Goal: Ask a question: Seek information or help from site administrators or community

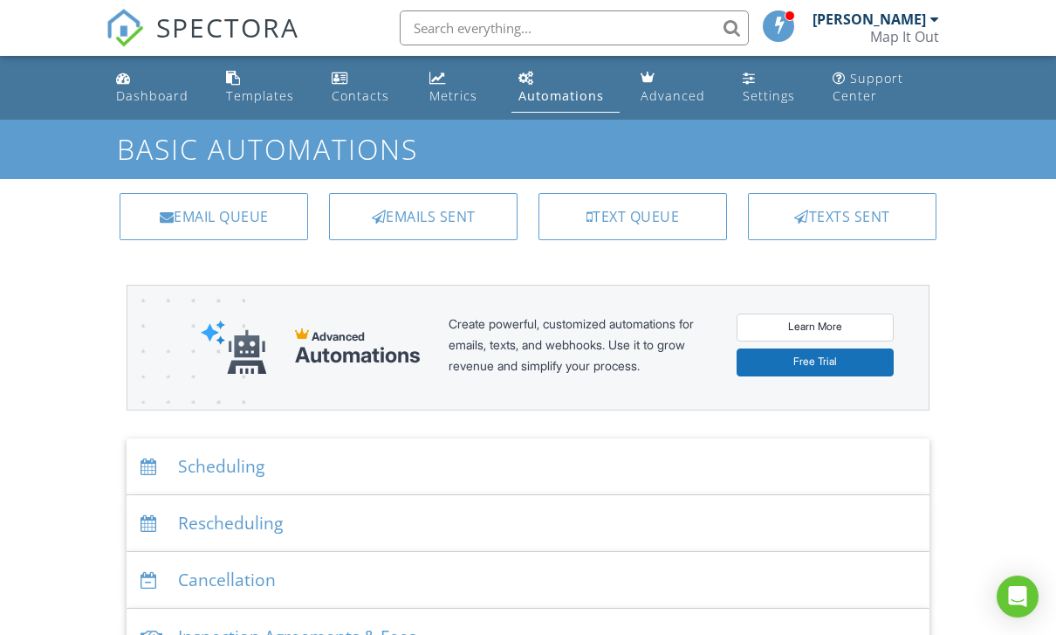
click at [128, 93] on div "Dashboard" at bounding box center [152, 95] width 72 height 17
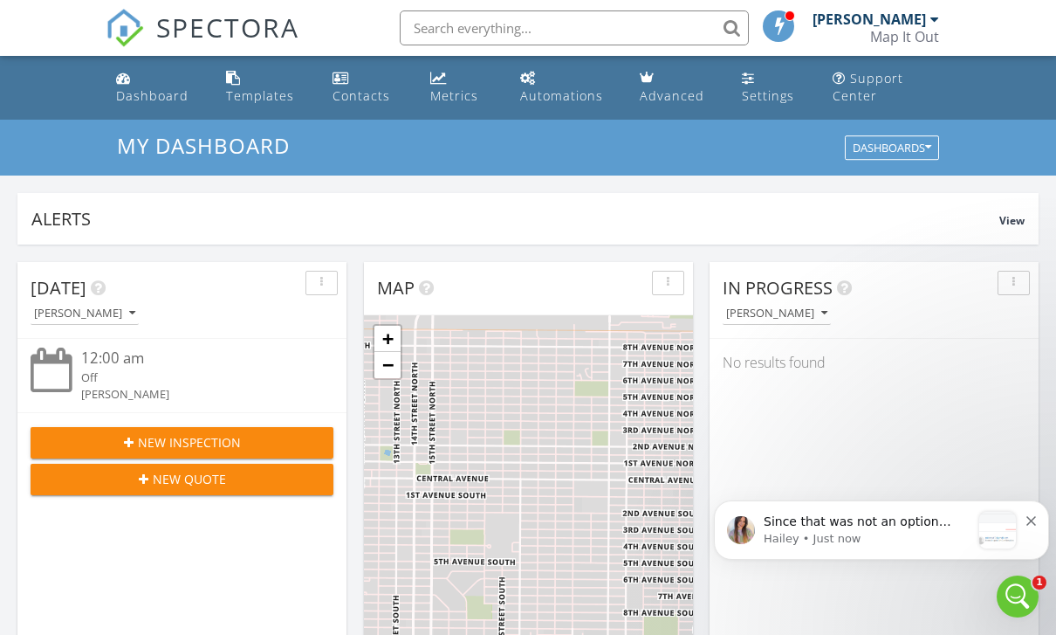
click at [891, 527] on p "Since that was not an option under the resend email/ text button, I manually se…" at bounding box center [867, 521] width 207 height 17
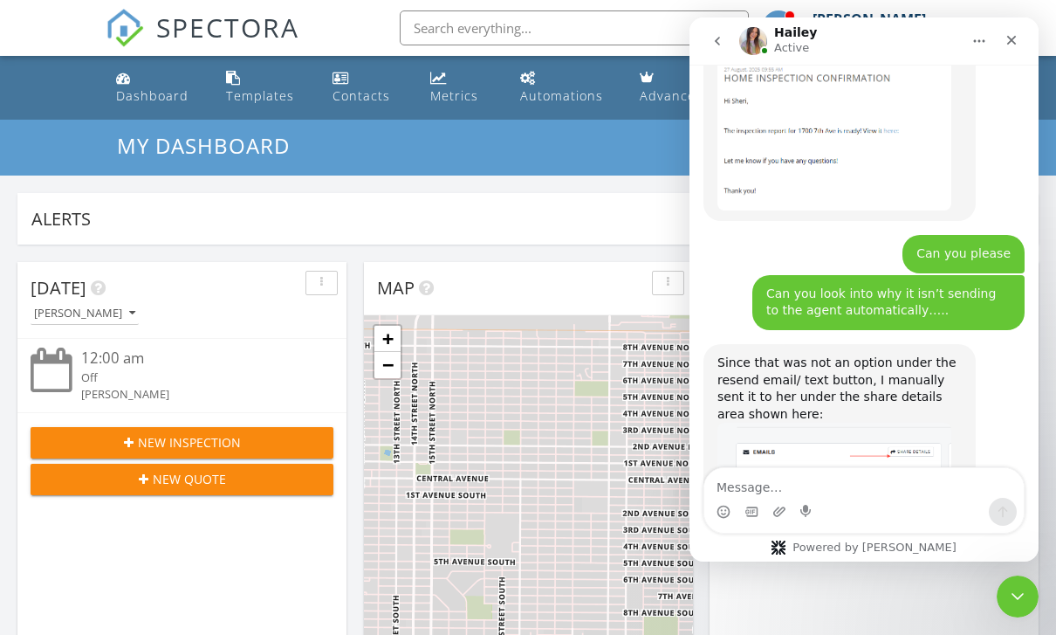
scroll to position [2315, 0]
click at [791, 474] on textarea "Message…" at bounding box center [865, 483] width 320 height 30
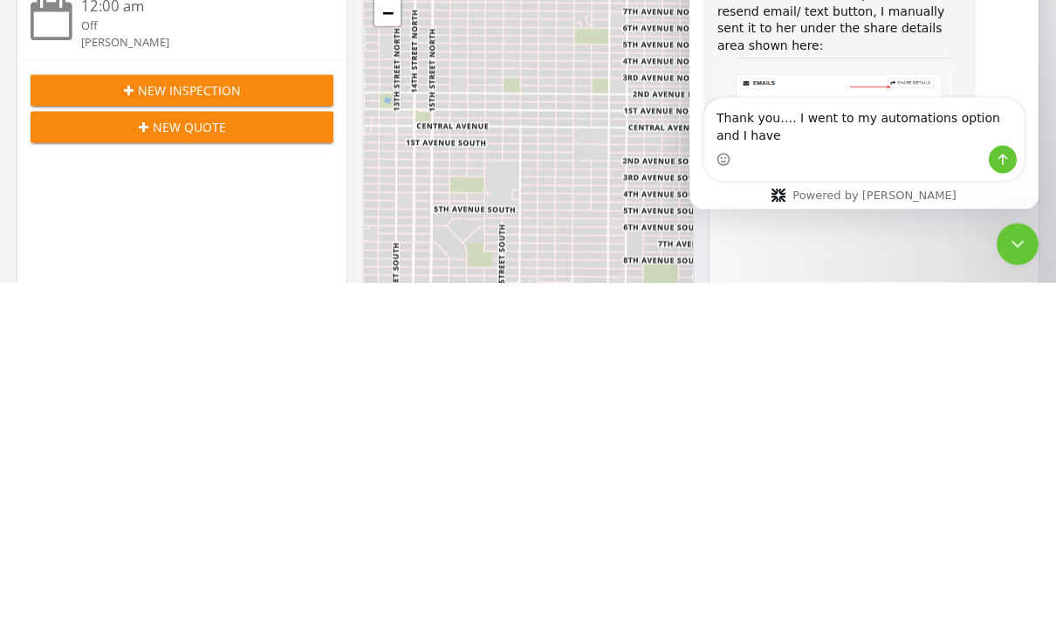
scroll to position [2333, 0]
type textarea "Thank you…. I went to my automations option and I have it checked off to send t…"
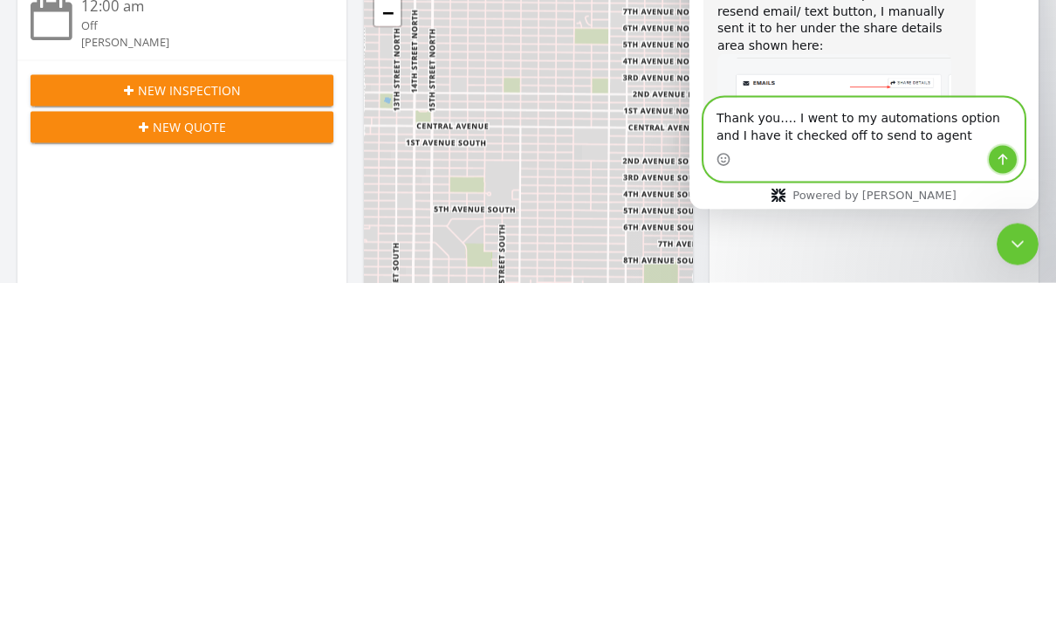
click at [1006, 158] on icon "Send a message…" at bounding box center [1004, 160] width 10 height 11
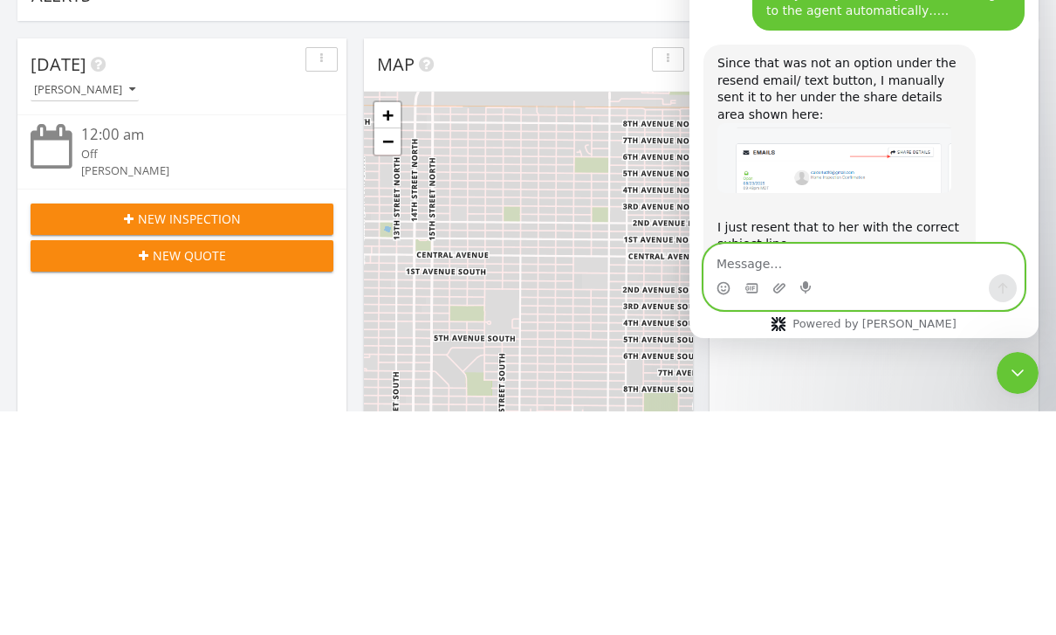
scroll to position [2400, 0]
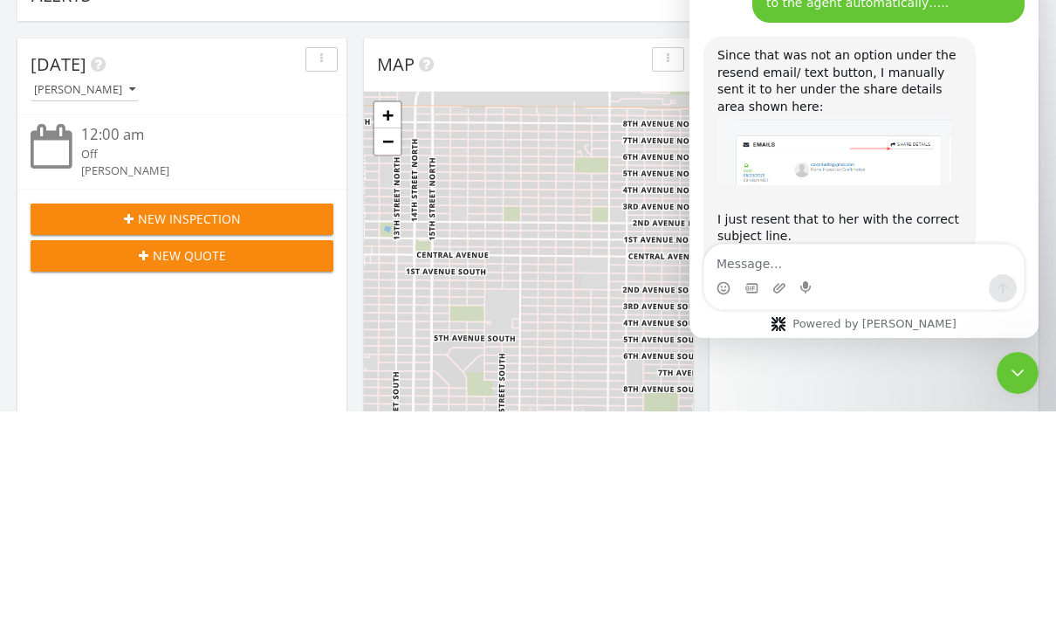
click at [982, 275] on div "Yes. Hailey • Just now" at bounding box center [864, 310] width 321 height 70
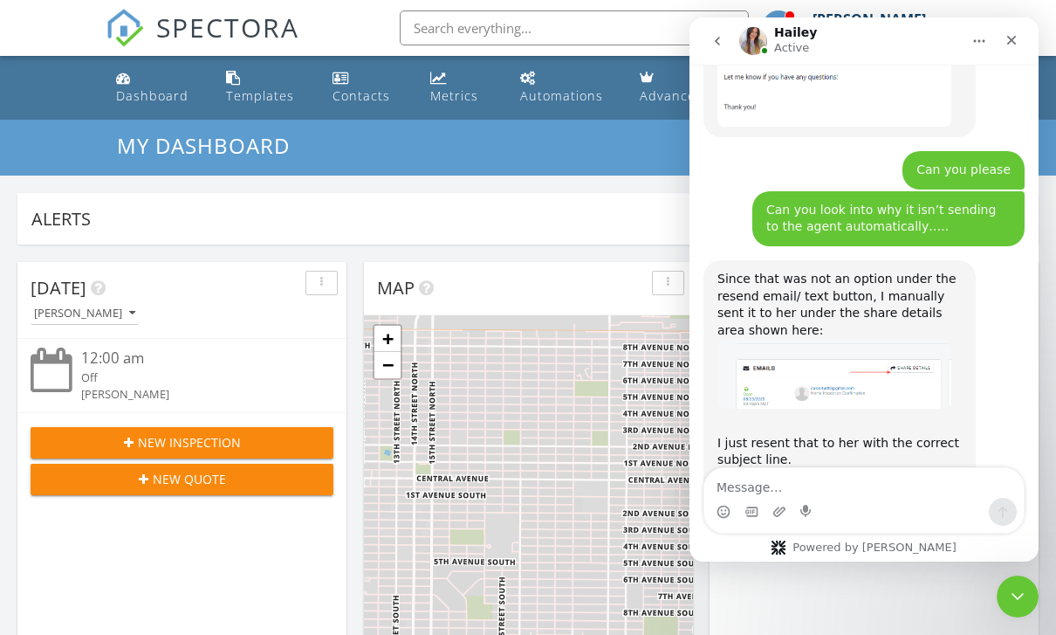
click at [729, 45] on button "go back" at bounding box center [717, 40] width 33 height 33
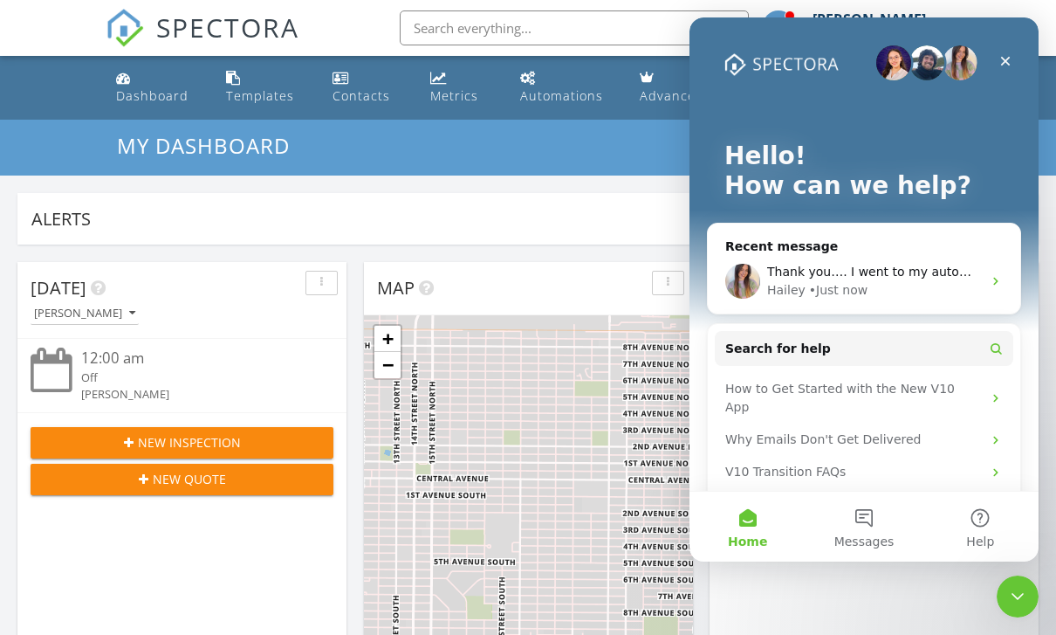
click at [1006, 69] on div "Close" at bounding box center [1005, 60] width 31 height 31
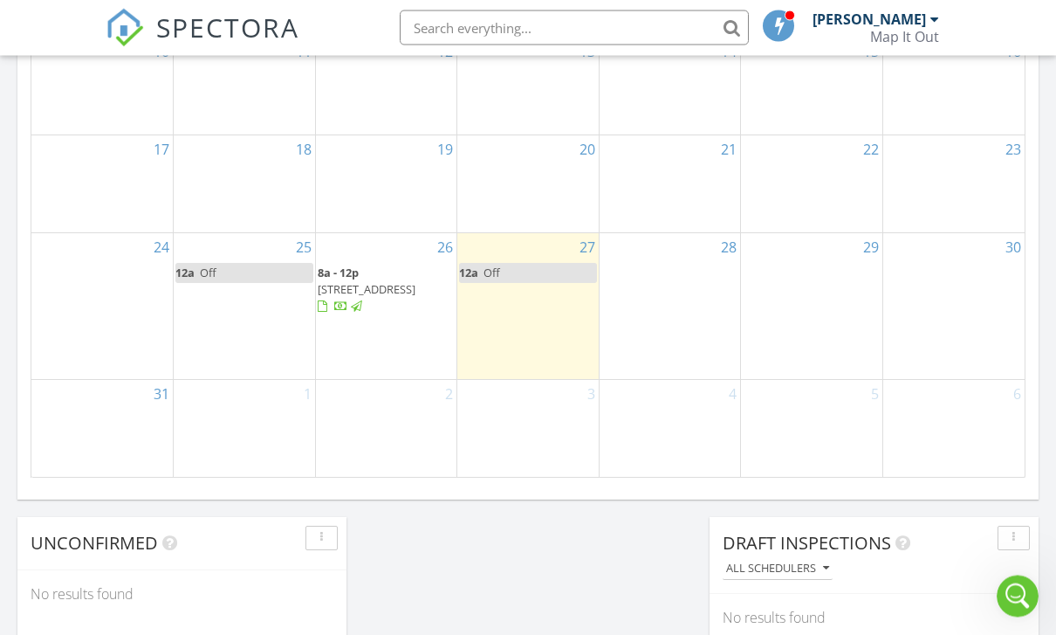
scroll to position [1133, 0]
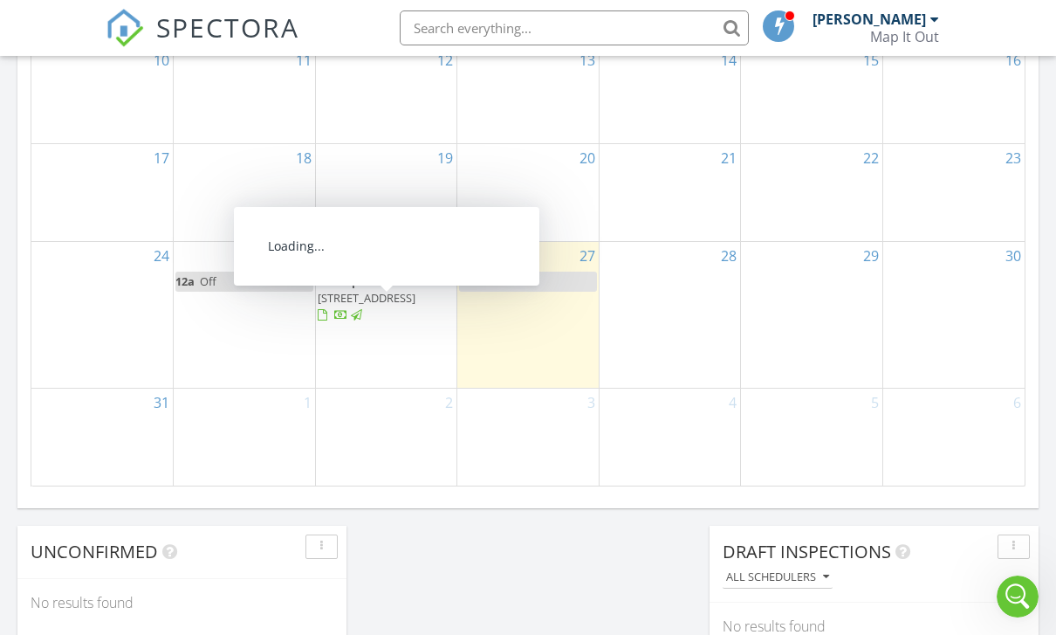
click at [380, 290] on span "1700 7th Ave N, Great Falls 59401" at bounding box center [367, 298] width 98 height 16
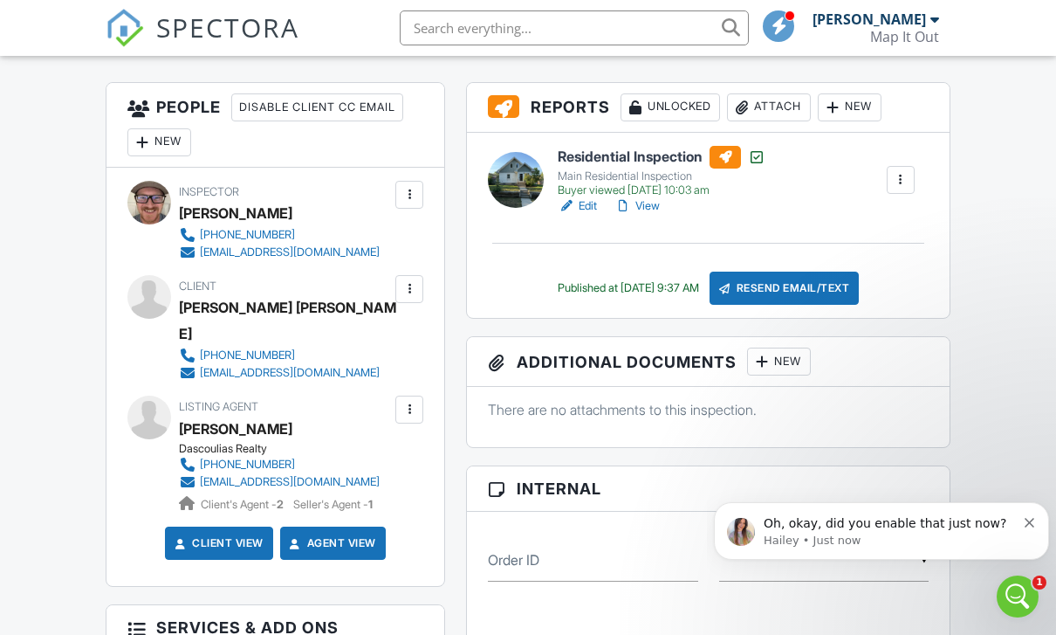
scroll to position [447, 0]
click at [963, 534] on p "Hailey • Just now" at bounding box center [890, 540] width 252 height 16
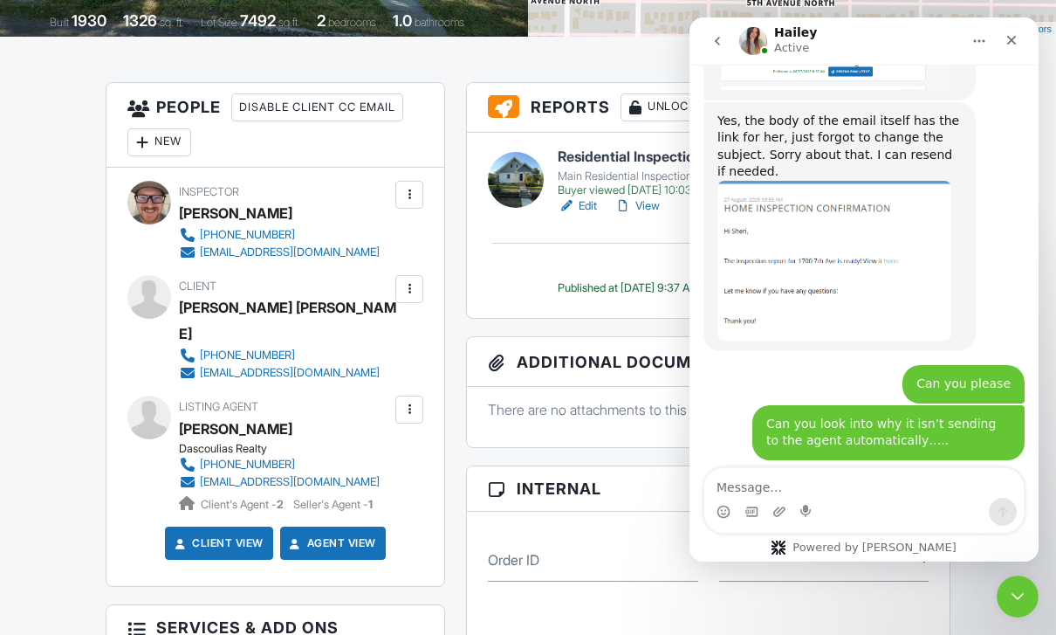
scroll to position [2480, 0]
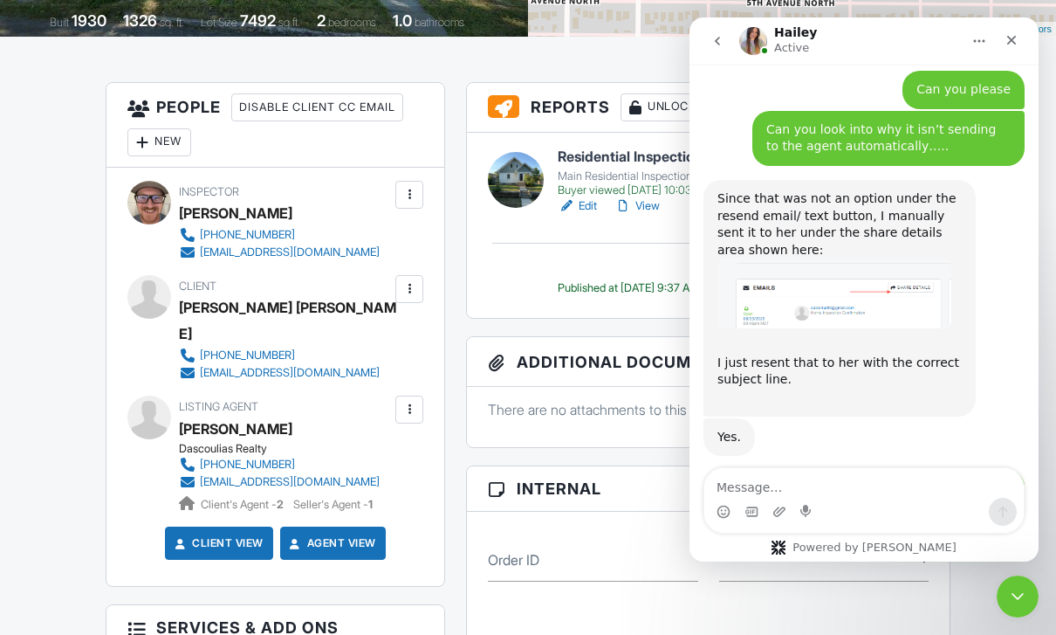
click at [865, 495] on textarea "Message…" at bounding box center [865, 483] width 320 height 30
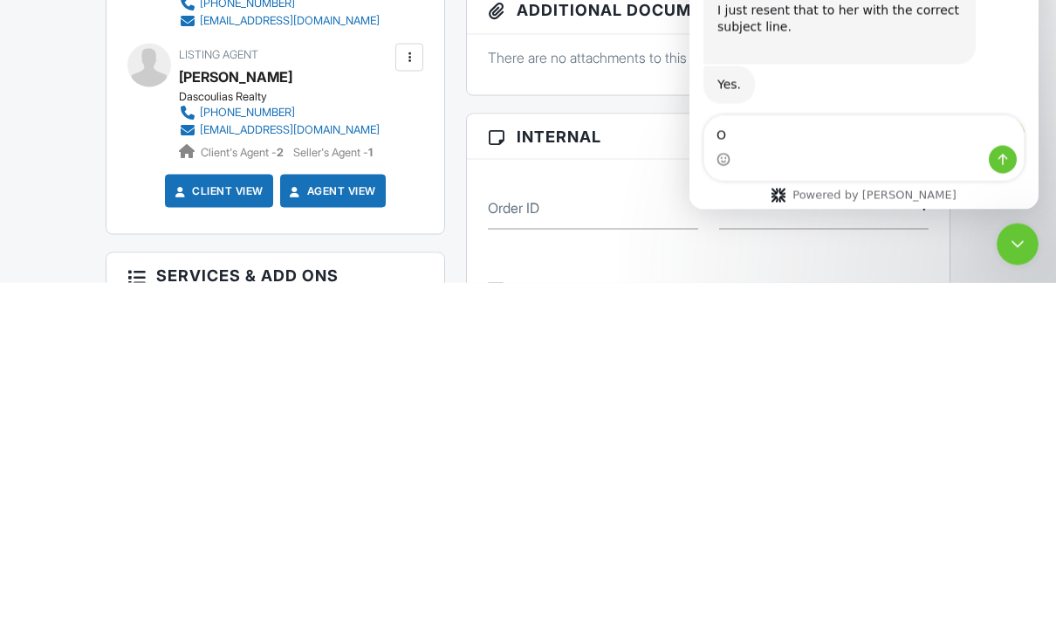
type textarea "O"
type textarea "No"
click at [997, 169] on button "Send a message…" at bounding box center [1003, 160] width 28 height 28
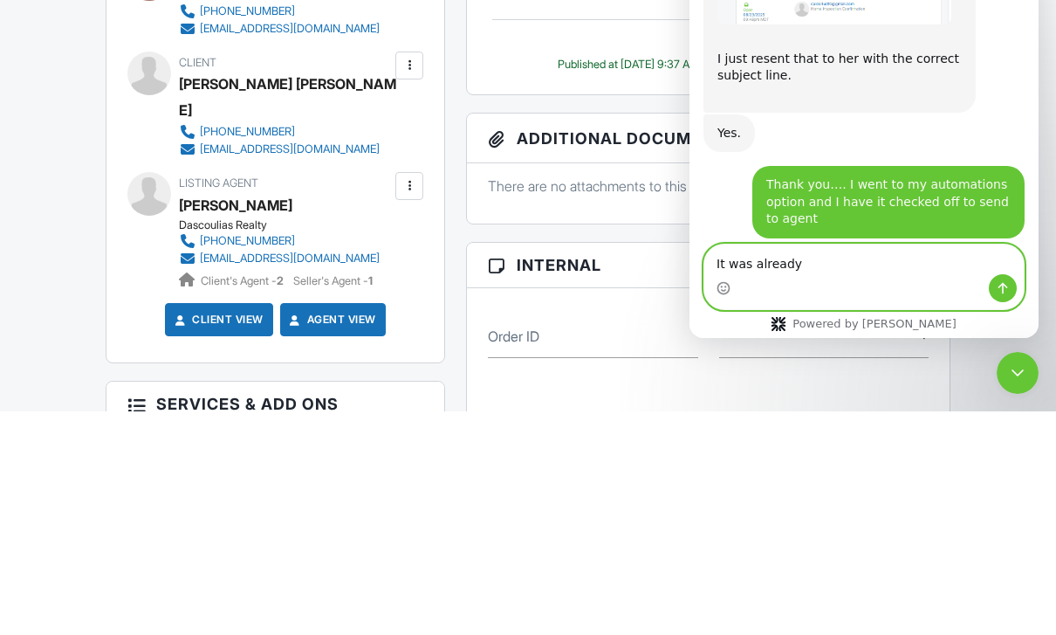
scroll to position [2570, 0]
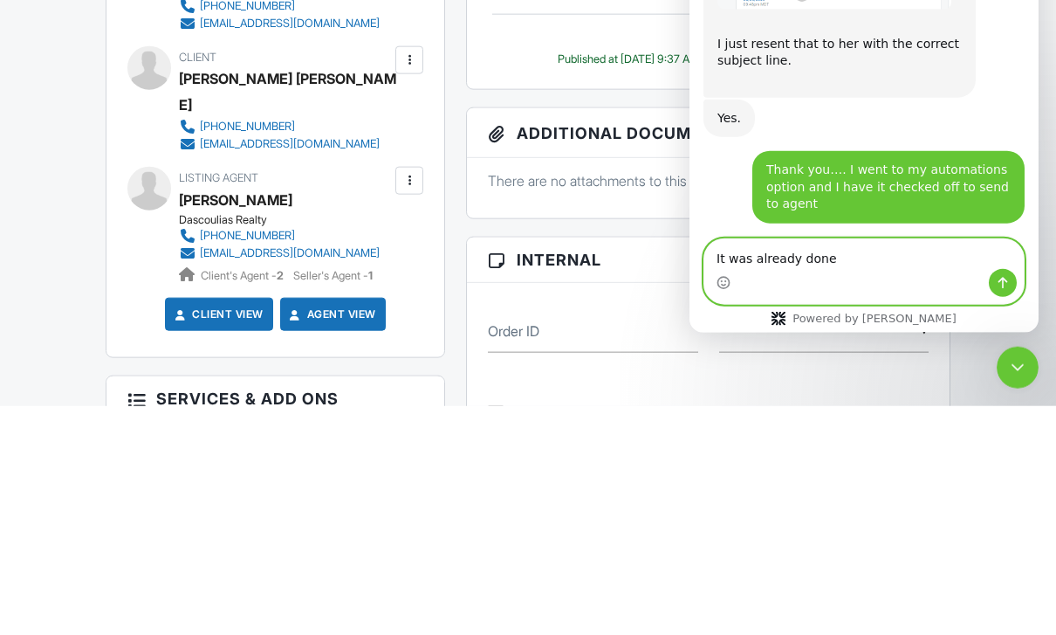
type textarea "It was already done"
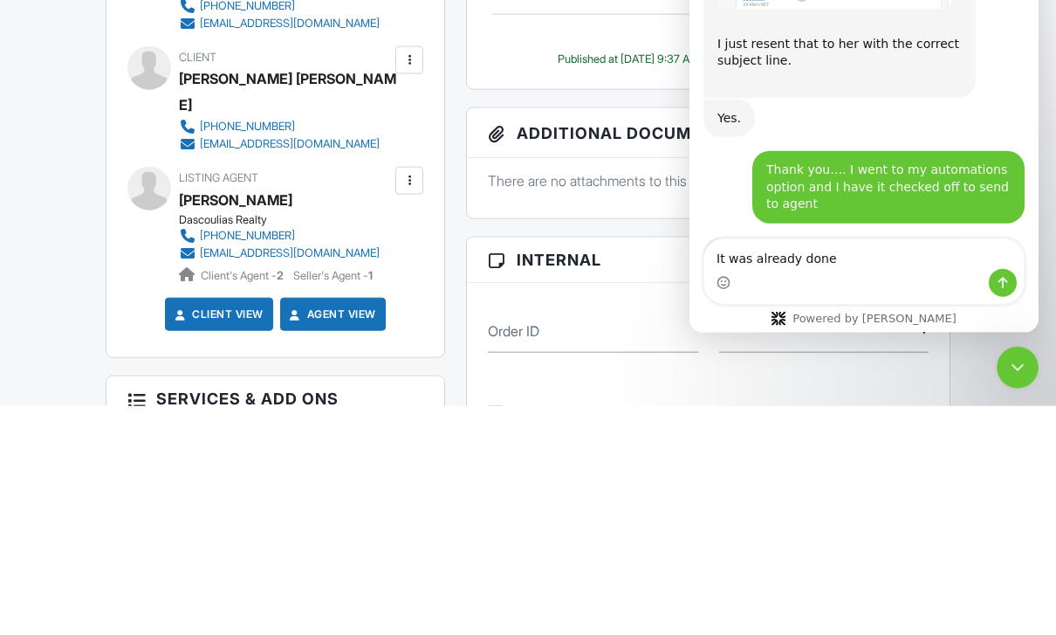
click at [1022, 366] on div "Typing" at bounding box center [864, 399] width 321 height 67
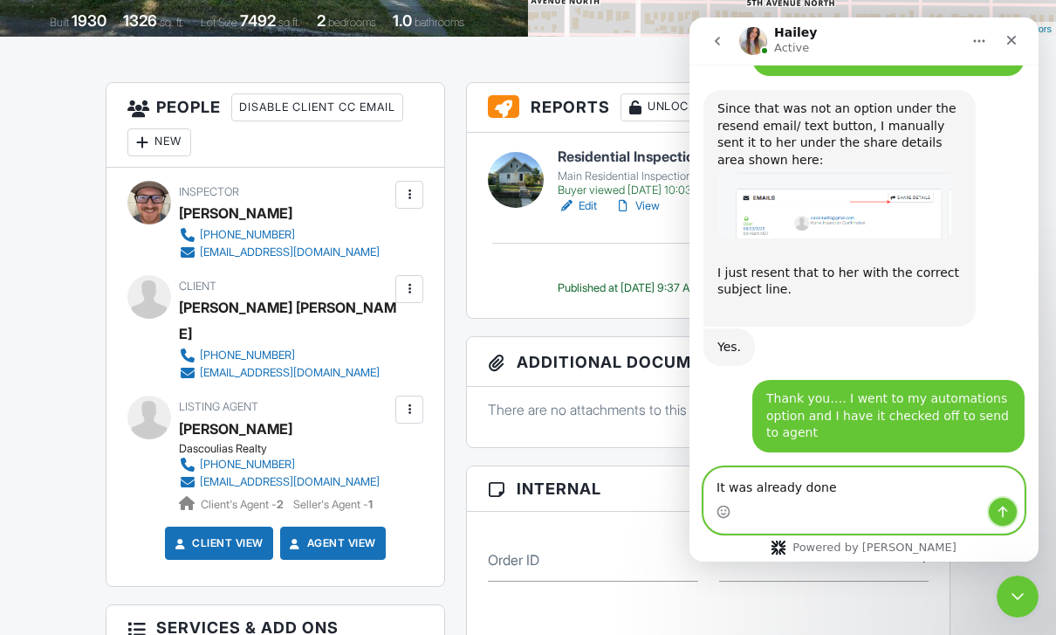
click at [1001, 518] on icon "Send a message…" at bounding box center [1003, 512] width 14 height 14
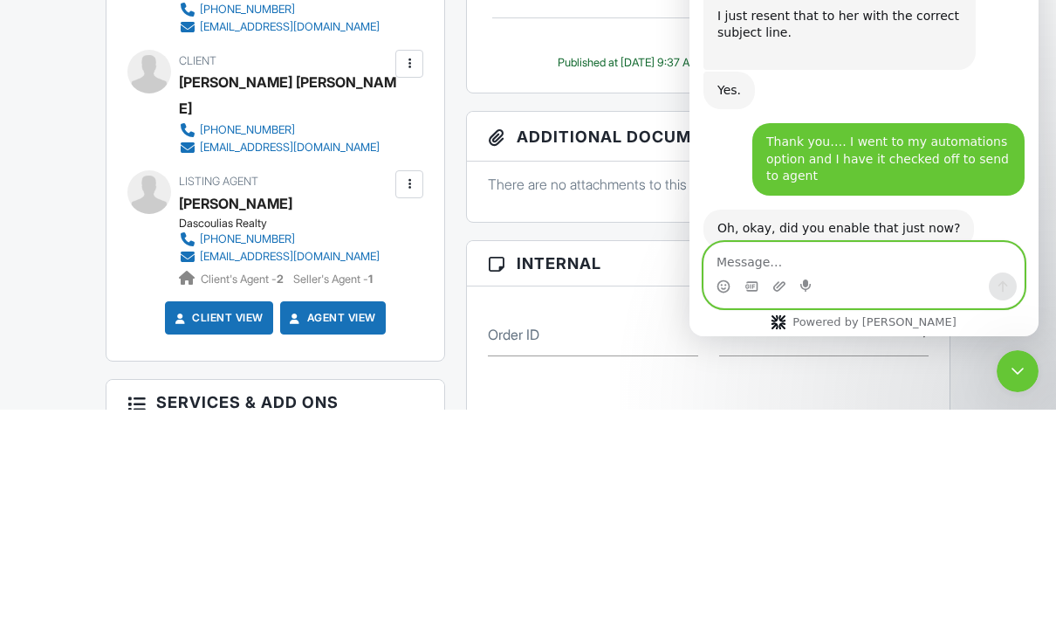
scroll to position [2610, 0]
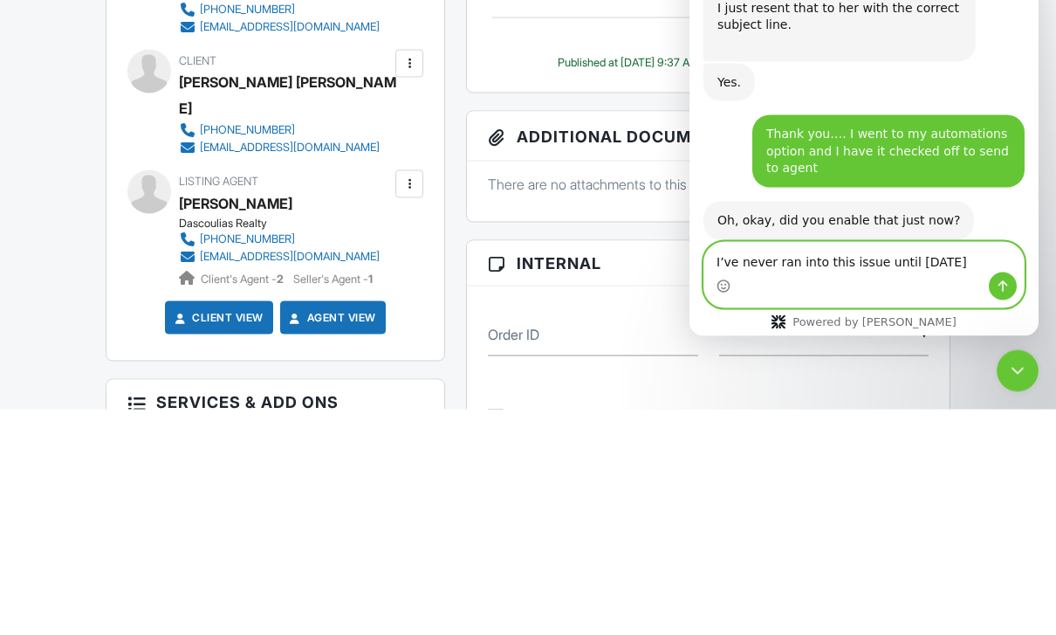
type textarea "I’ve never ran into this issue until today"
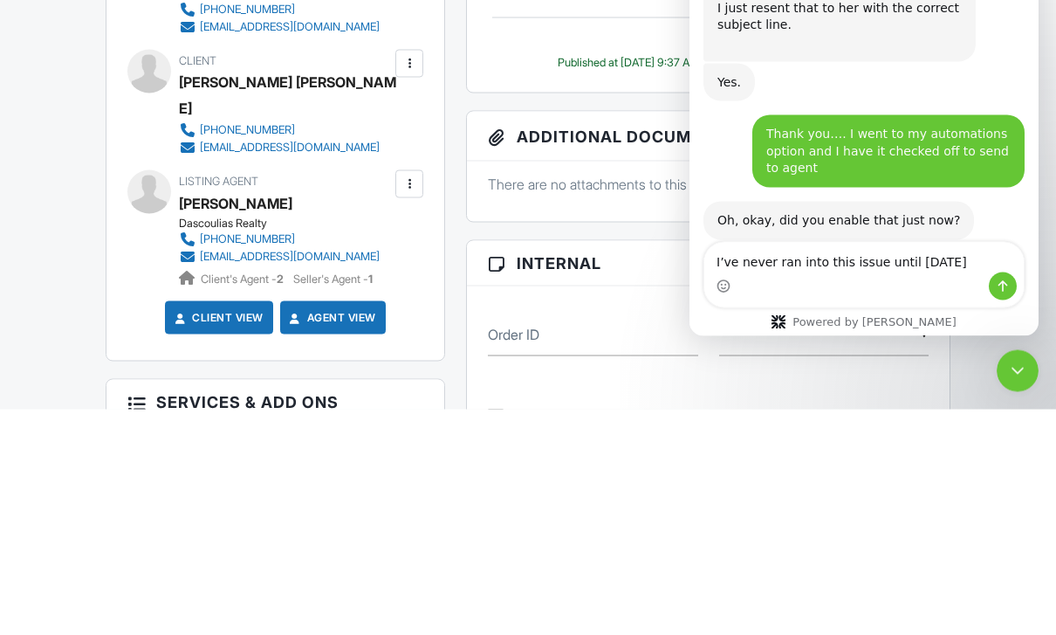
click at [1011, 370] on div "Typing" at bounding box center [864, 403] width 321 height 67
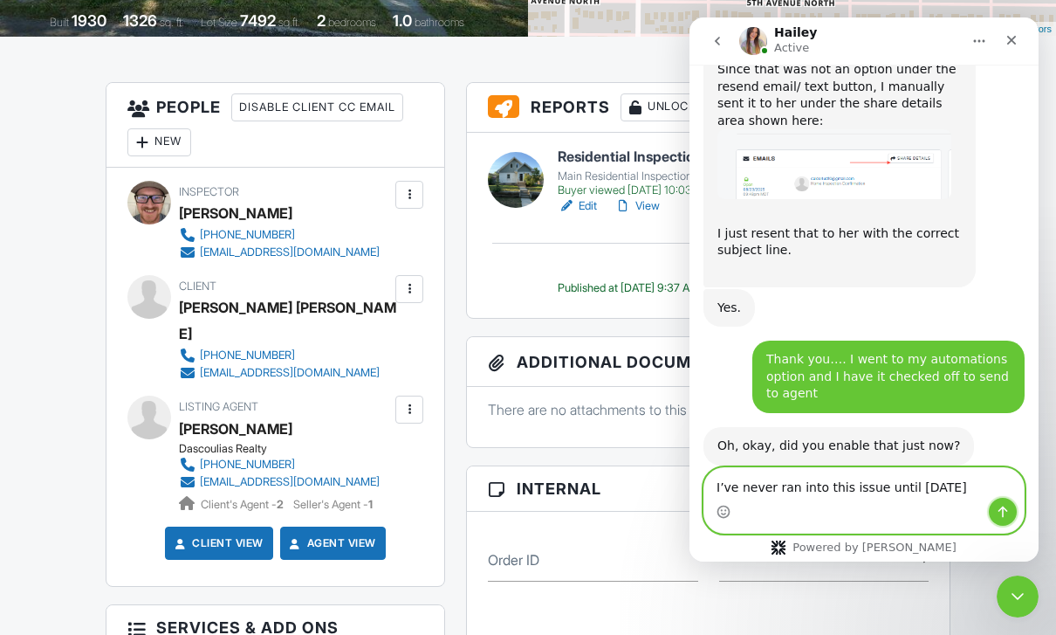
click at [1009, 517] on icon "Send a message…" at bounding box center [1003, 512] width 14 height 14
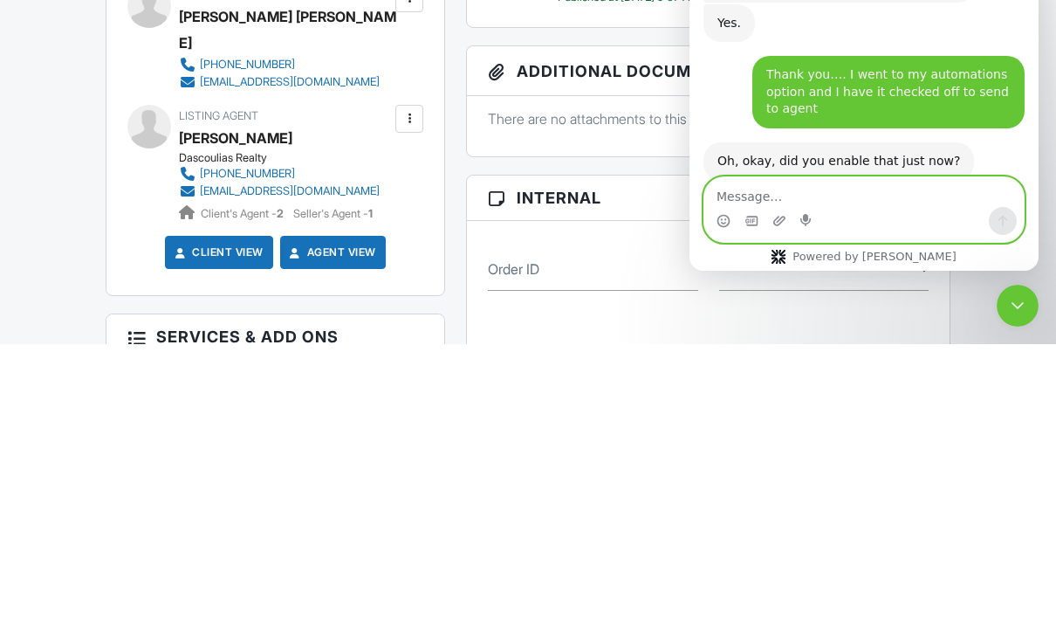
scroll to position [2649, 0]
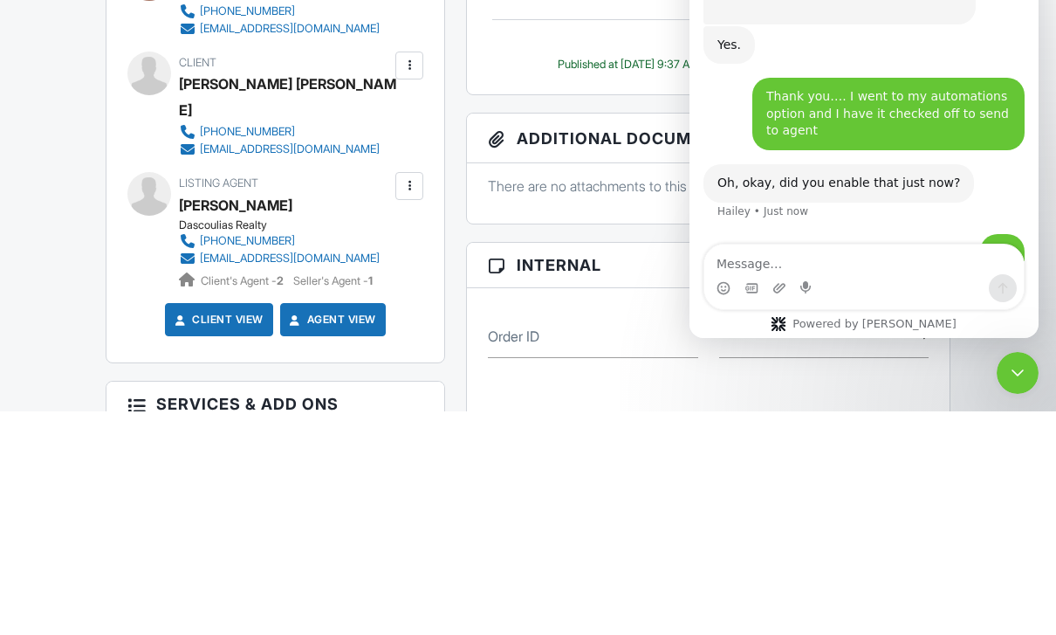
click at [982, 313] on div "I’ve never ran into this issue until today Mike • Just now" at bounding box center [864, 351] width 321 height 76
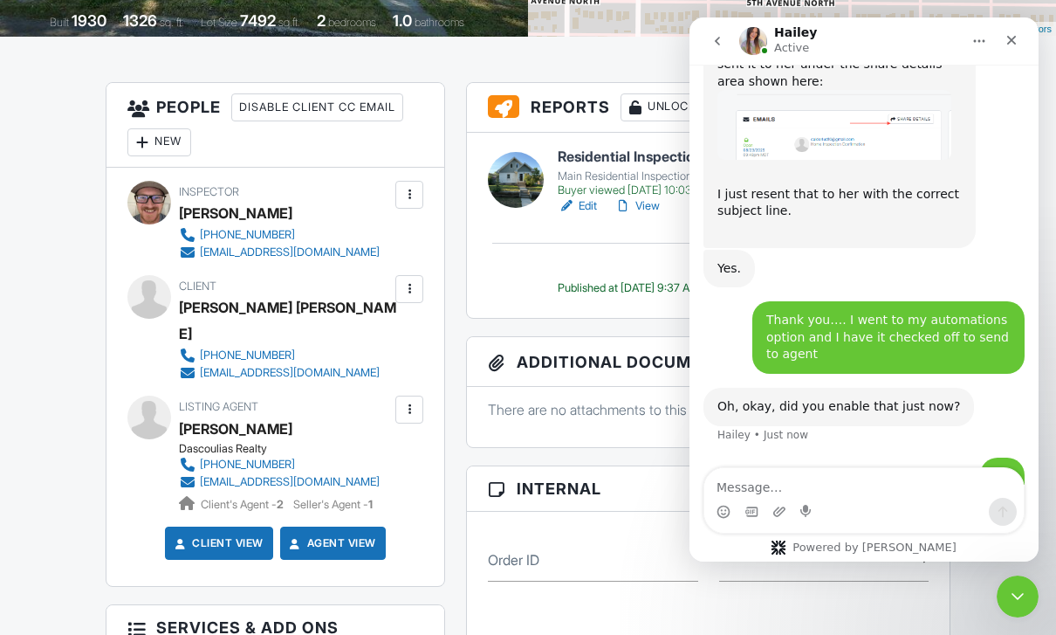
click at [728, 41] on button "go back" at bounding box center [717, 40] width 33 height 33
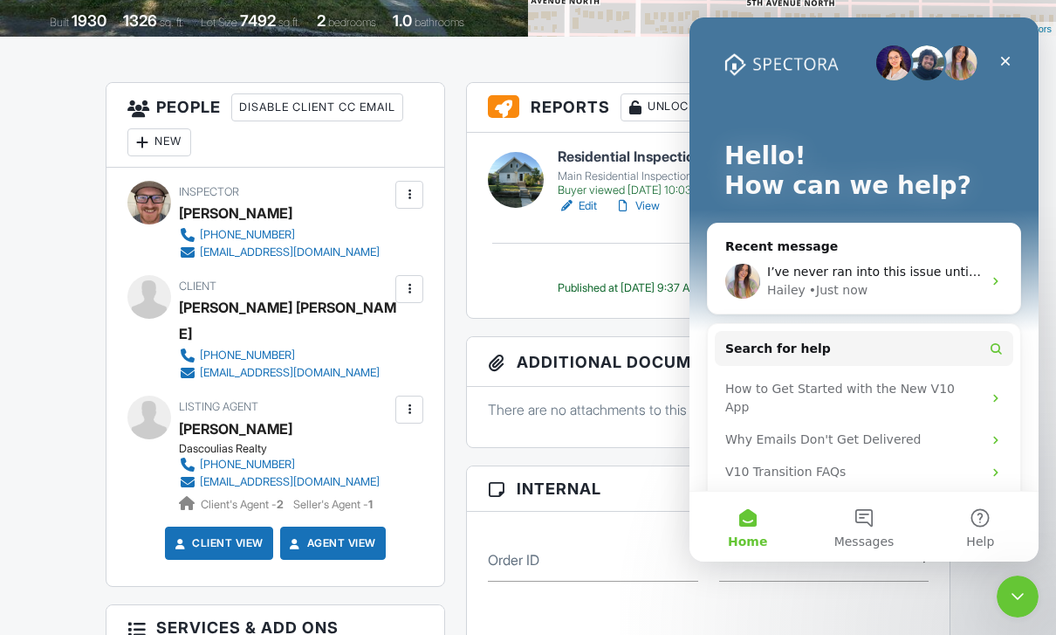
click at [1012, 63] on icon "Close" at bounding box center [1006, 61] width 14 height 14
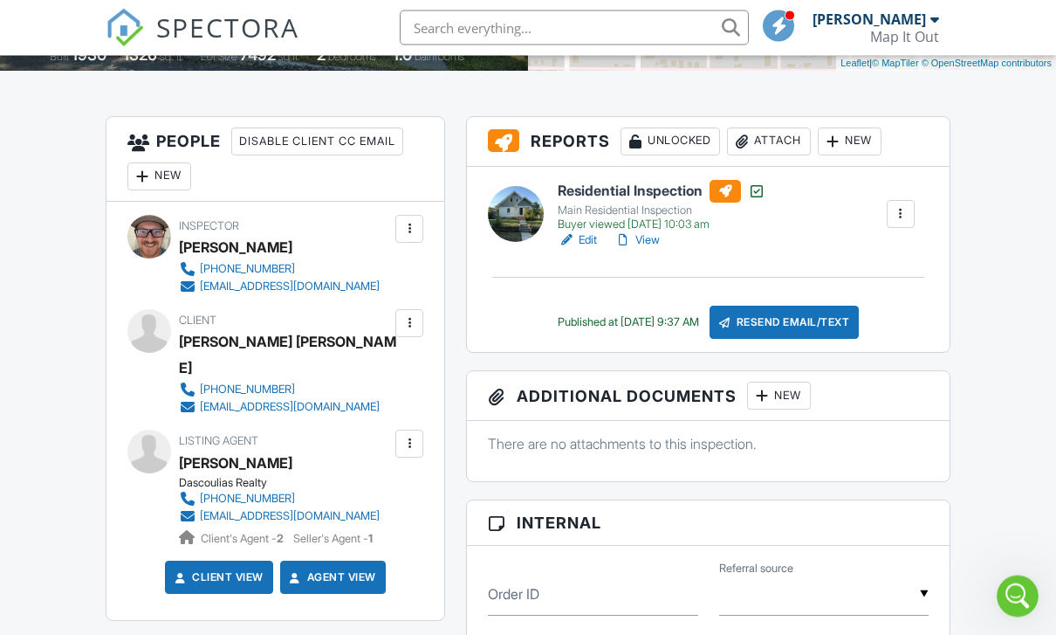
scroll to position [411, 0]
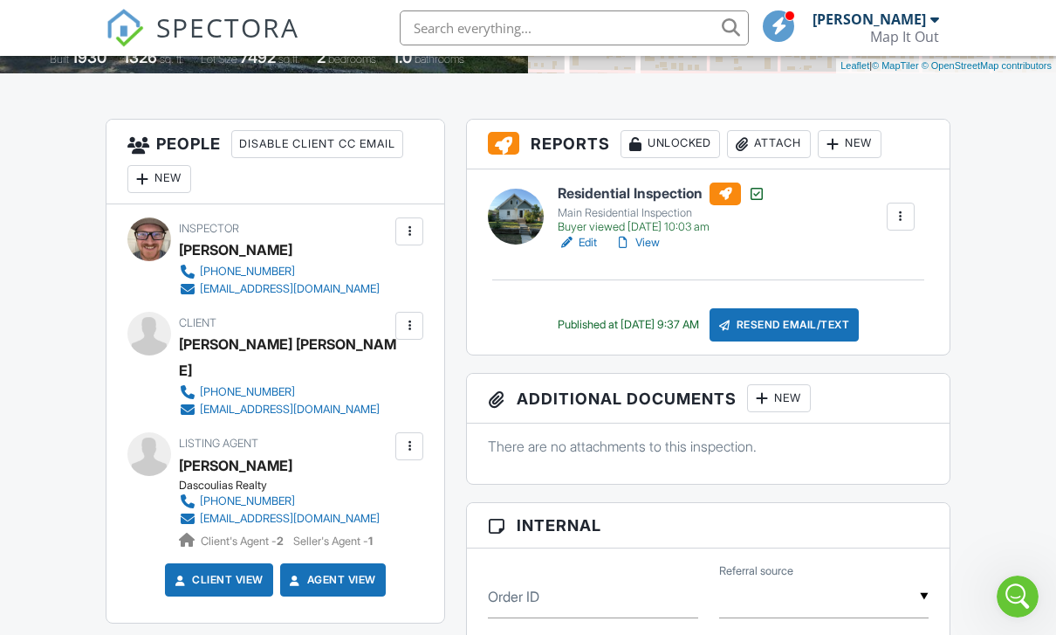
click at [766, 189] on div at bounding box center [756, 193] width 17 height 17
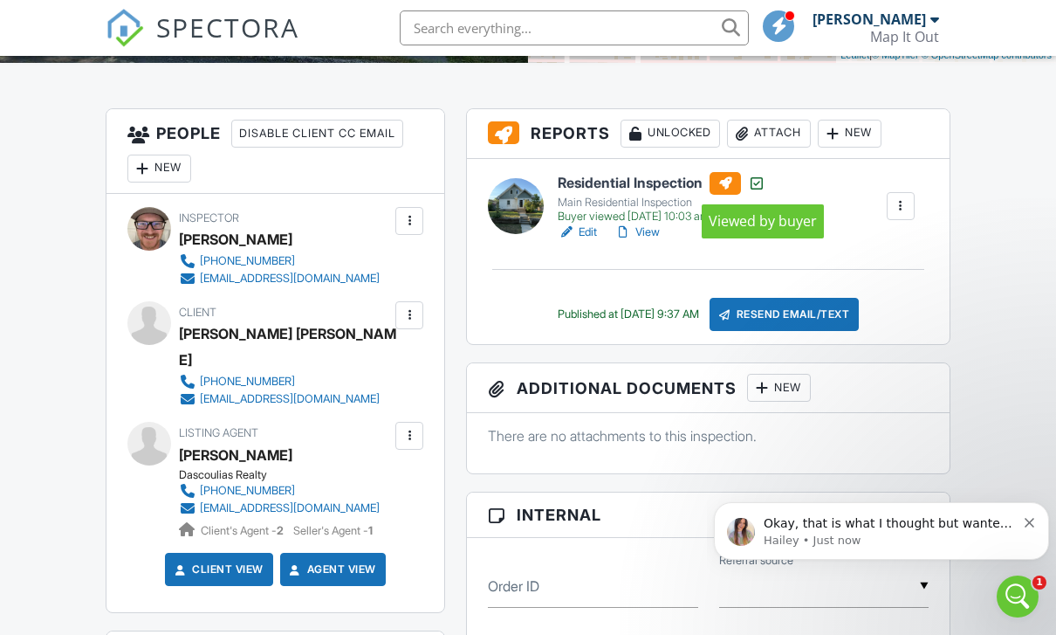
scroll to position [396, 0]
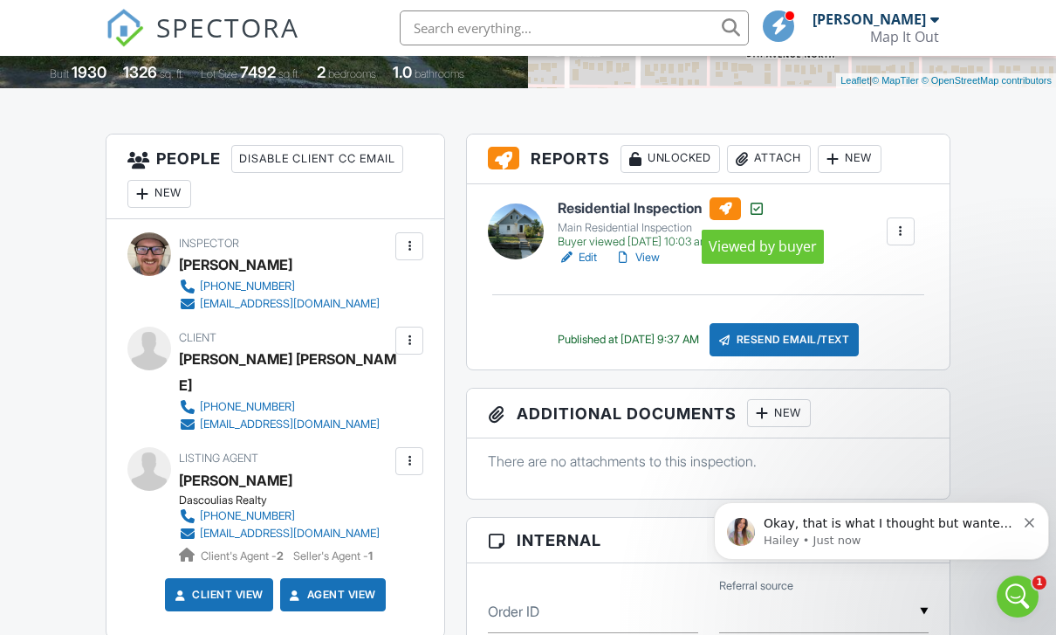
click at [974, 519] on p "Okay, that is what I thought but wanted to double check. It should come up as a…" at bounding box center [890, 523] width 252 height 17
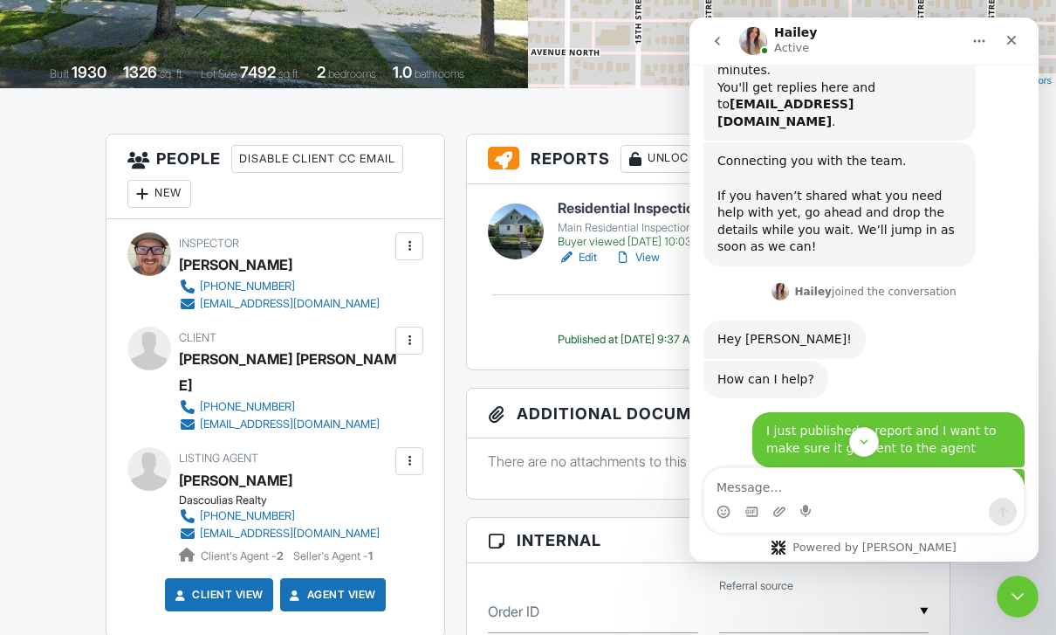
scroll to position [2728, 0]
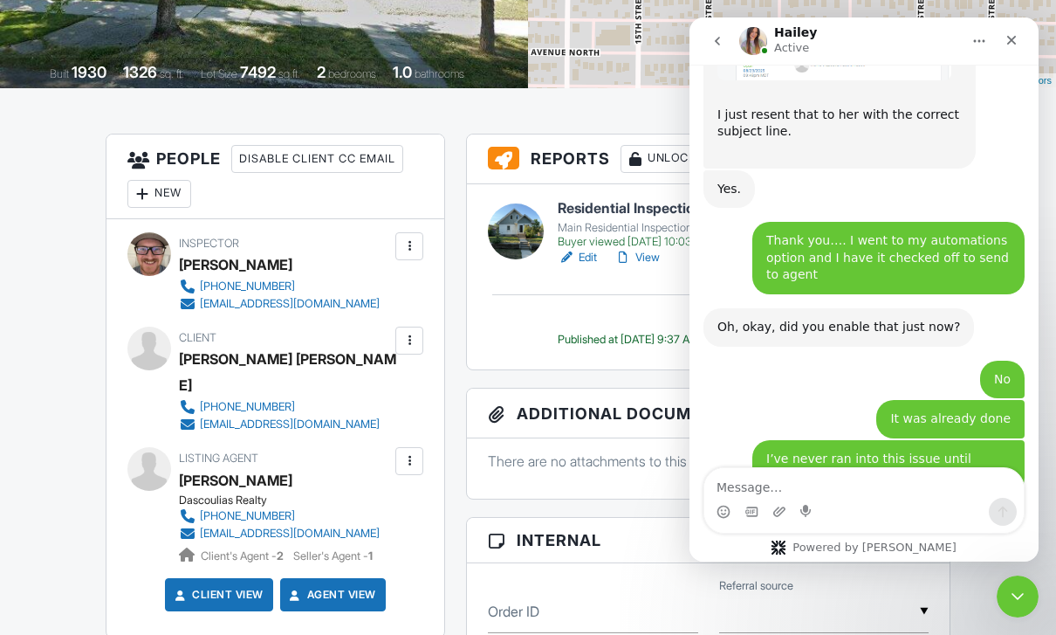
click at [726, 31] on button "go back" at bounding box center [717, 40] width 33 height 33
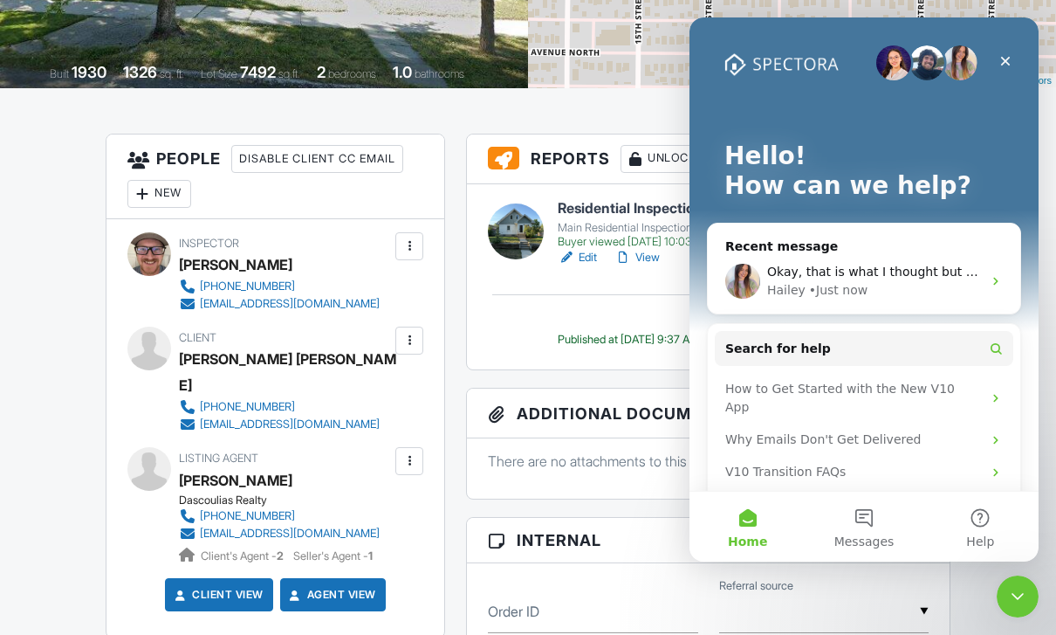
click at [1018, 53] on div "Close" at bounding box center [1005, 60] width 31 height 31
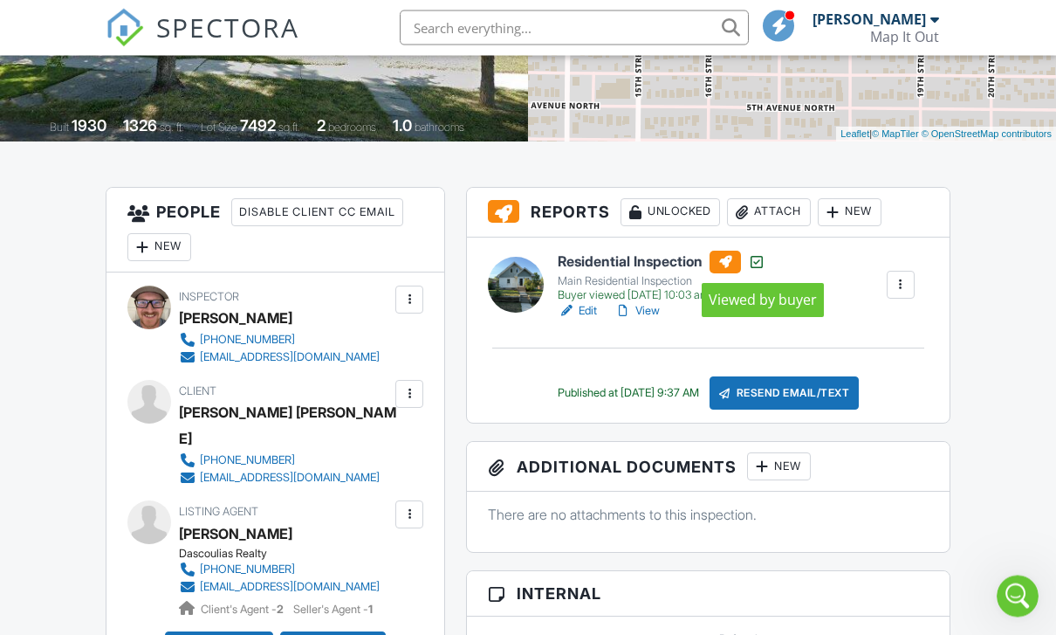
scroll to position [336, 0]
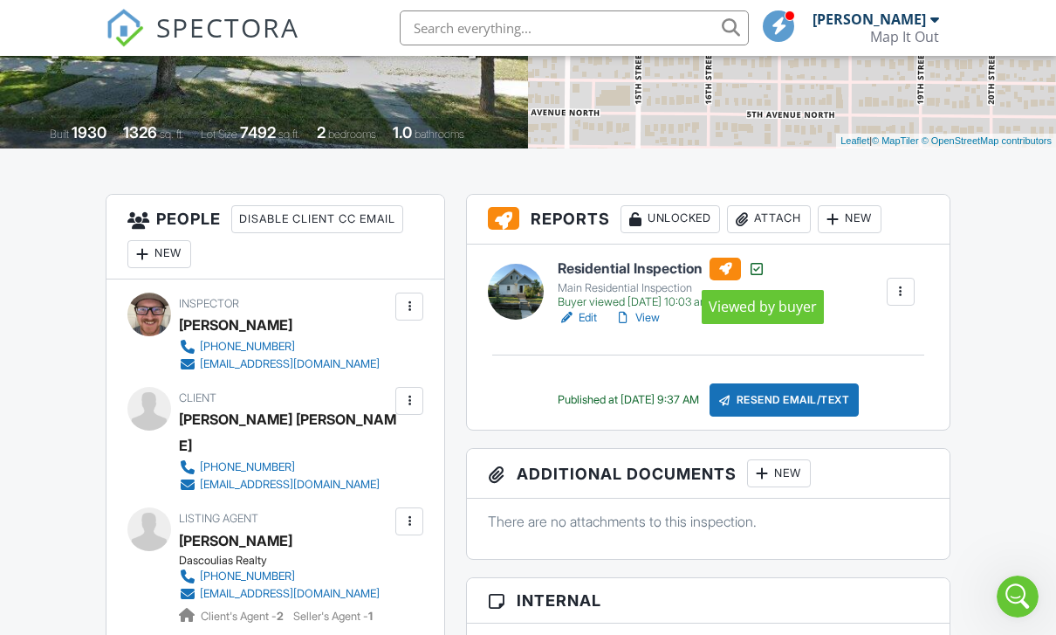
click at [650, 265] on h6 "Residential Inspection" at bounding box center [662, 269] width 208 height 23
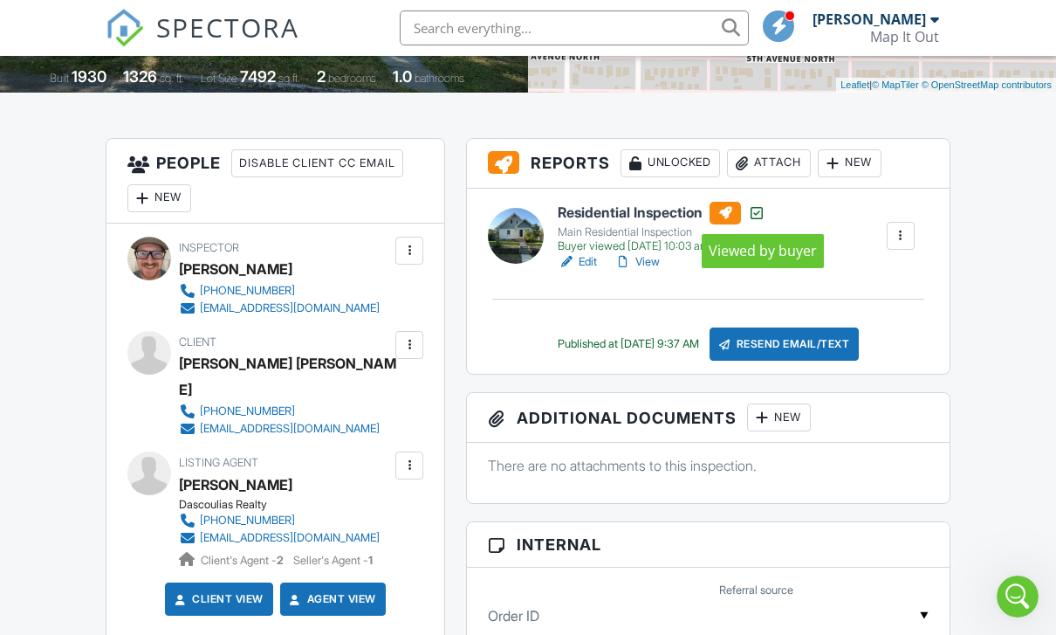
click at [1009, 602] on icon "Open Intercom Messenger" at bounding box center [1018, 596] width 29 height 29
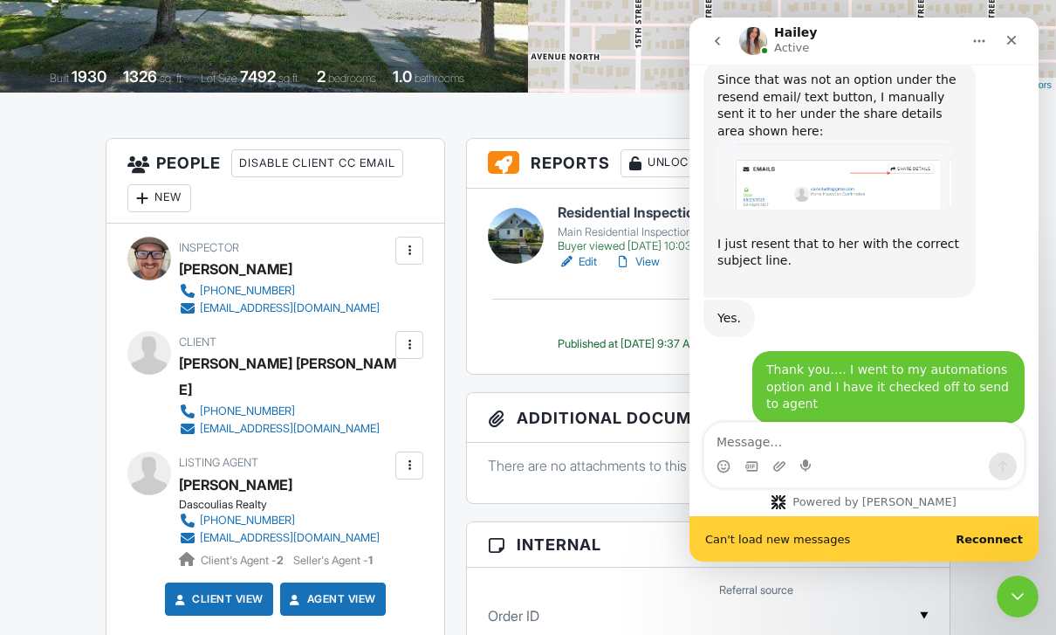
click at [1007, 538] on b "Reconnect" at bounding box center [989, 539] width 67 height 13
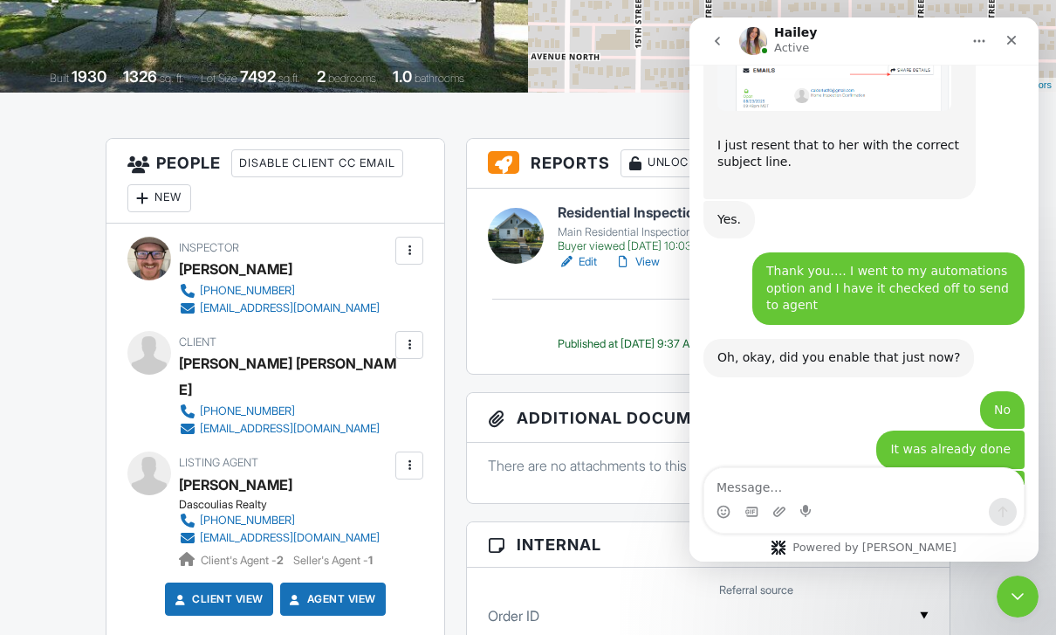
scroll to position [2700, 0]
click at [1010, 44] on icon "Close" at bounding box center [1012, 40] width 14 height 14
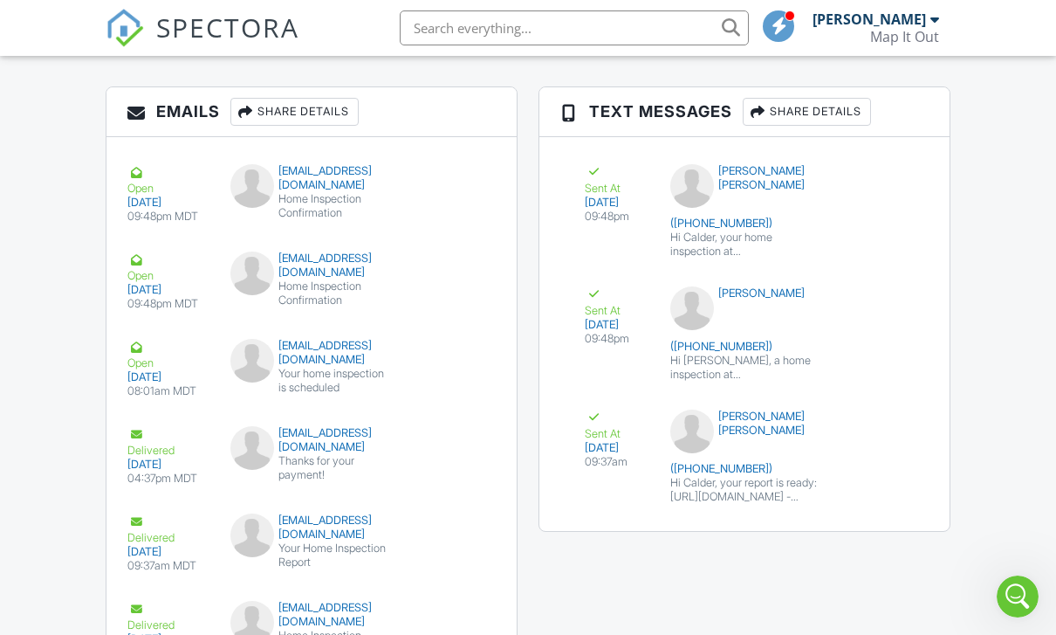
scroll to position [1965, 0]
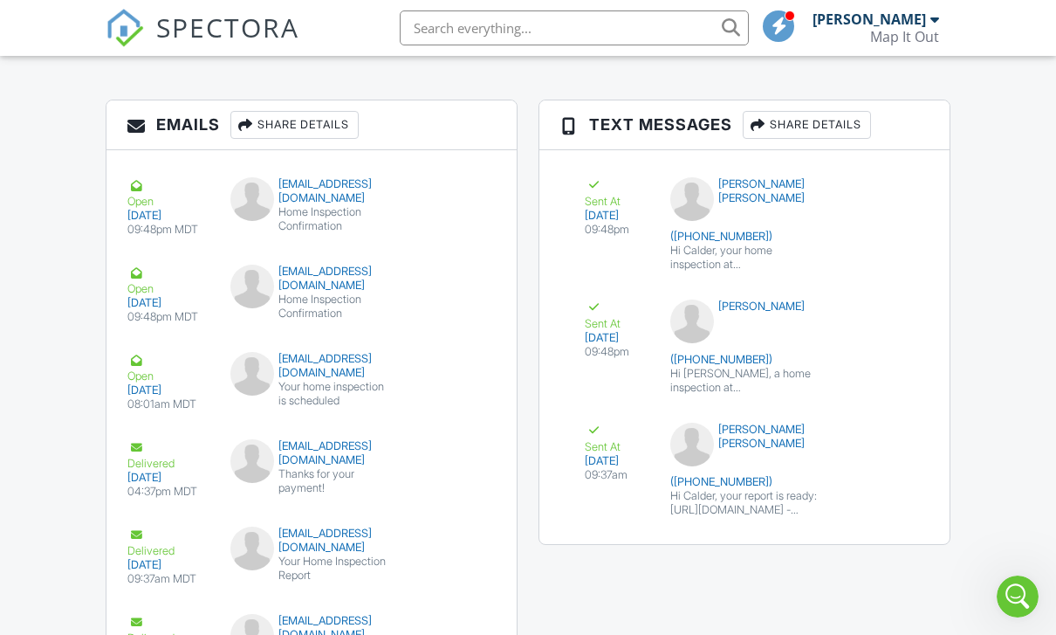
click at [297, 118] on div "Share Details" at bounding box center [294, 125] width 128 height 28
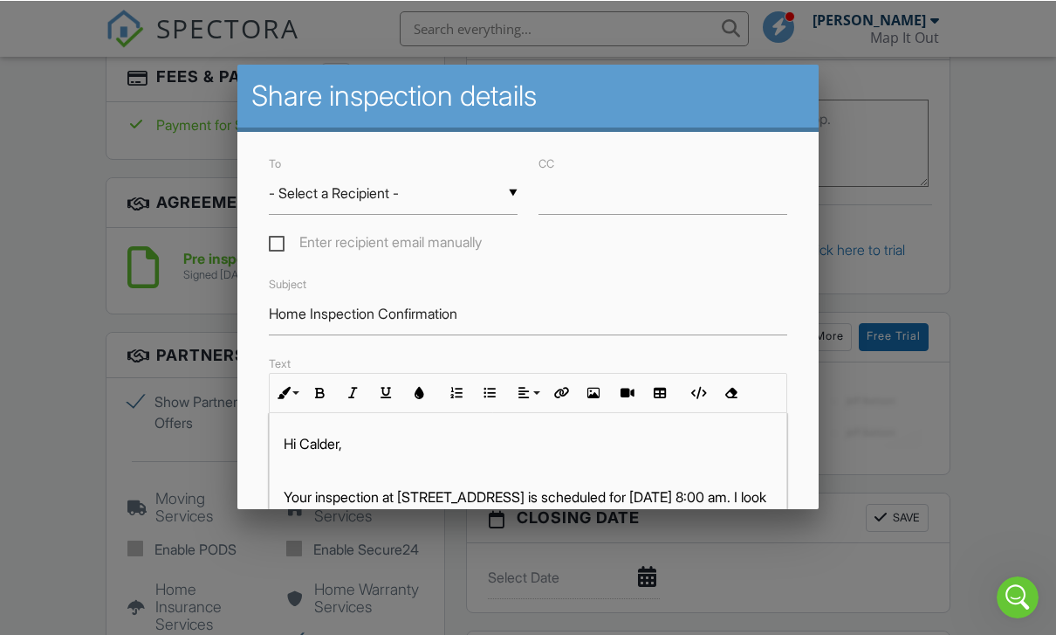
scroll to position [0, 0]
click at [942, 438] on div at bounding box center [528, 310] width 1056 height 794
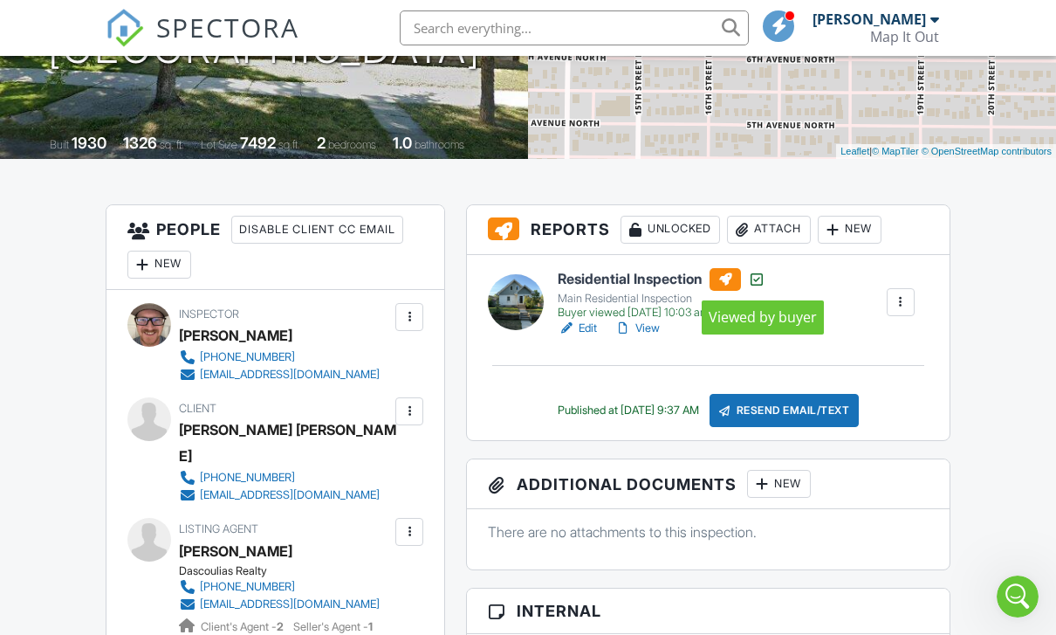
scroll to position [325, 0]
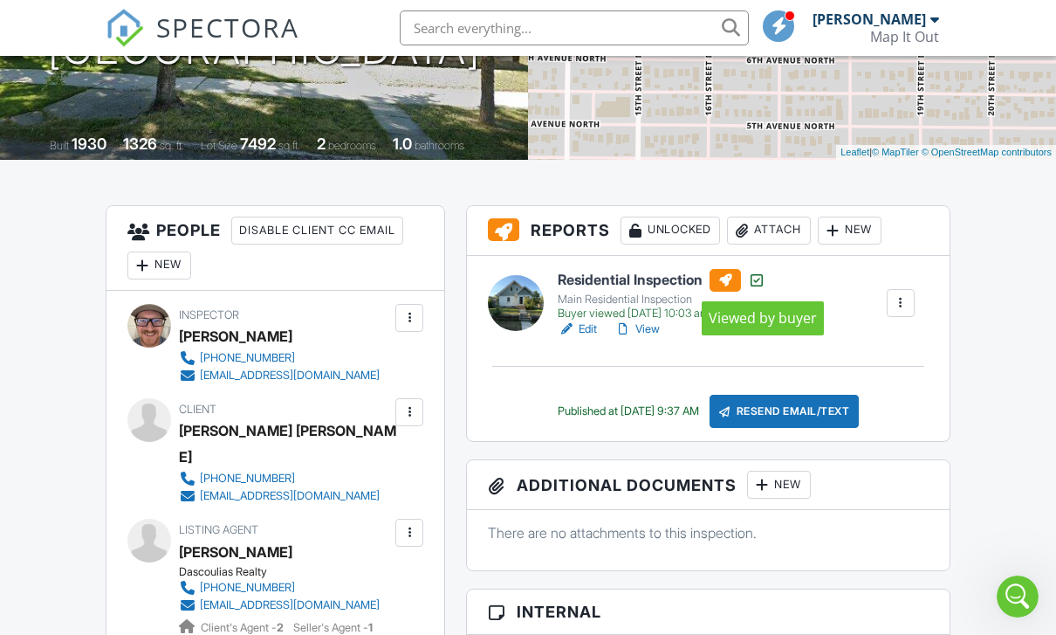
click at [904, 300] on div at bounding box center [900, 302] width 17 height 17
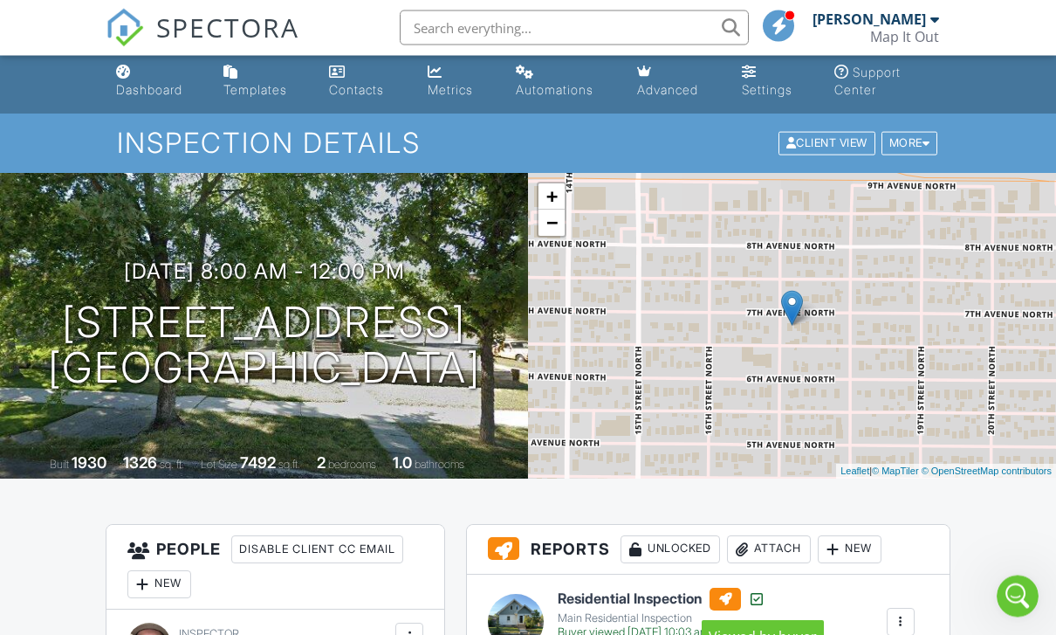
scroll to position [0, 0]
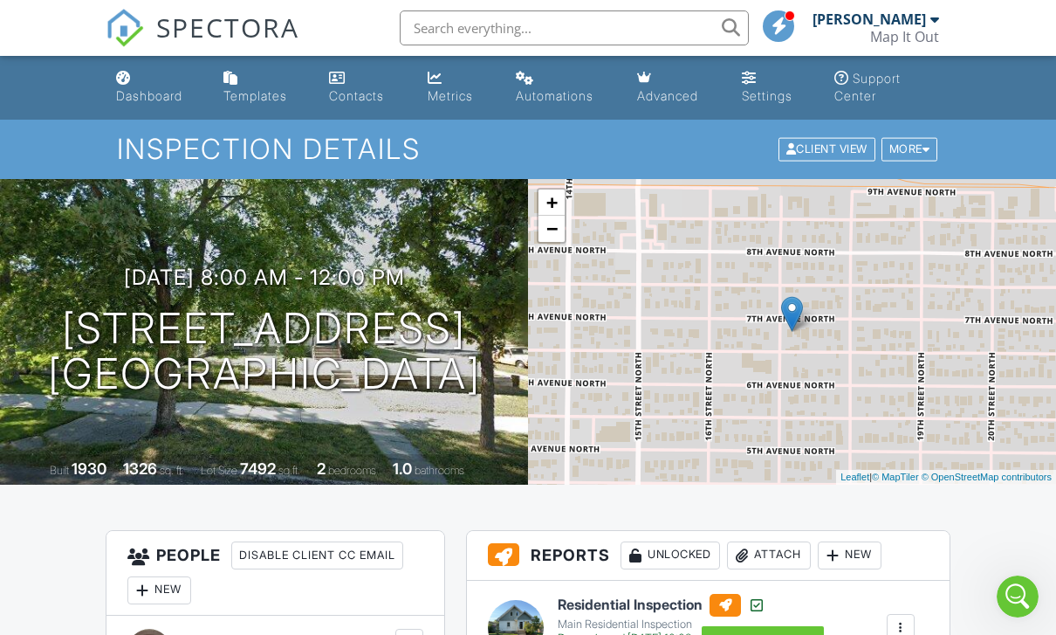
click at [549, 76] on link "Automations" at bounding box center [563, 88] width 108 height 50
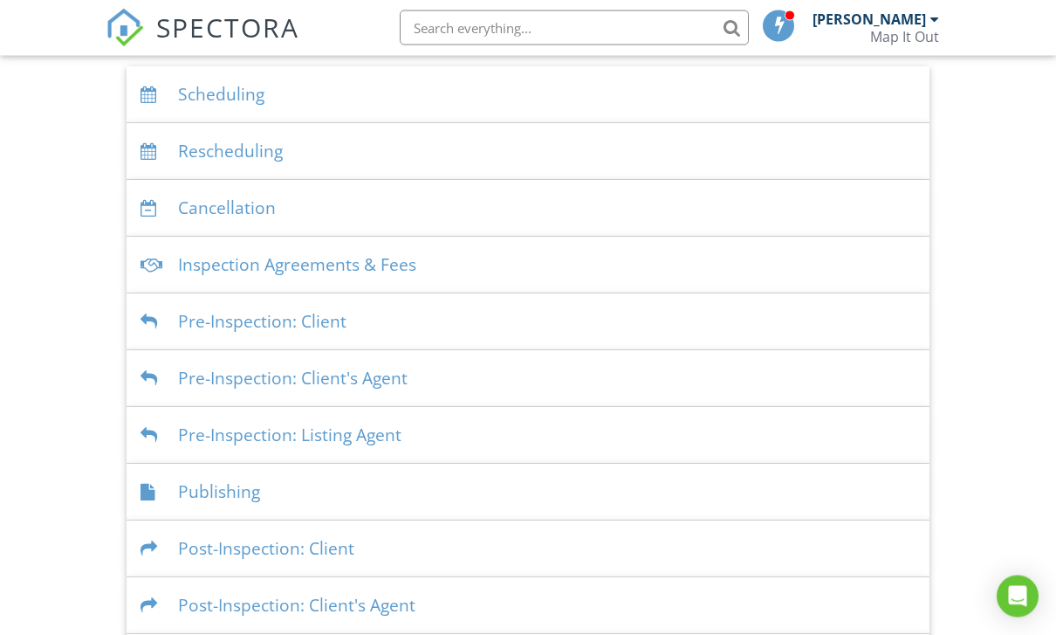
scroll to position [385, 0]
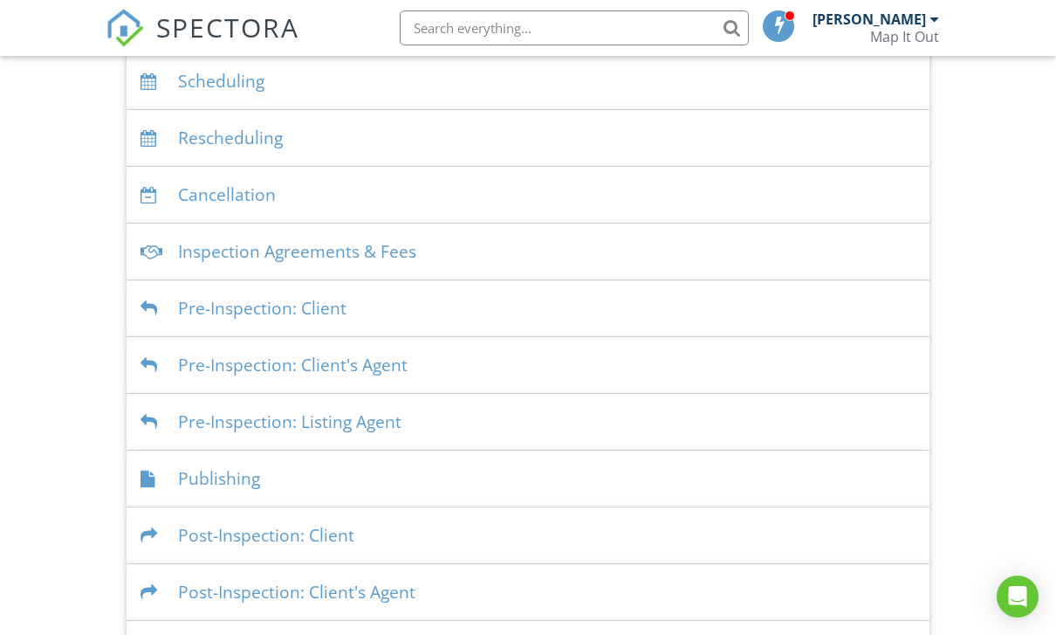
click at [238, 474] on div "Publishing" at bounding box center [528, 479] width 803 height 57
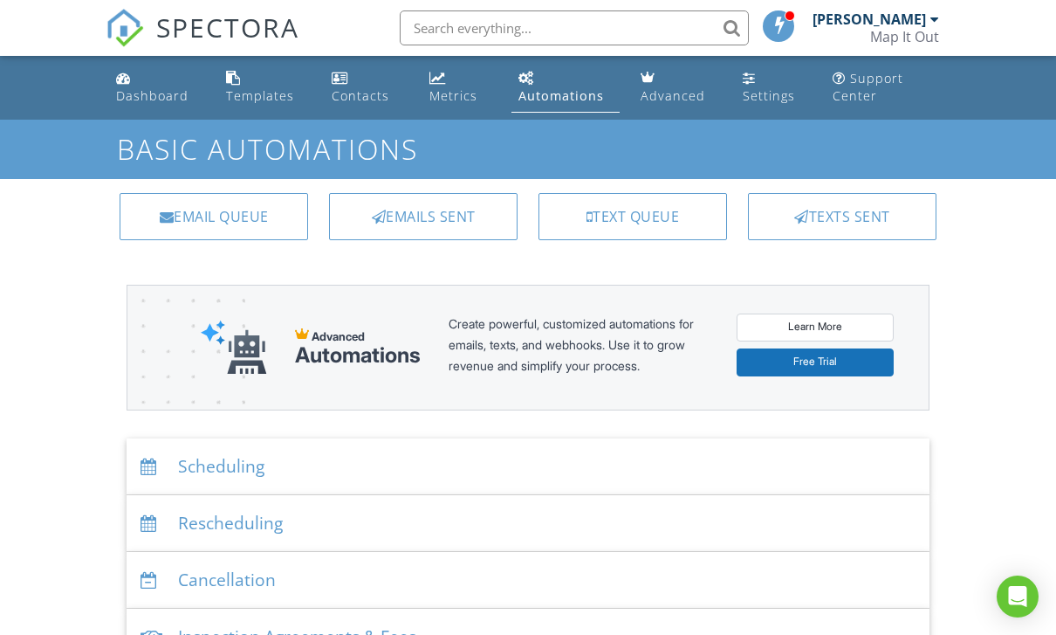
click at [138, 79] on link "Dashboard" at bounding box center [157, 88] width 96 height 50
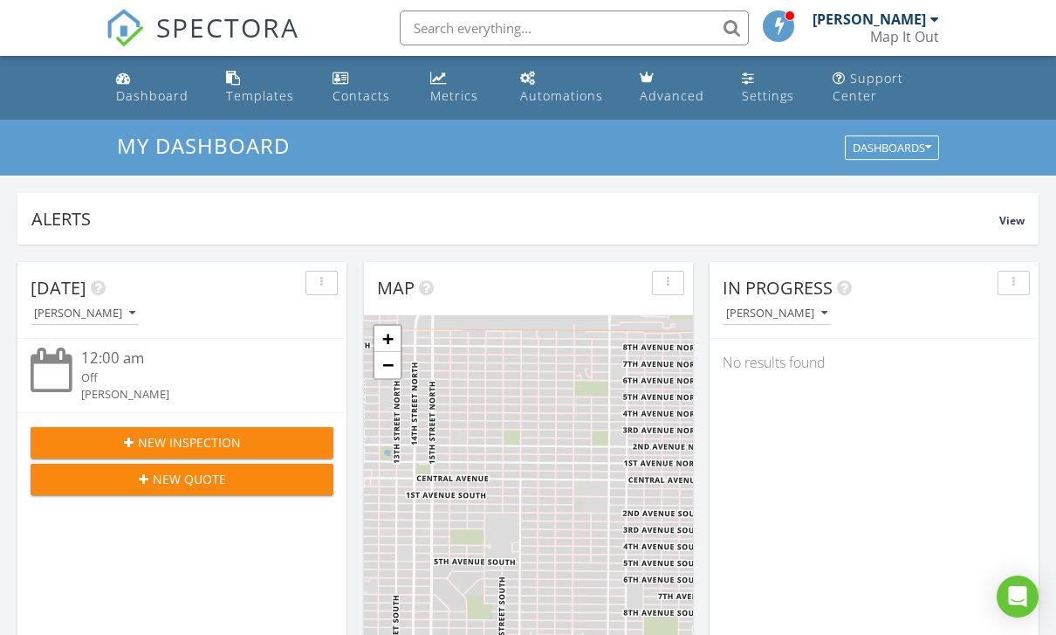
scroll to position [134, 0]
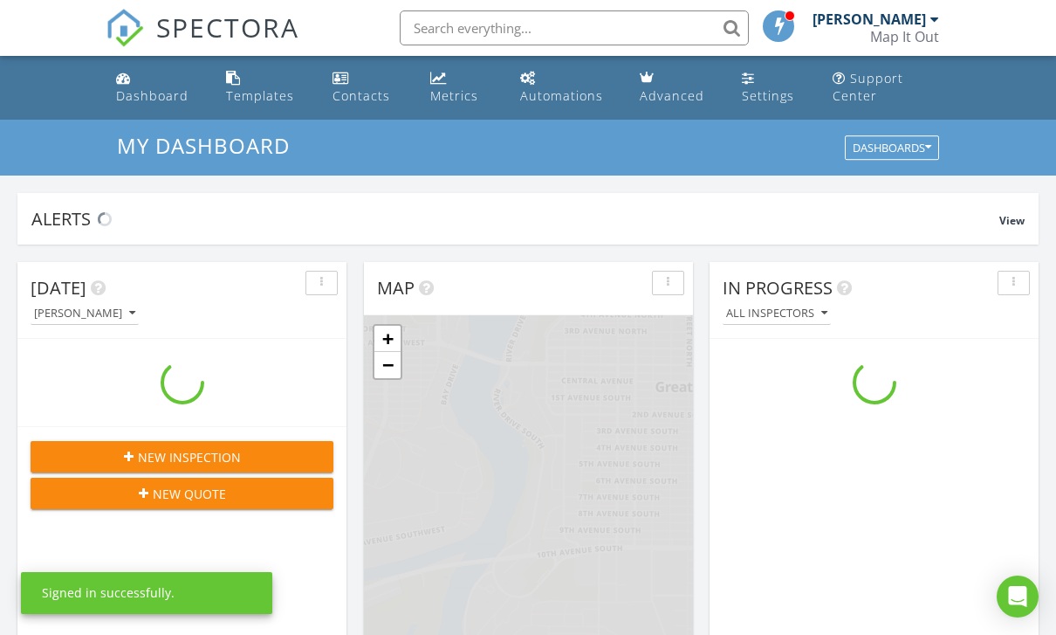
scroll to position [1590, 1057]
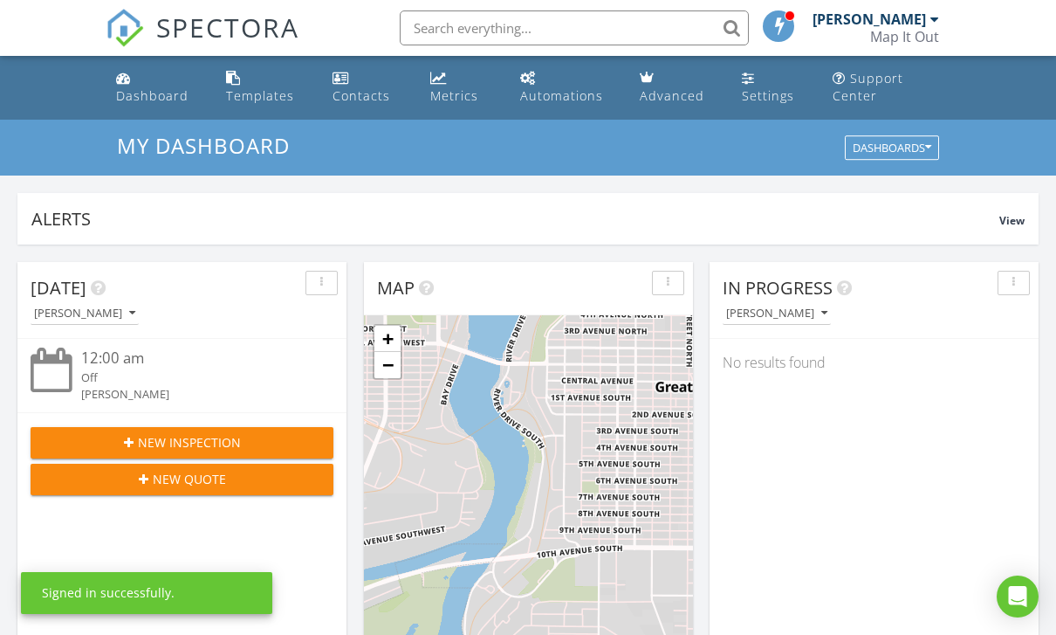
click at [1024, 589] on icon "Open Intercom Messenger" at bounding box center [1018, 596] width 18 height 21
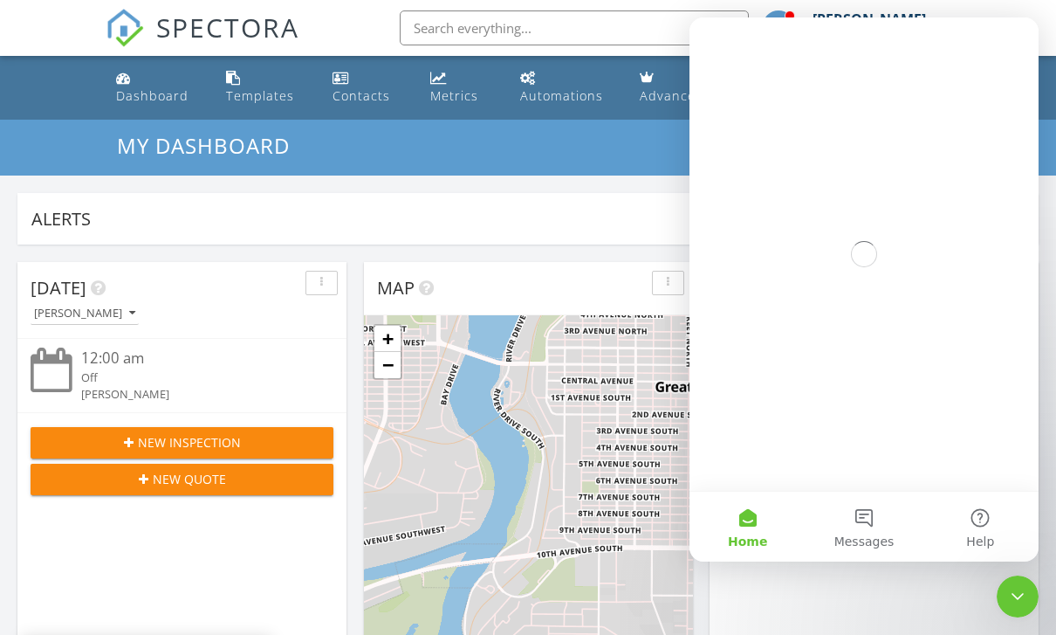
scroll to position [0, 0]
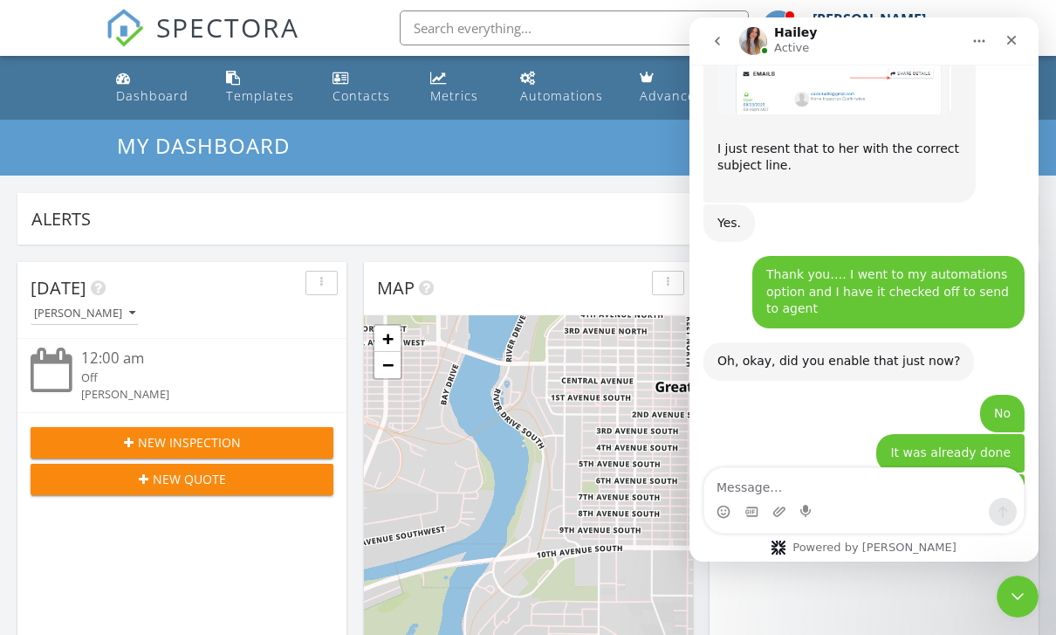
scroll to position [2700, 0]
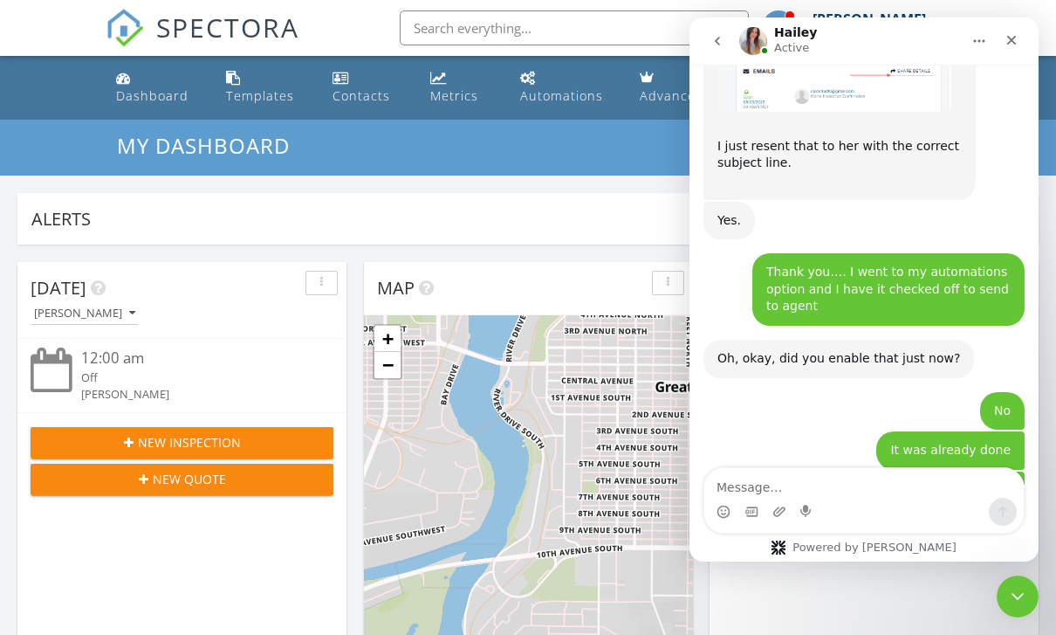
click at [829, 489] on textarea "Message…" at bounding box center [865, 483] width 320 height 30
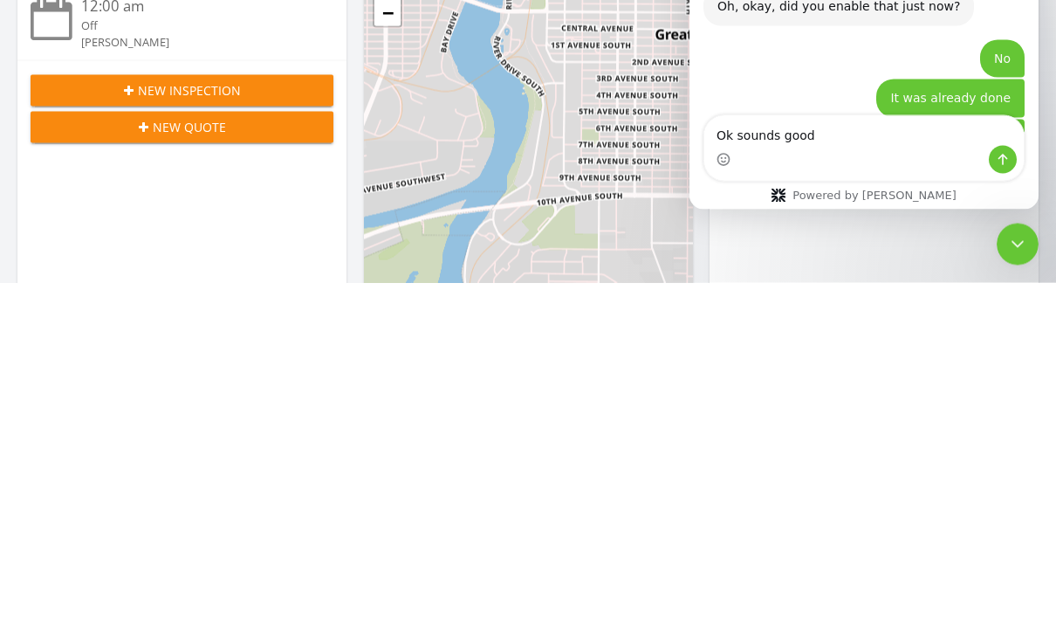
type textarea "Ok sounds good"
click at [1008, 164] on icon "Send a message…" at bounding box center [1003, 160] width 14 height 14
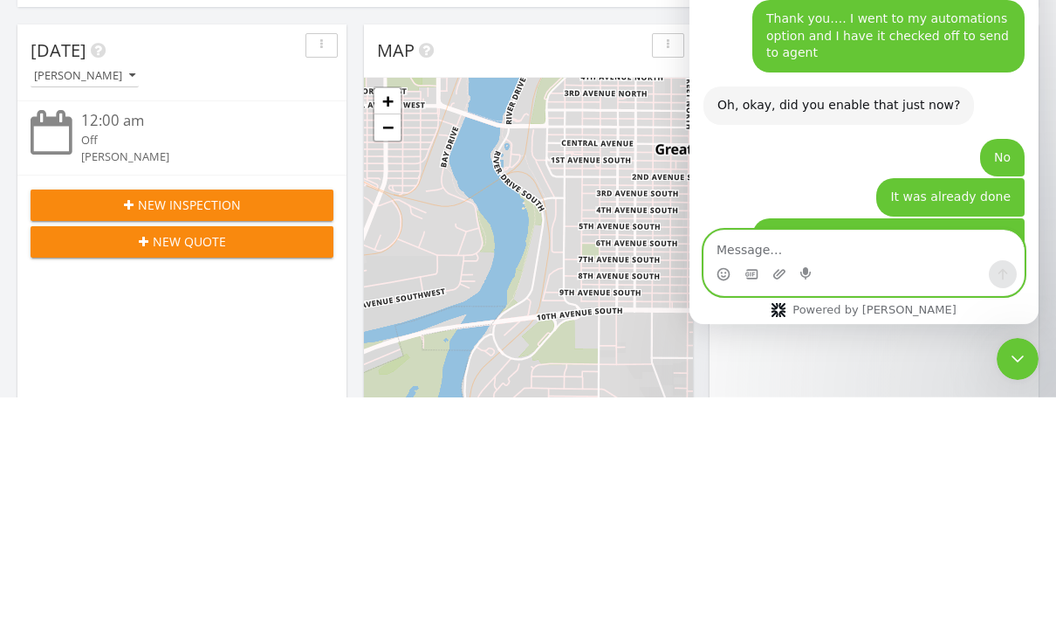
scroll to position [2751, 0]
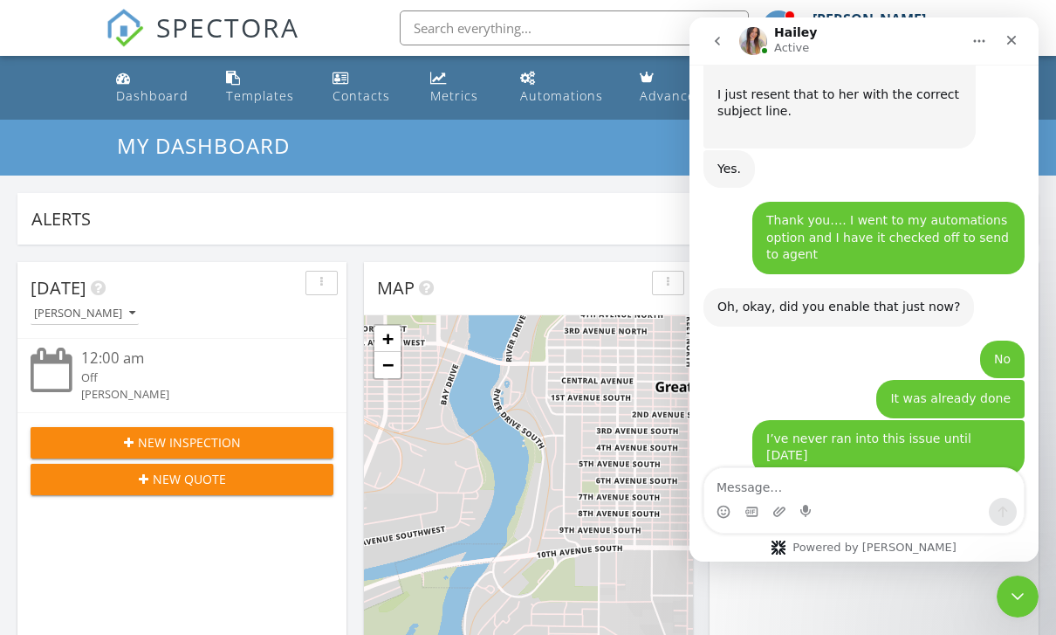
click at [719, 42] on icon "go back" at bounding box center [718, 41] width 14 height 14
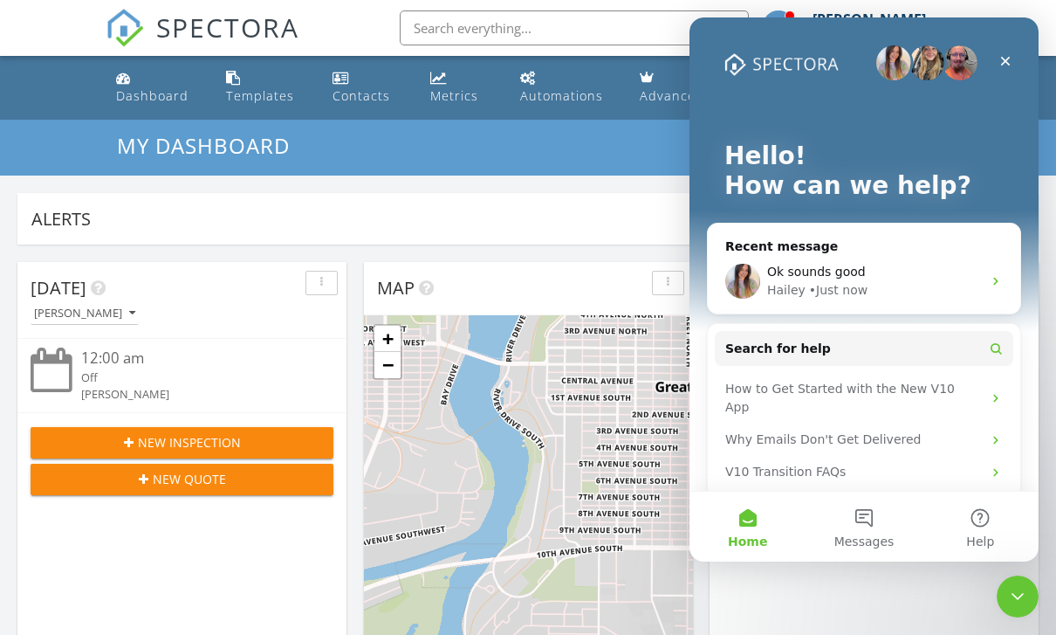
scroll to position [0, 0]
click at [1006, 65] on icon "Close" at bounding box center [1006, 61] width 14 height 14
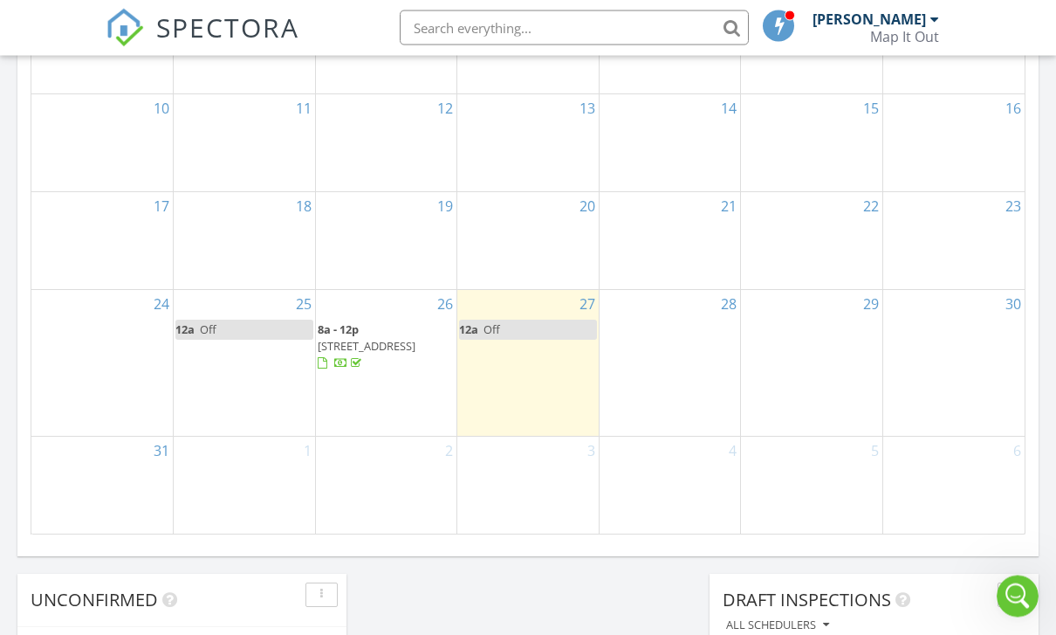
scroll to position [1085, 0]
click at [690, 347] on div at bounding box center [670, 333] width 141 height 28
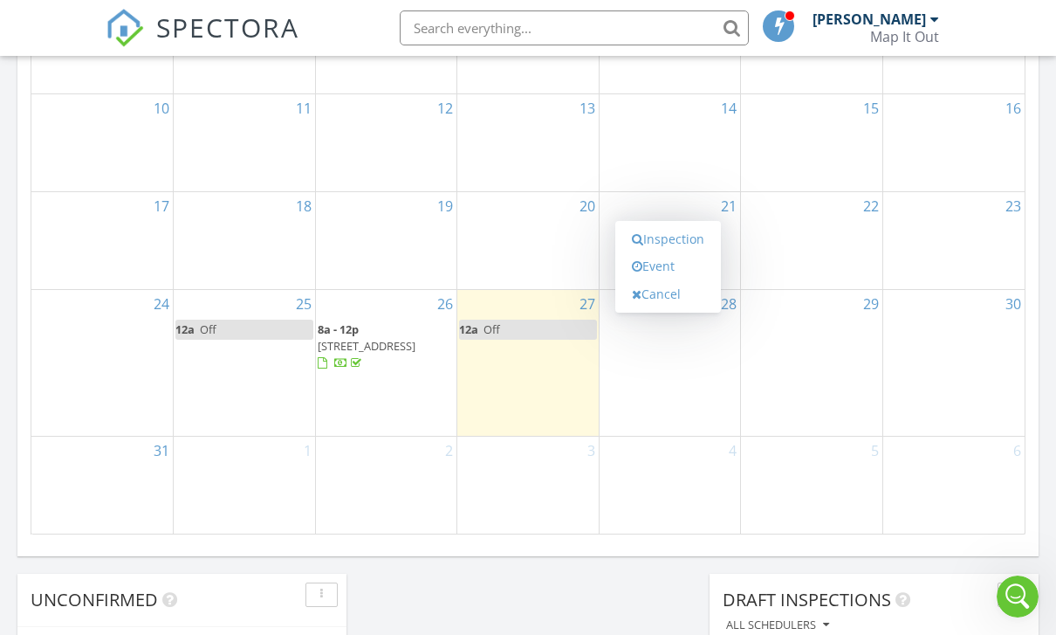
click at [679, 252] on link "Event" at bounding box center [668, 266] width 90 height 28
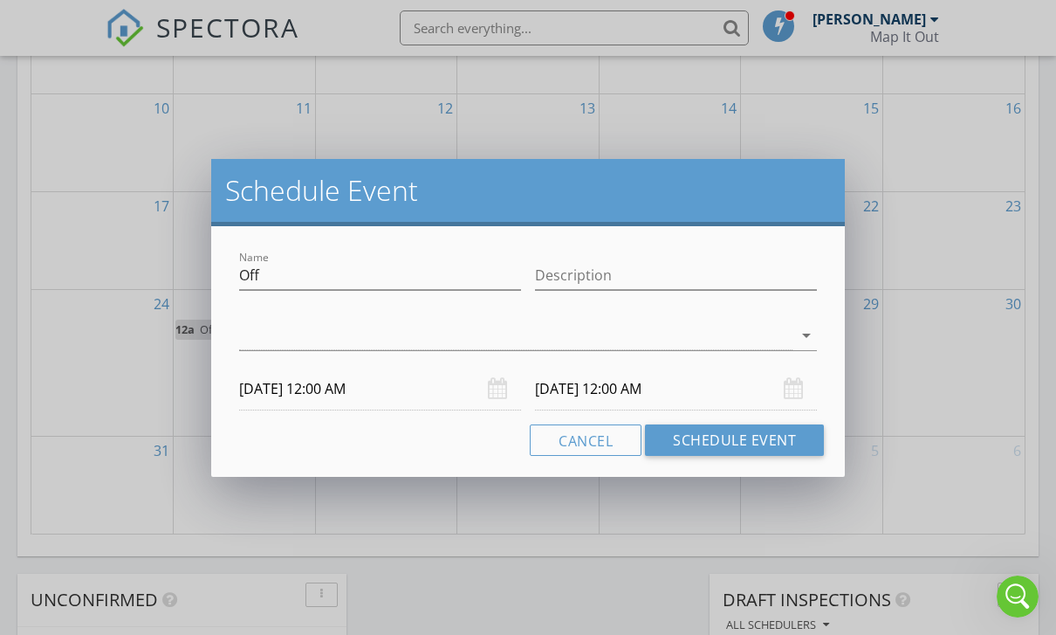
click at [755, 436] on button "Schedule Event" at bounding box center [734, 439] width 179 height 31
click at [793, 338] on div "arrow_drop_down" at bounding box center [805, 335] width 24 height 21
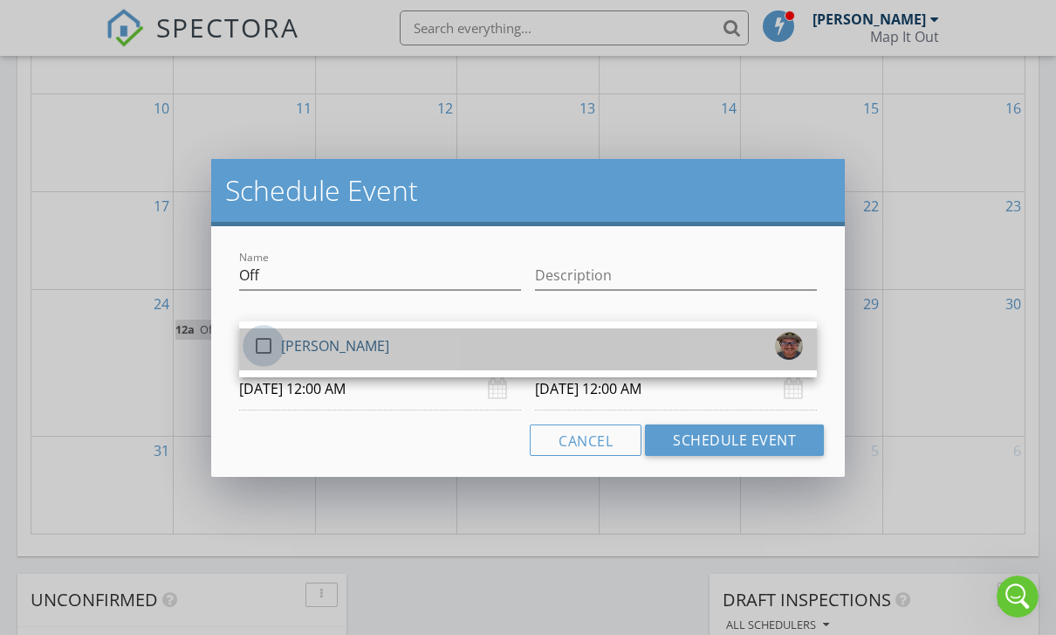
click at [275, 338] on div at bounding box center [264, 346] width 30 height 30
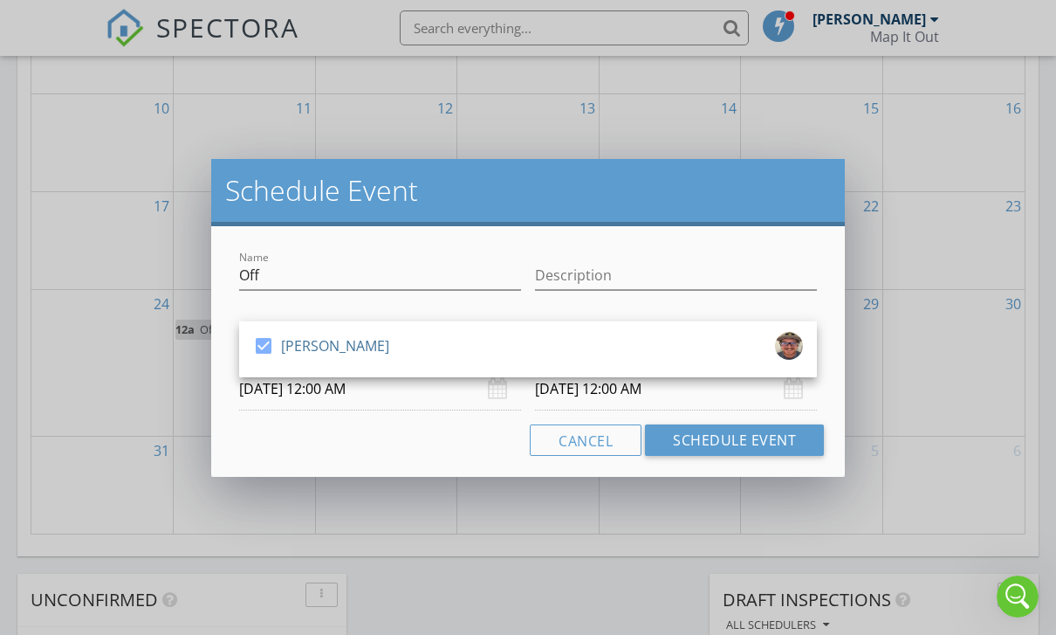
click at [757, 437] on button "Schedule Event" at bounding box center [734, 439] width 179 height 31
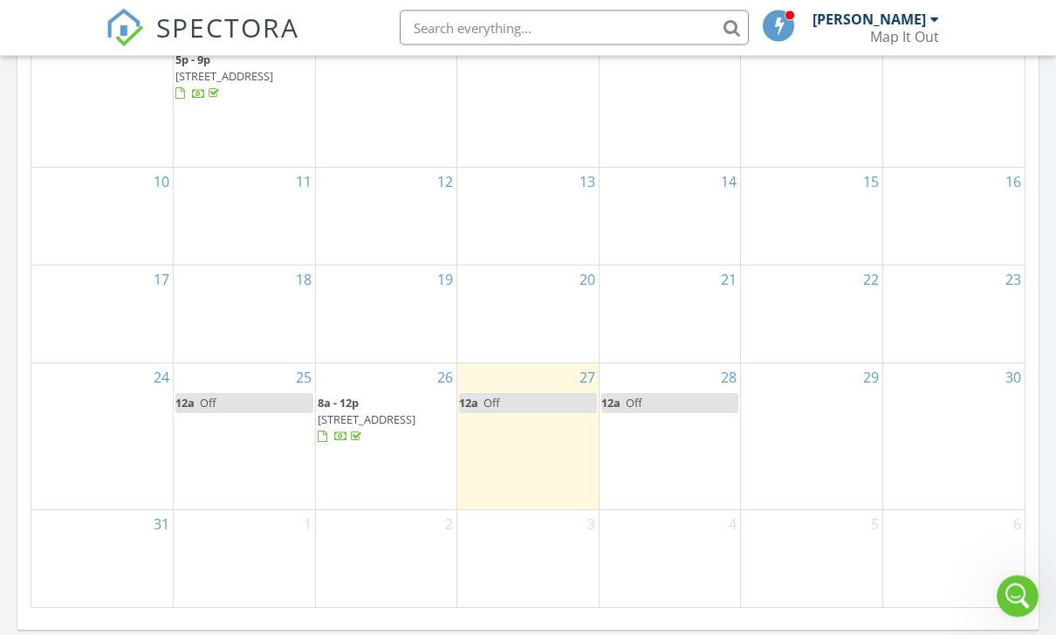
scroll to position [1012, 0]
click at [356, 277] on div "19" at bounding box center [386, 279] width 141 height 28
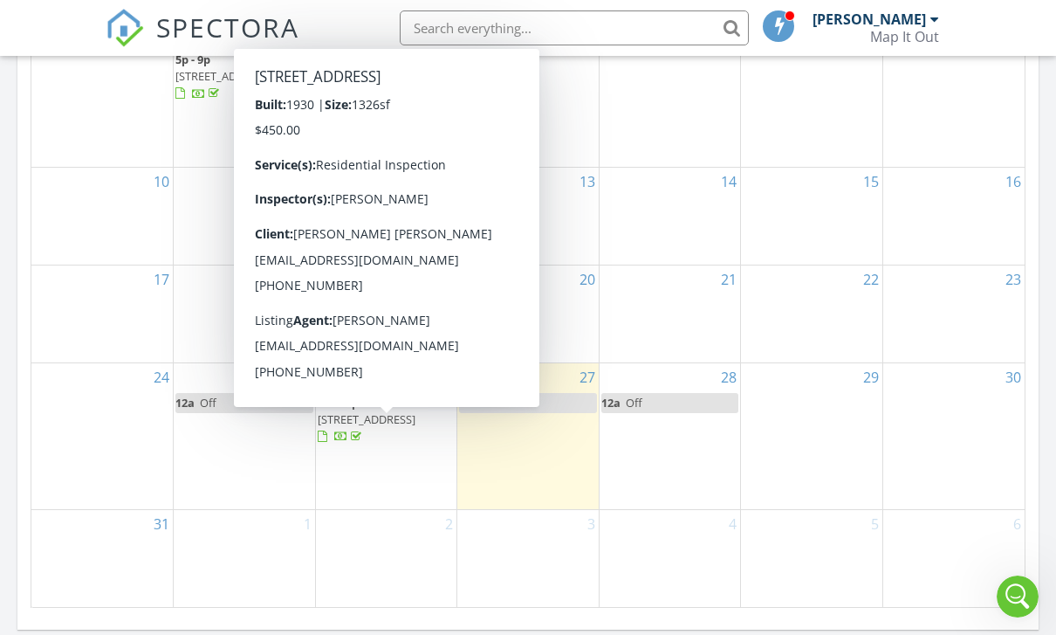
click at [397, 423] on span "1700 7th Ave N, Great Falls 59401" at bounding box center [367, 419] width 98 height 16
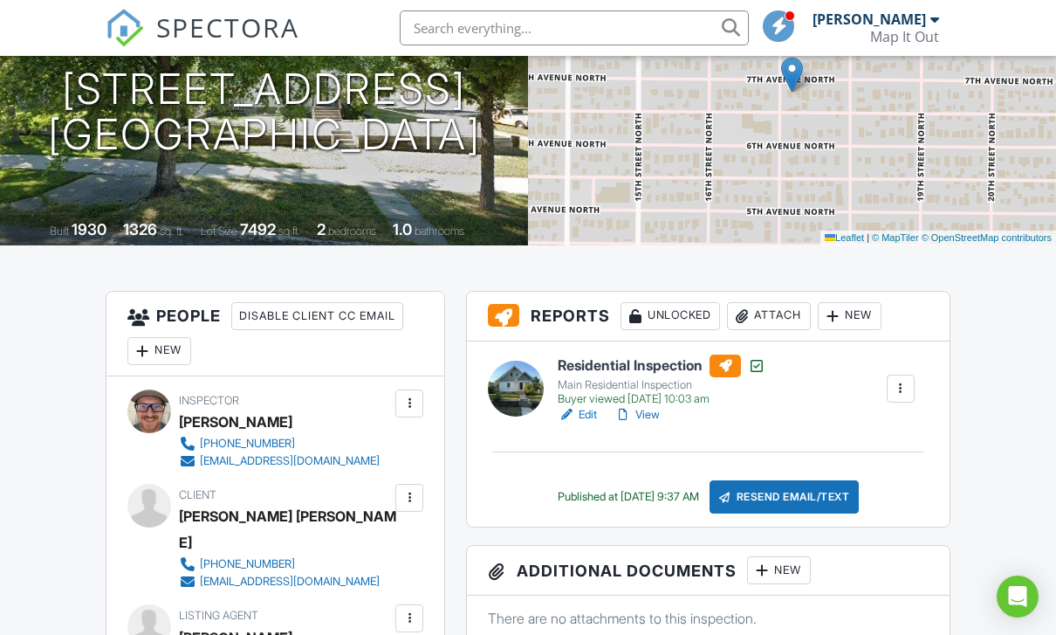
scroll to position [231, 0]
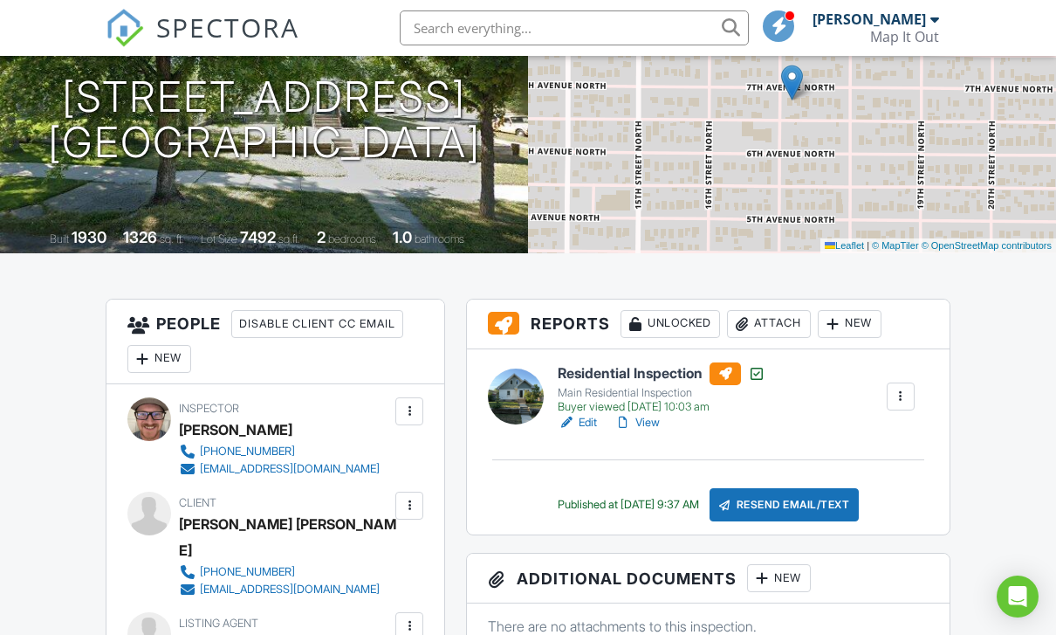
click at [1011, 617] on div "Open Intercom Messenger" at bounding box center [1018, 596] width 42 height 42
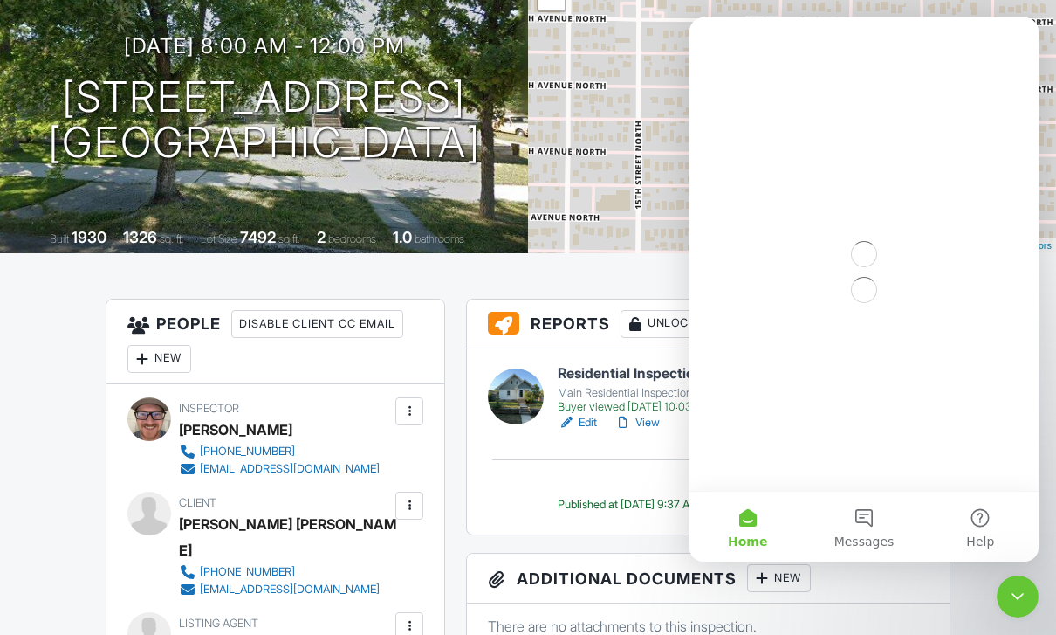
scroll to position [0, 0]
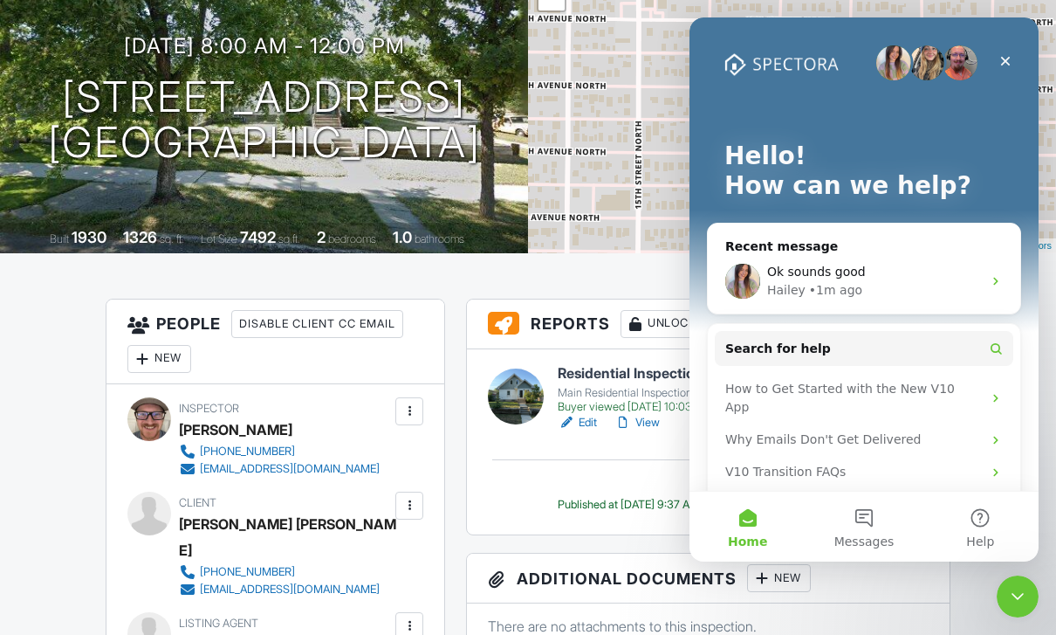
click at [888, 282] on div "Hailey • 1m ago" at bounding box center [874, 290] width 215 height 18
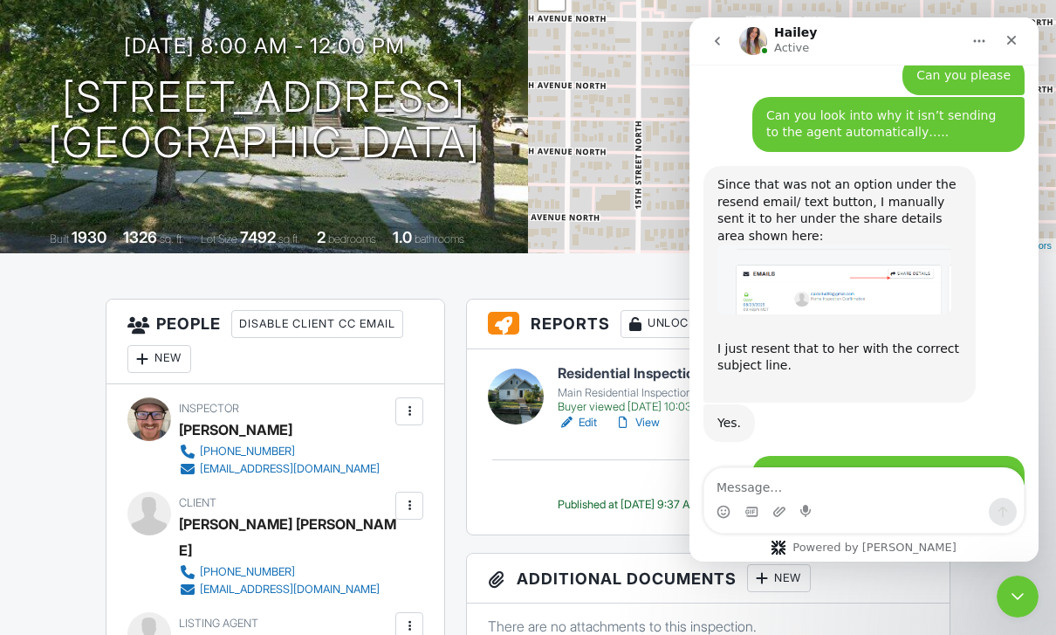
scroll to position [2751, 0]
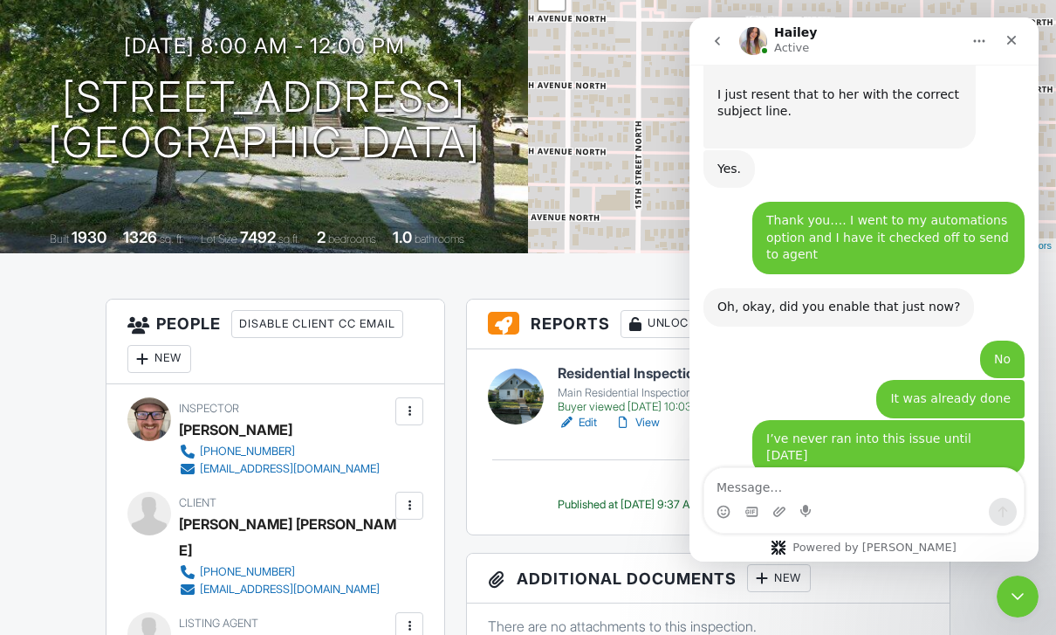
click at [834, 478] on textarea "Message…" at bounding box center [865, 483] width 320 height 30
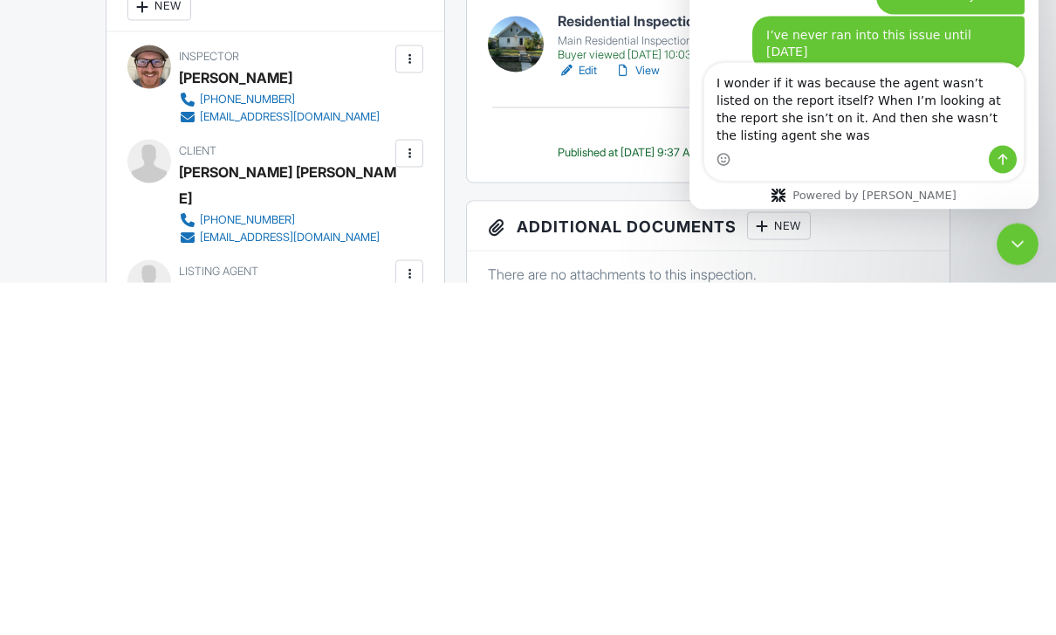
scroll to position [2804, 0]
type textarea "I wonder if it was because the agent wasn’t listed on the report itself? When I…"
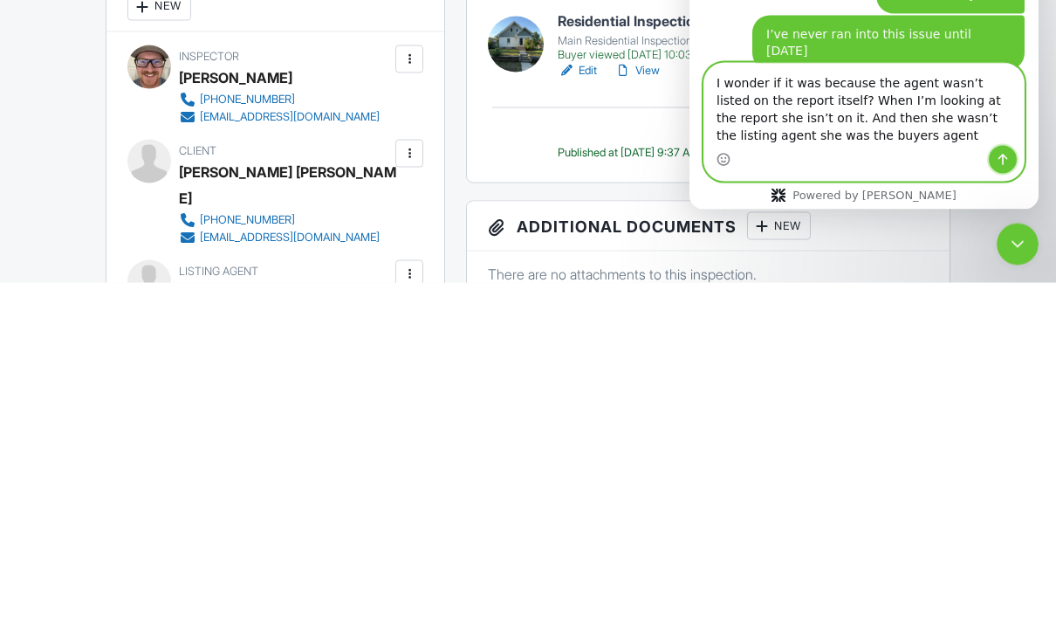
click at [1011, 167] on button "Send a message…" at bounding box center [1003, 160] width 28 height 28
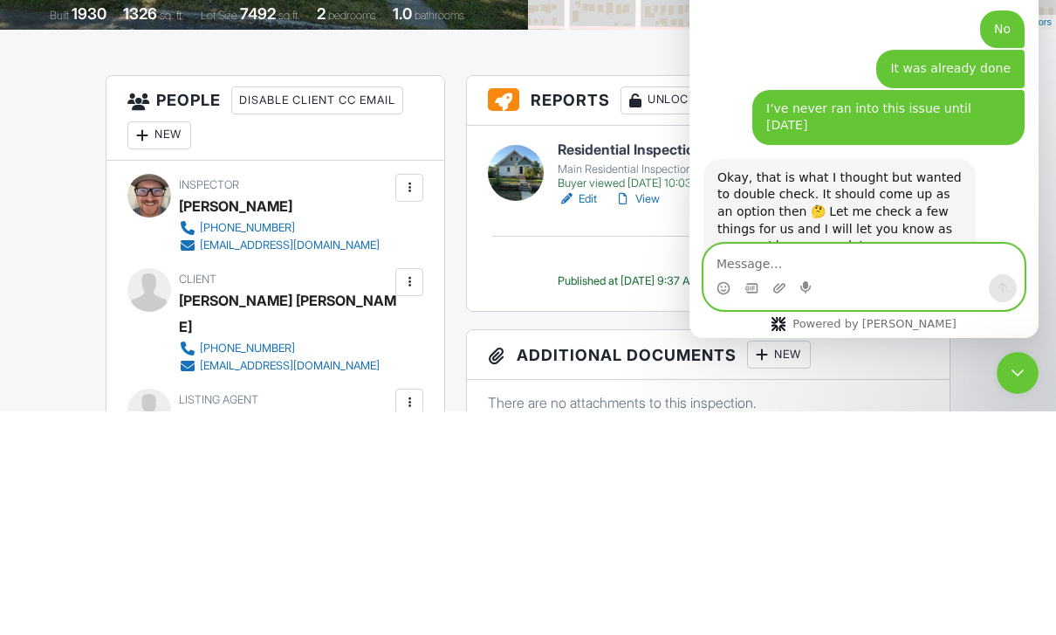
scroll to position [2857, 0]
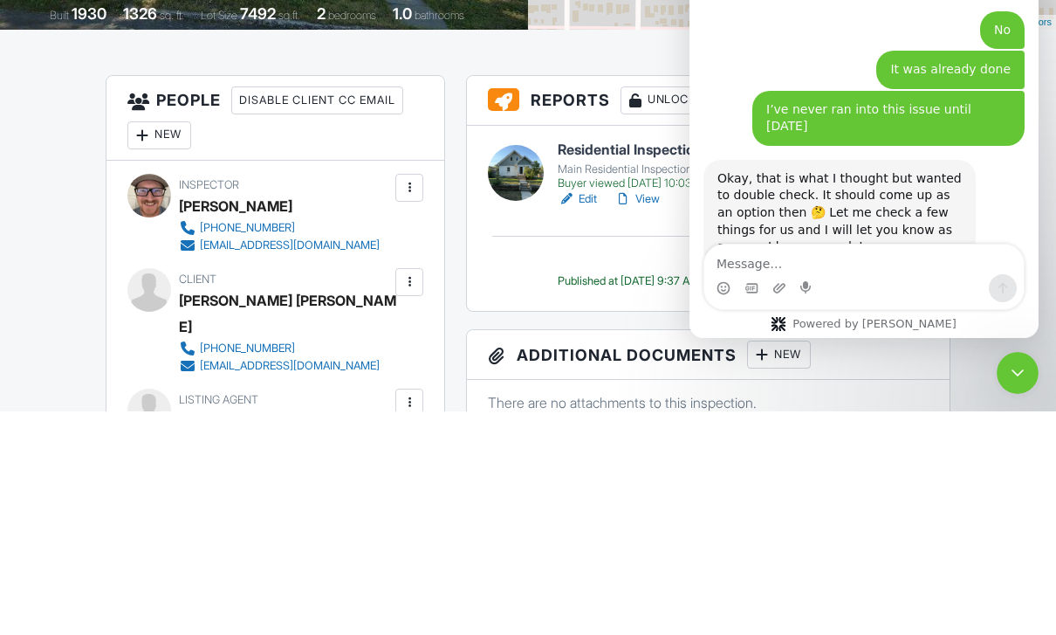
click at [742, 337] on div "I wonder if it was because the agent wasn’t listed on the report itself? When I…" at bounding box center [864, 400] width 321 height 127
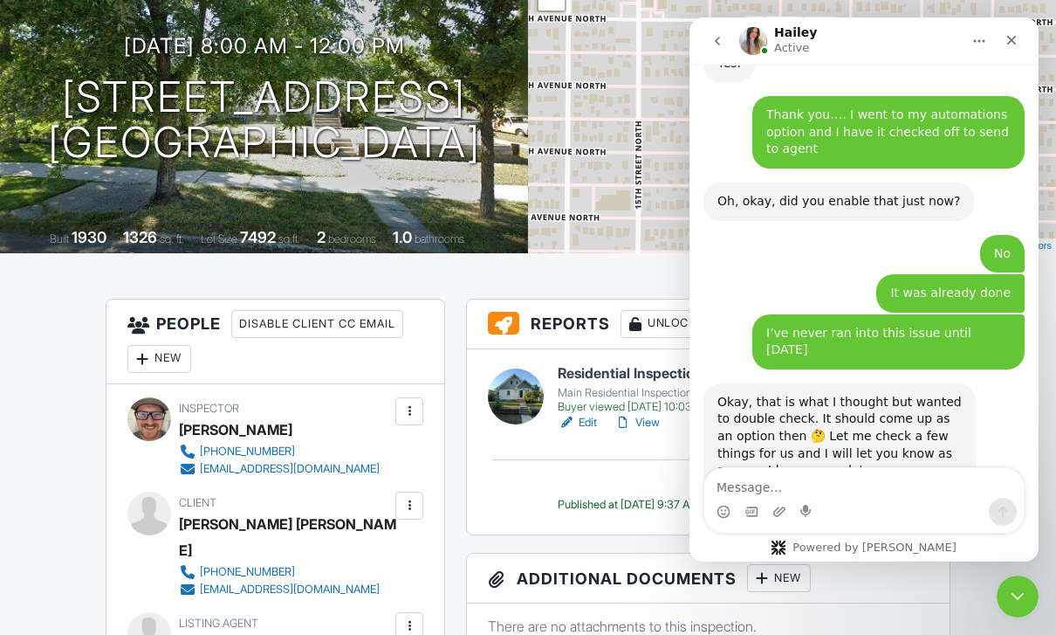
click at [719, 36] on icon "go back" at bounding box center [718, 41] width 14 height 14
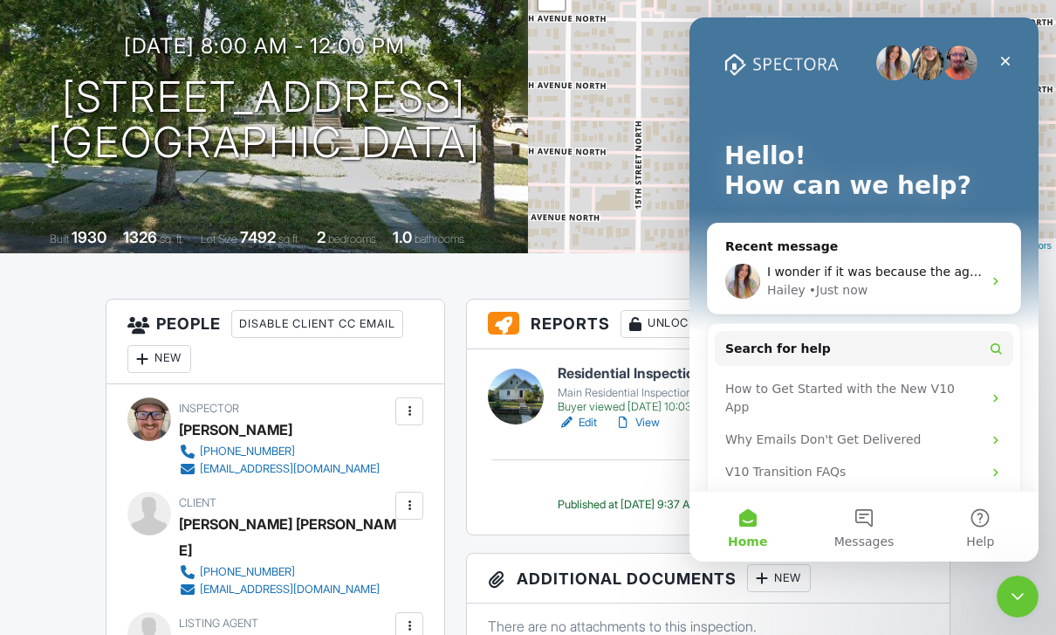
scroll to position [0, 0]
click at [997, 72] on div "Close" at bounding box center [1005, 60] width 31 height 31
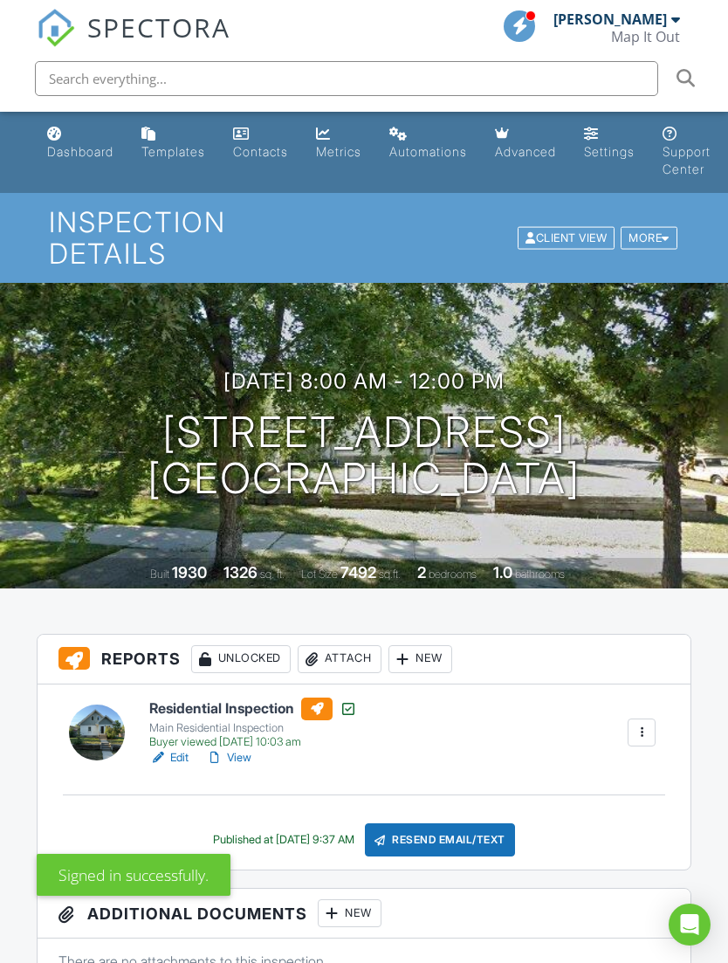
click at [693, 932] on icon "Open Intercom Messenger" at bounding box center [690, 924] width 18 height 21
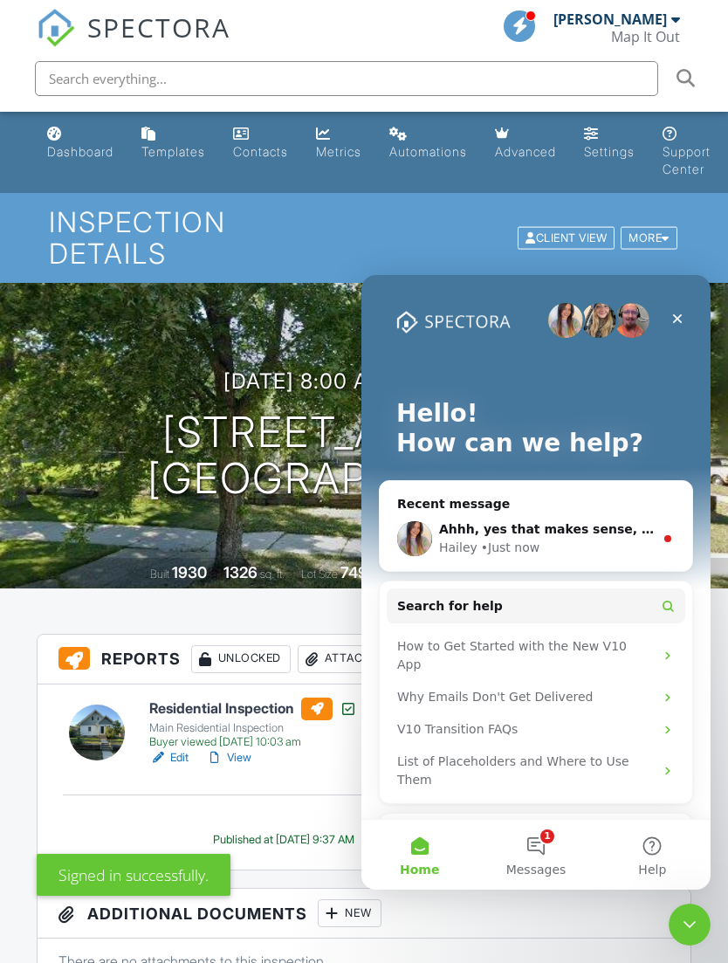
click at [609, 540] on div "Hailey • Just now" at bounding box center [546, 548] width 215 height 18
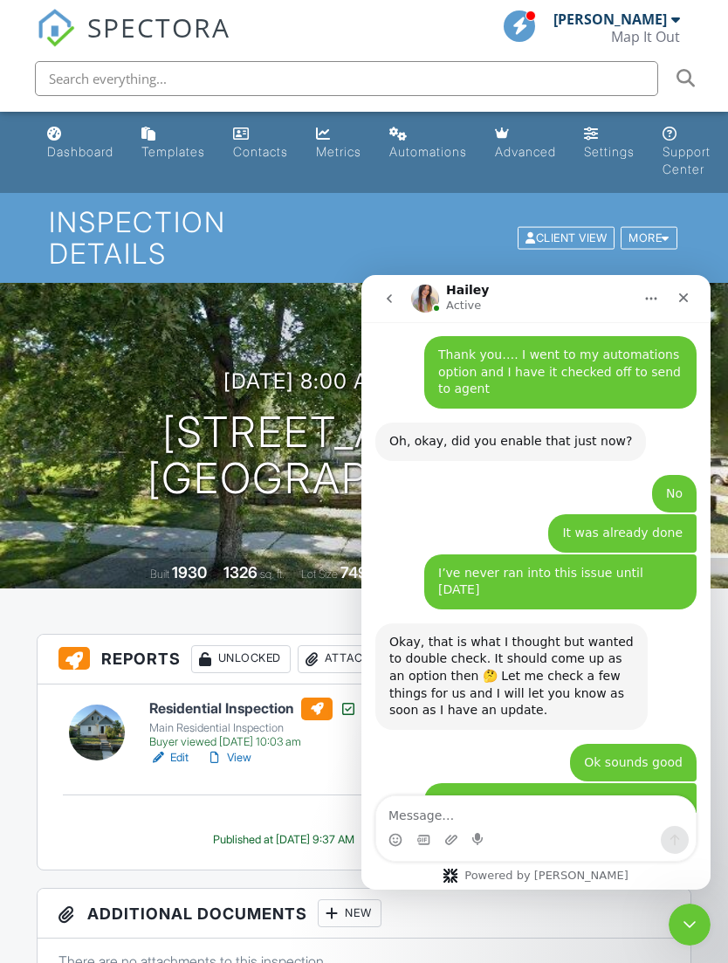
scroll to position [2871, 0]
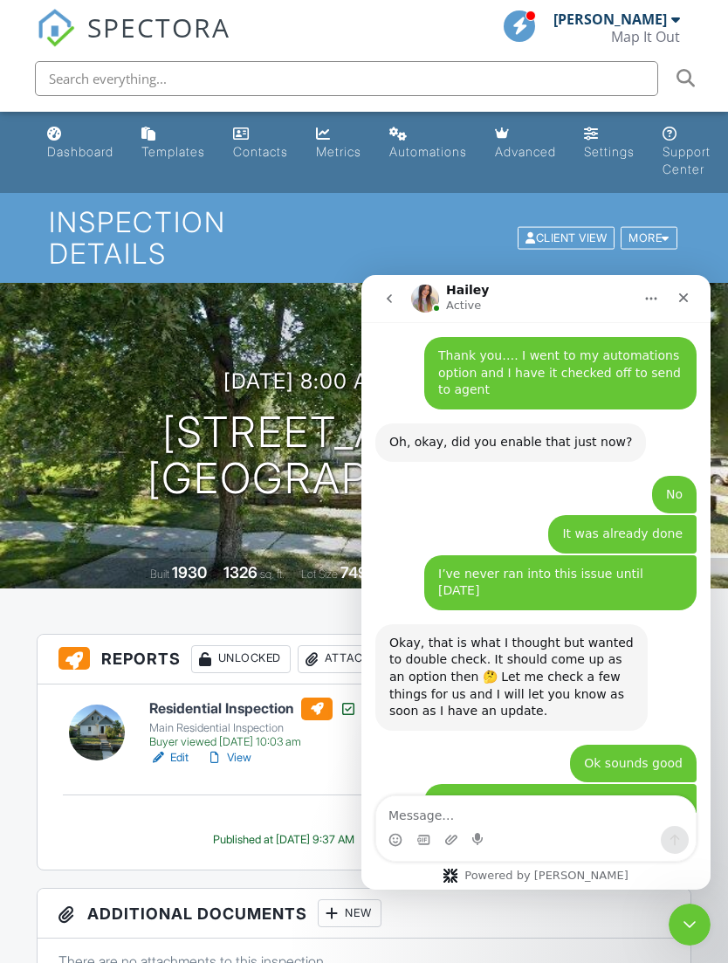
click at [508, 816] on textarea "Message…" at bounding box center [536, 811] width 320 height 30
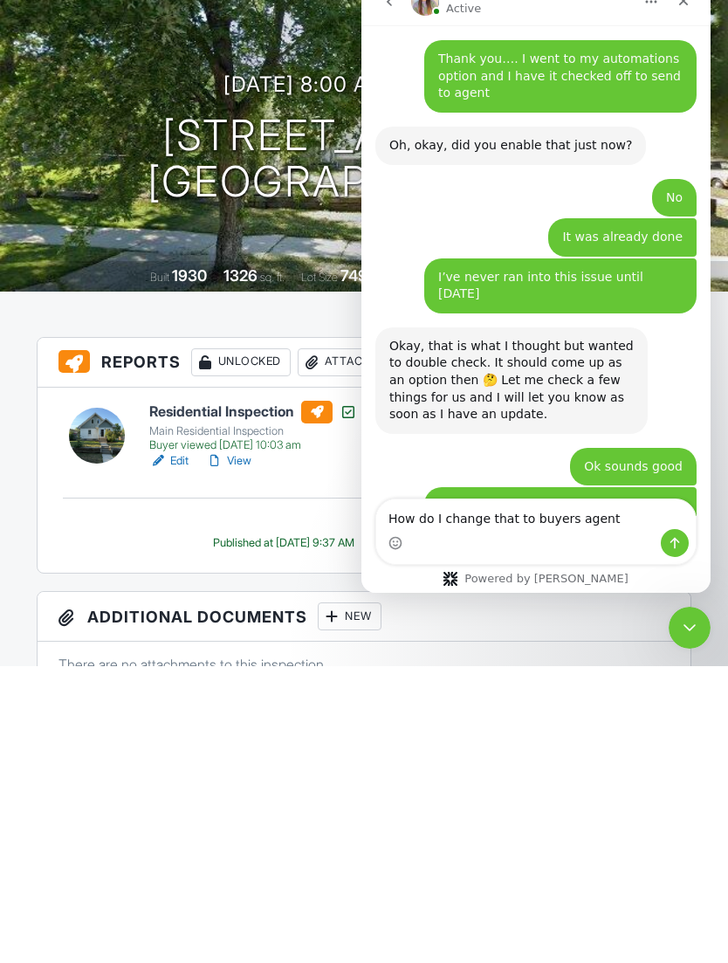
type textarea "How do I change that to buyers agent"
click at [679, 538] on icon "Send a message…" at bounding box center [675, 543] width 14 height 14
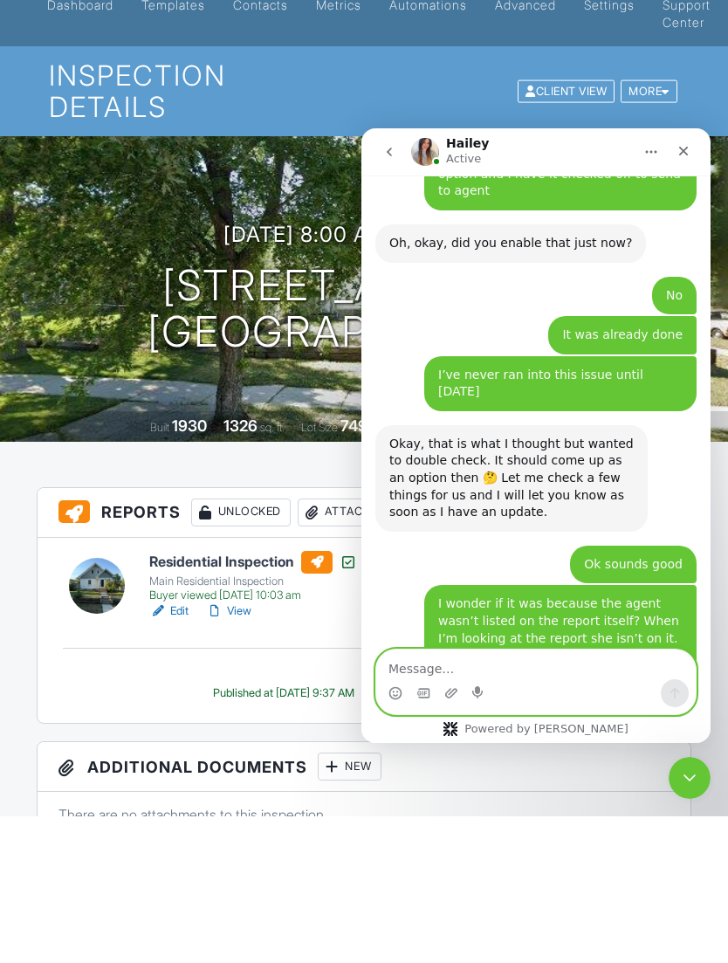
scroll to position [2922, 0]
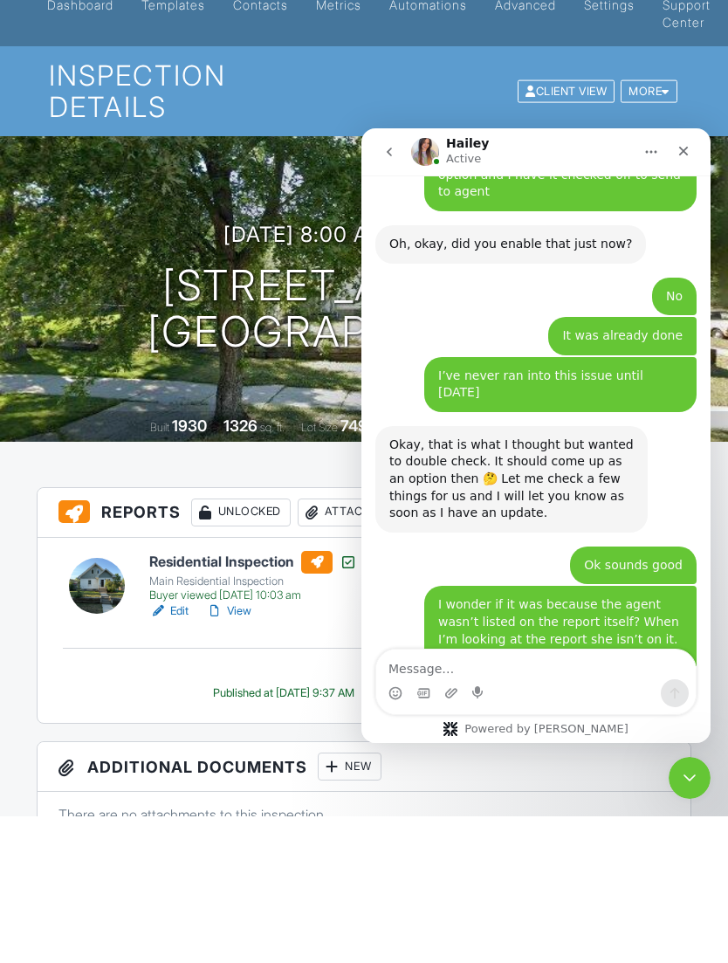
click at [393, 148] on icon "go back" at bounding box center [389, 152] width 14 height 14
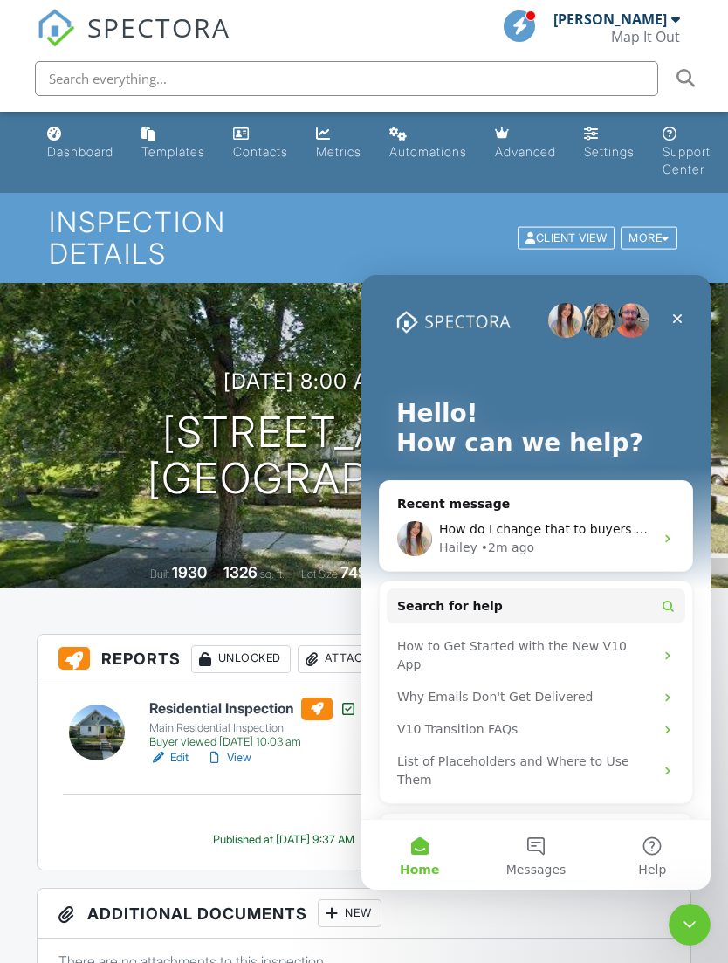
scroll to position [0, 0]
click at [681, 316] on icon "Close" at bounding box center [678, 319] width 10 height 10
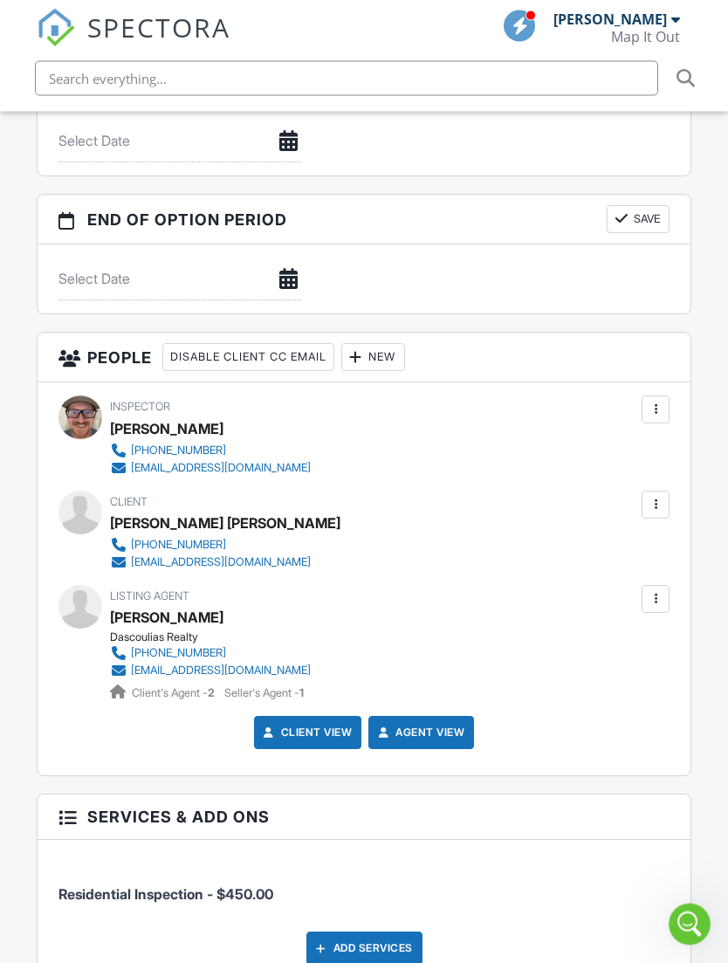
scroll to position [1757, 0]
click at [659, 496] on div at bounding box center [655, 504] width 17 height 17
click at [511, 536] on li "Edit" at bounding box center [561, 558] width 195 height 44
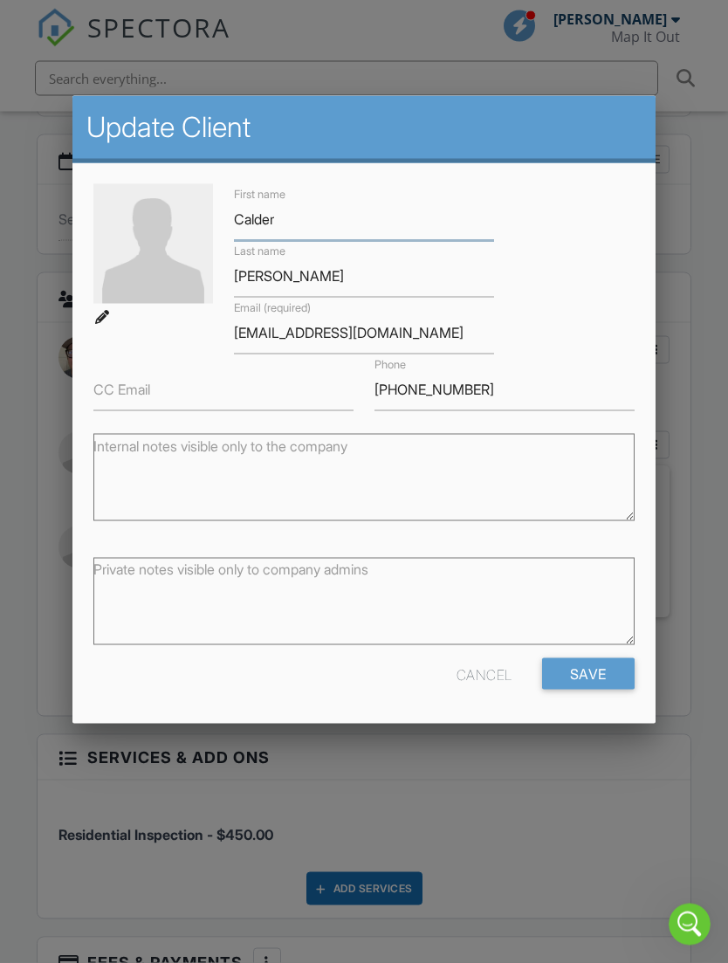
scroll to position [1825, 0]
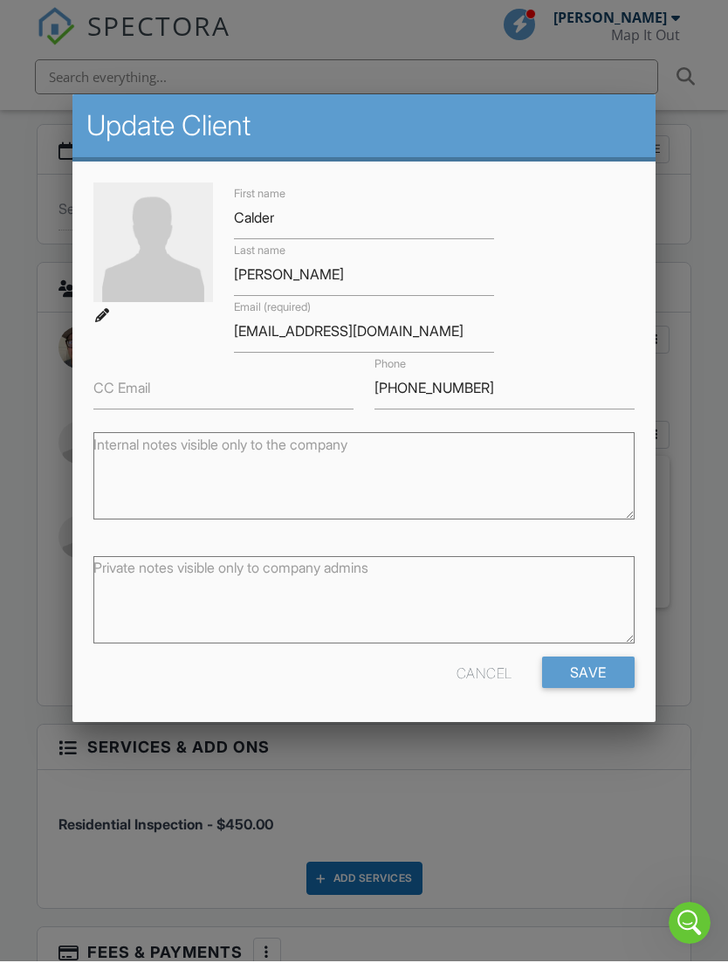
click at [492, 679] on div "Cancel" at bounding box center [485, 673] width 56 height 31
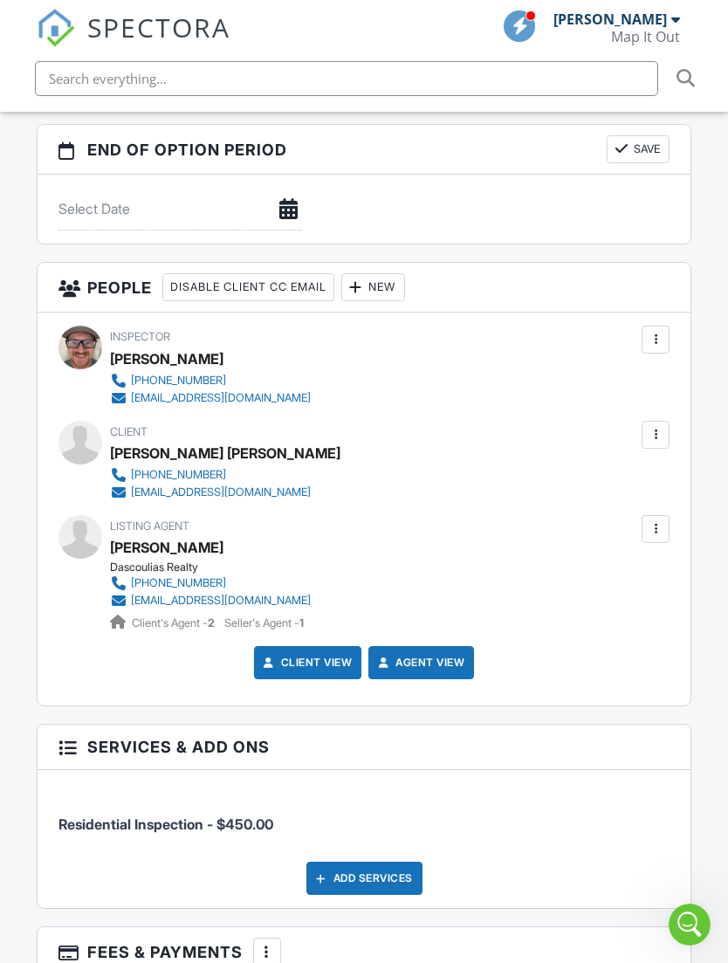
click at [651, 520] on div at bounding box center [655, 528] width 17 height 17
click at [506, 561] on li "Edit" at bounding box center [561, 583] width 195 height 44
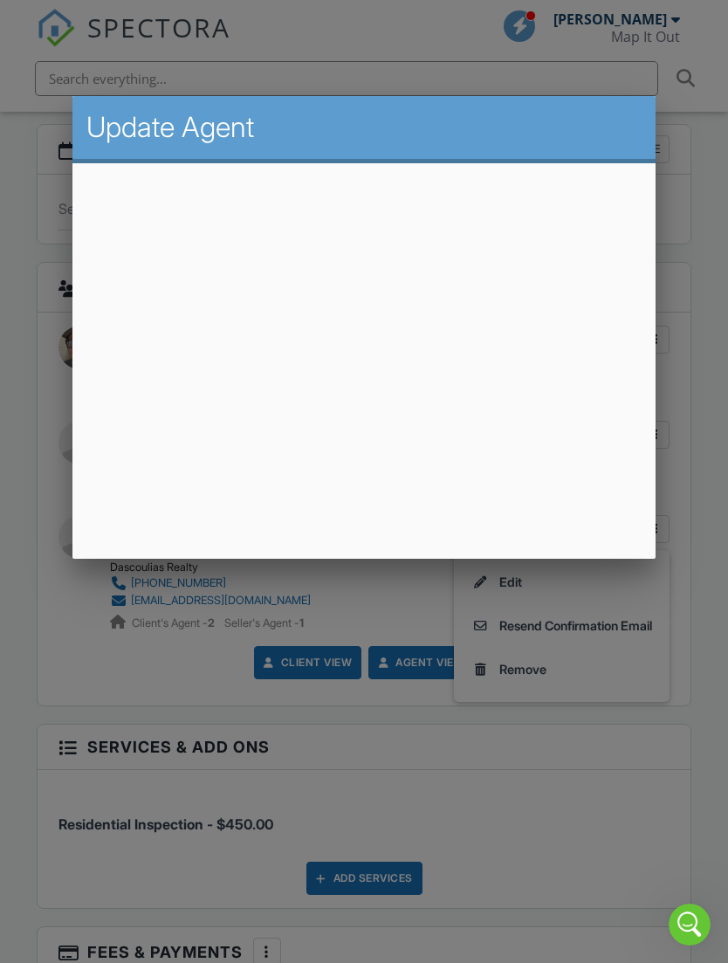
click at [705, 333] on div at bounding box center [364, 515] width 728 height 1204
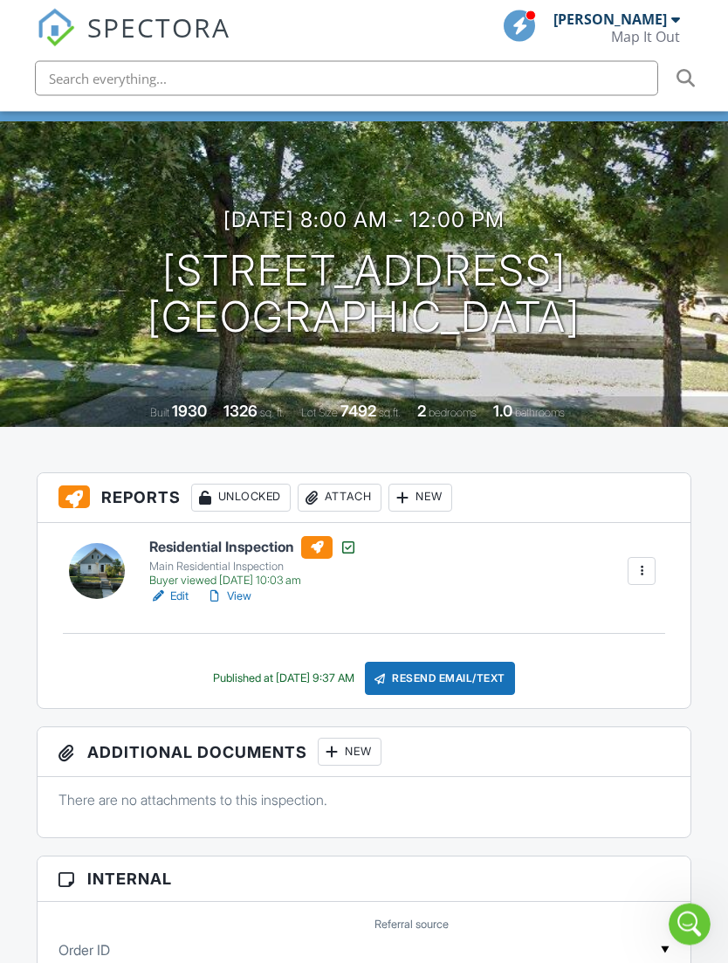
scroll to position [0, 0]
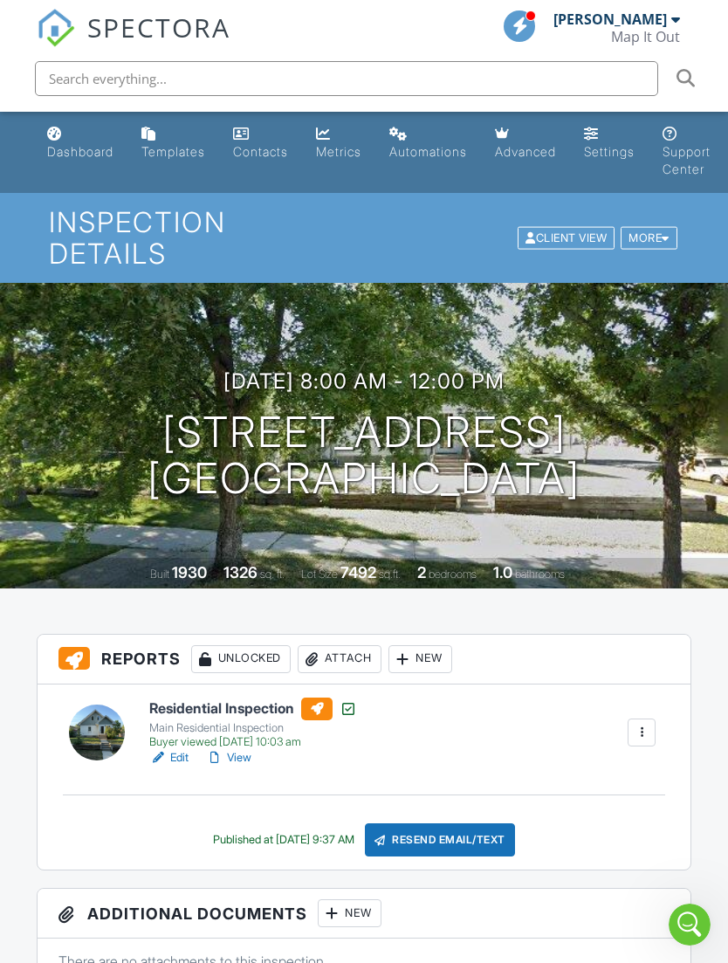
click at [659, 227] on div "More" at bounding box center [649, 238] width 57 height 24
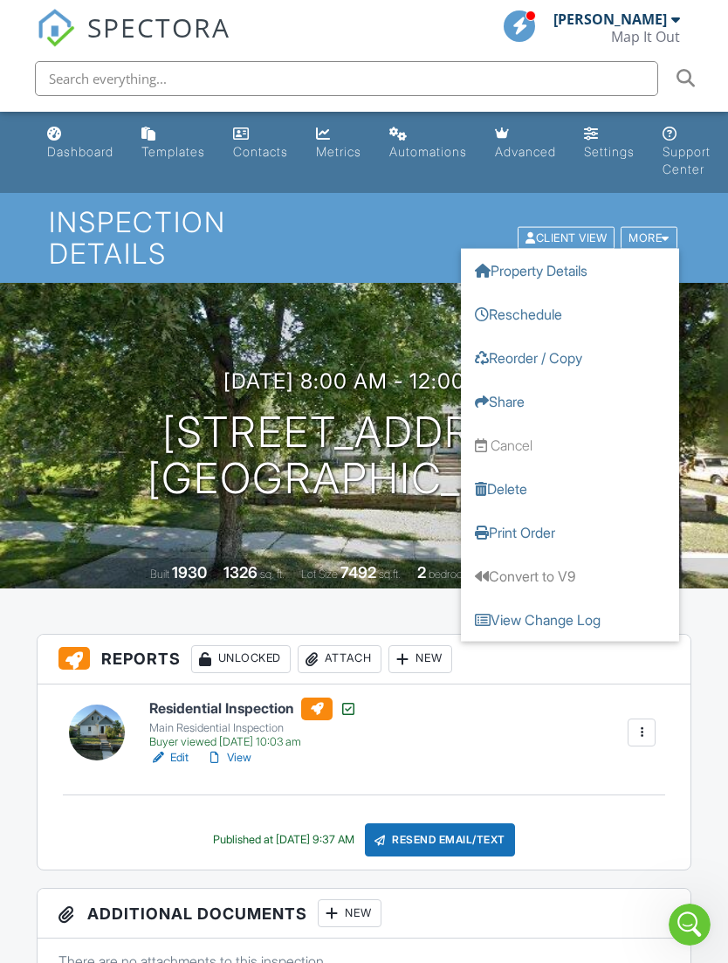
click at [654, 226] on div "More" at bounding box center [649, 238] width 57 height 24
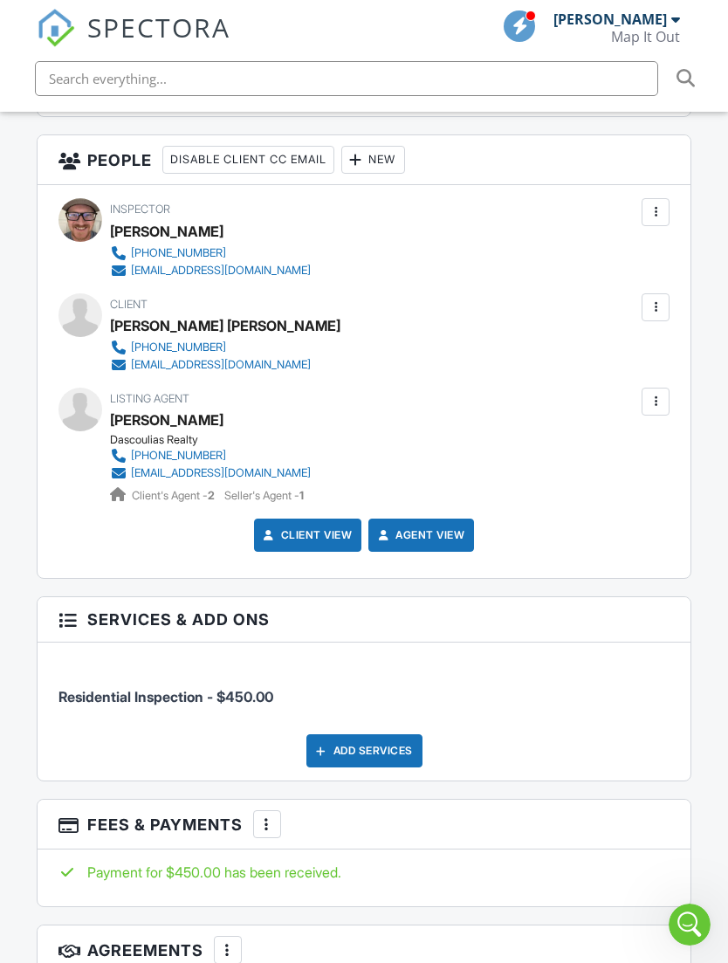
scroll to position [1989, 0]
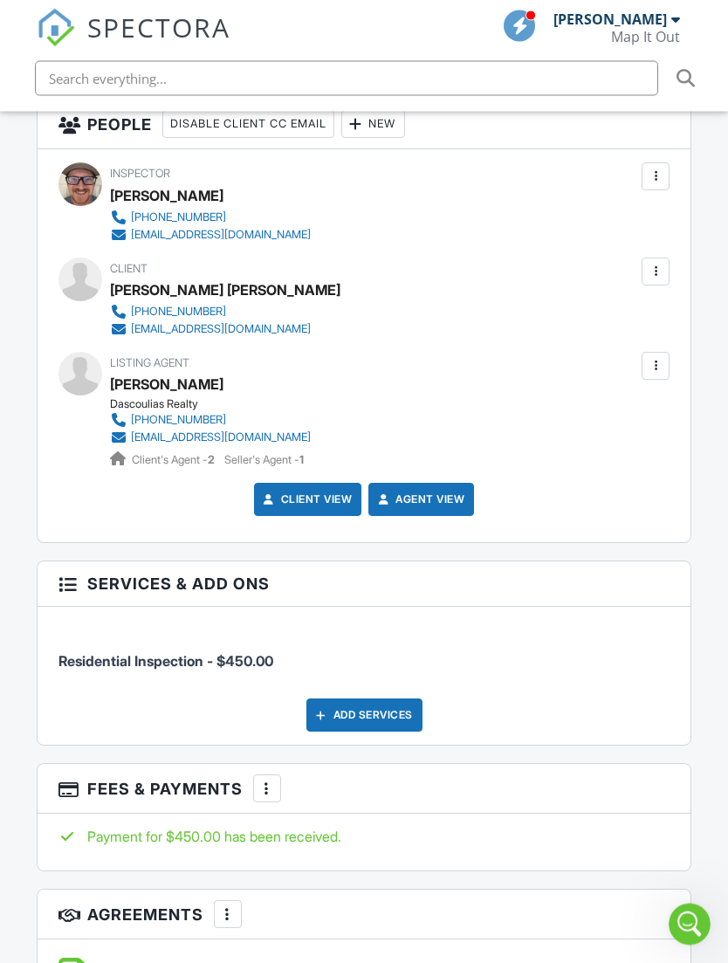
click at [698, 934] on div "Open Intercom Messenger" at bounding box center [690, 924] width 58 height 58
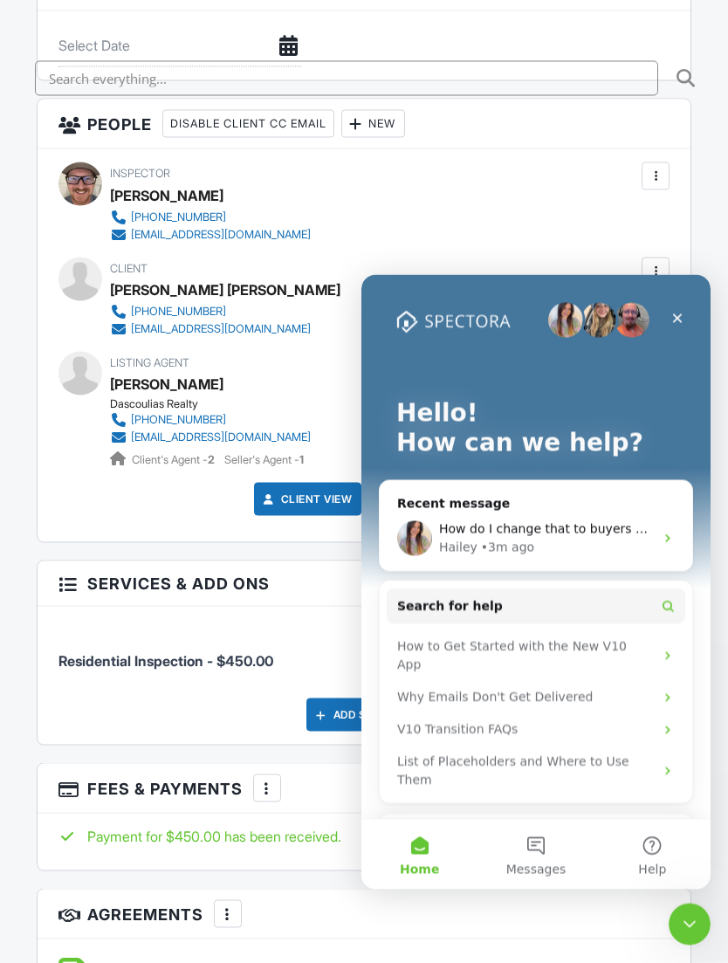
scroll to position [0, 0]
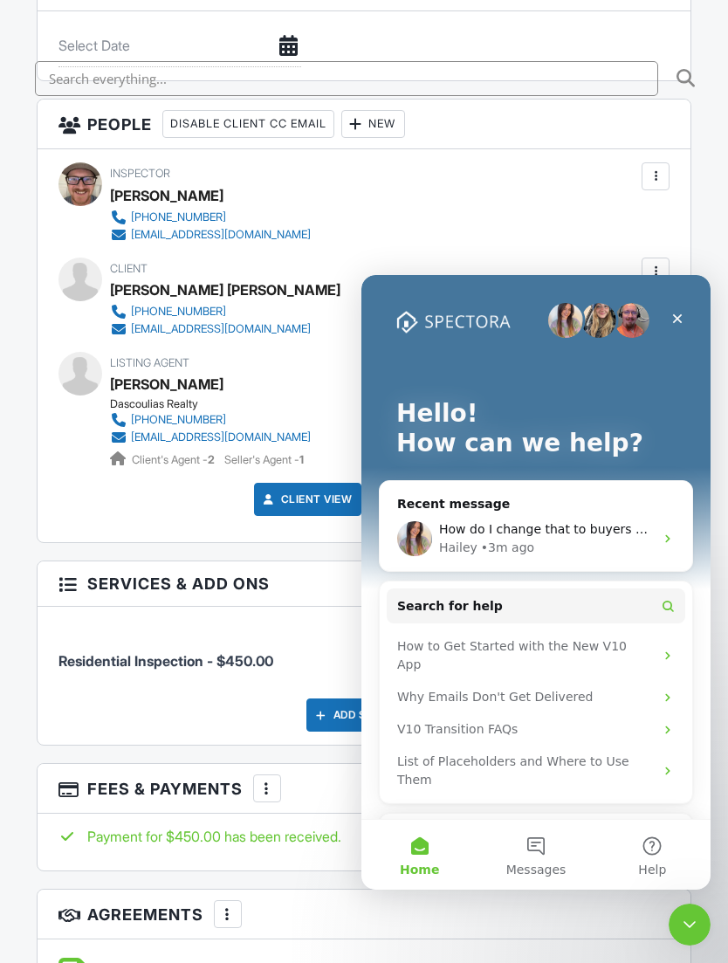
click at [597, 523] on span "How do I change that to buyers agent" at bounding box center [554, 529] width 231 height 14
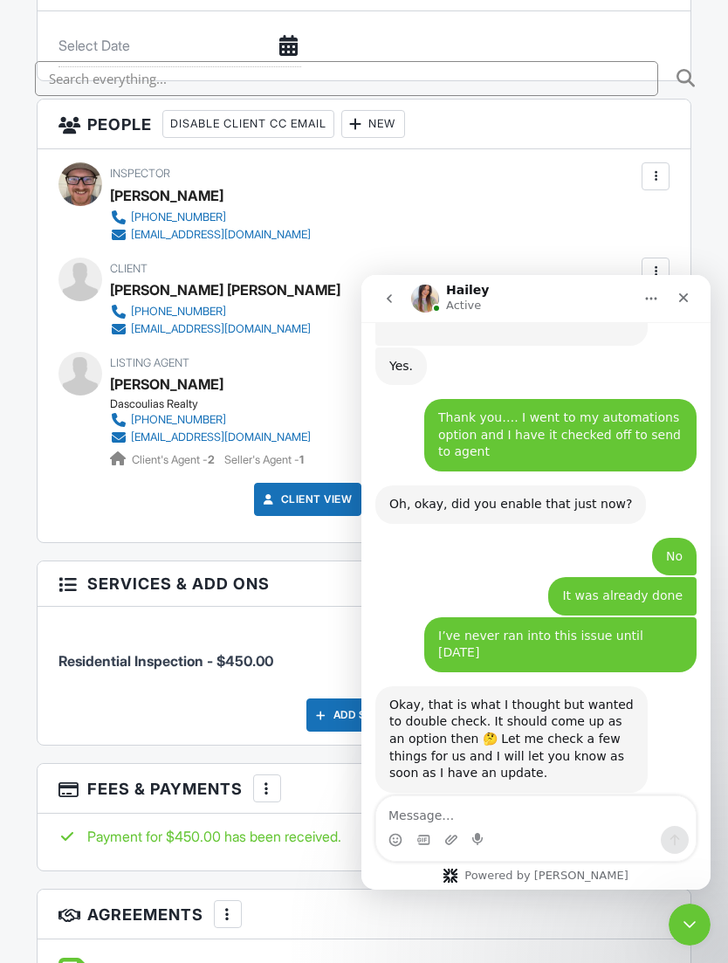
scroll to position [2922, 0]
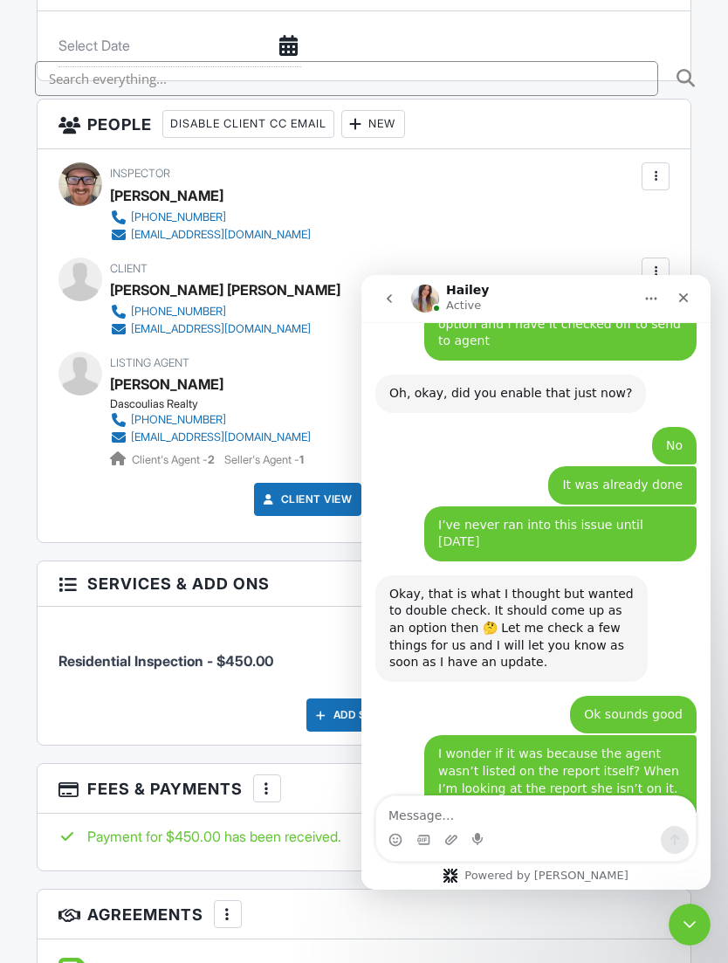
click at [456, 807] on textarea "Message…" at bounding box center [536, 811] width 320 height 30
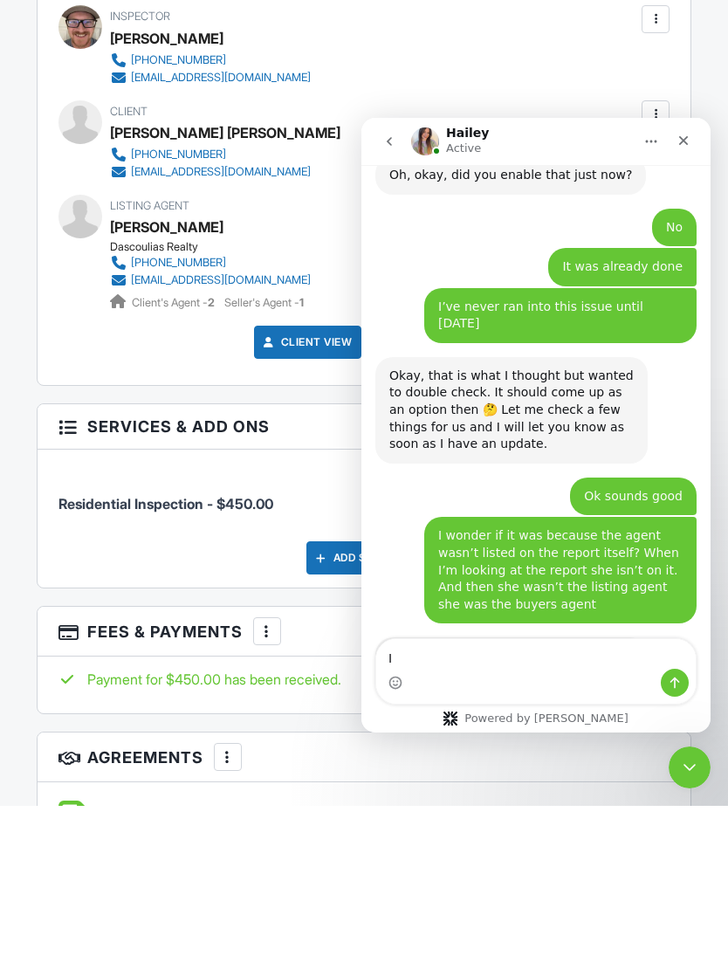
scroll to position [2990, 0]
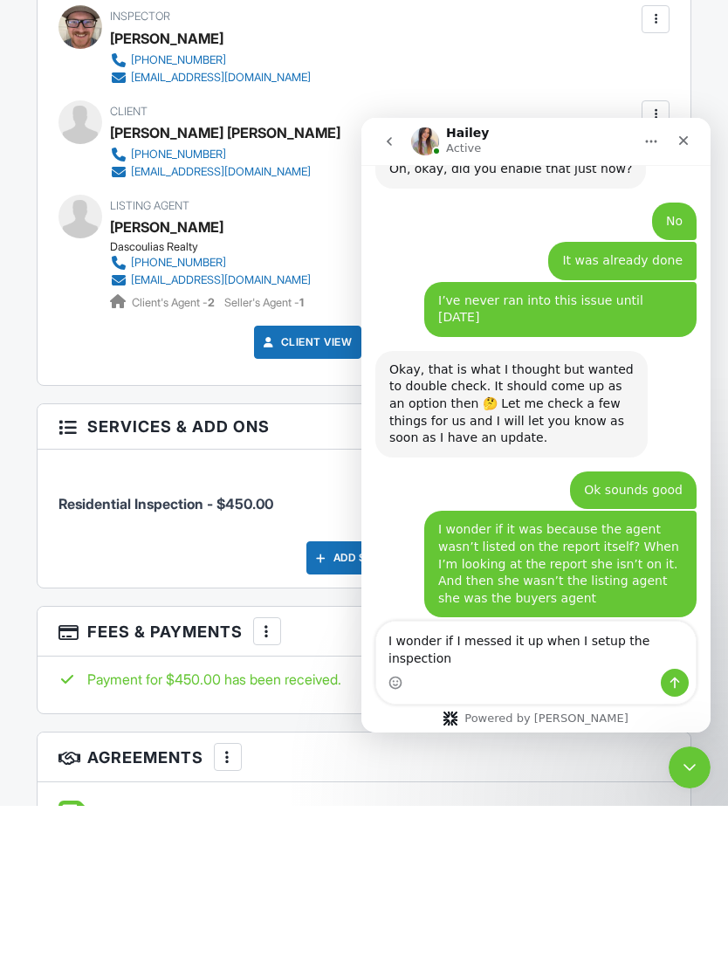
type textarea "I wonder if I messed it up when I setup the inspection"
click at [651, 795] on div "Typing" at bounding box center [535, 828] width 321 height 67
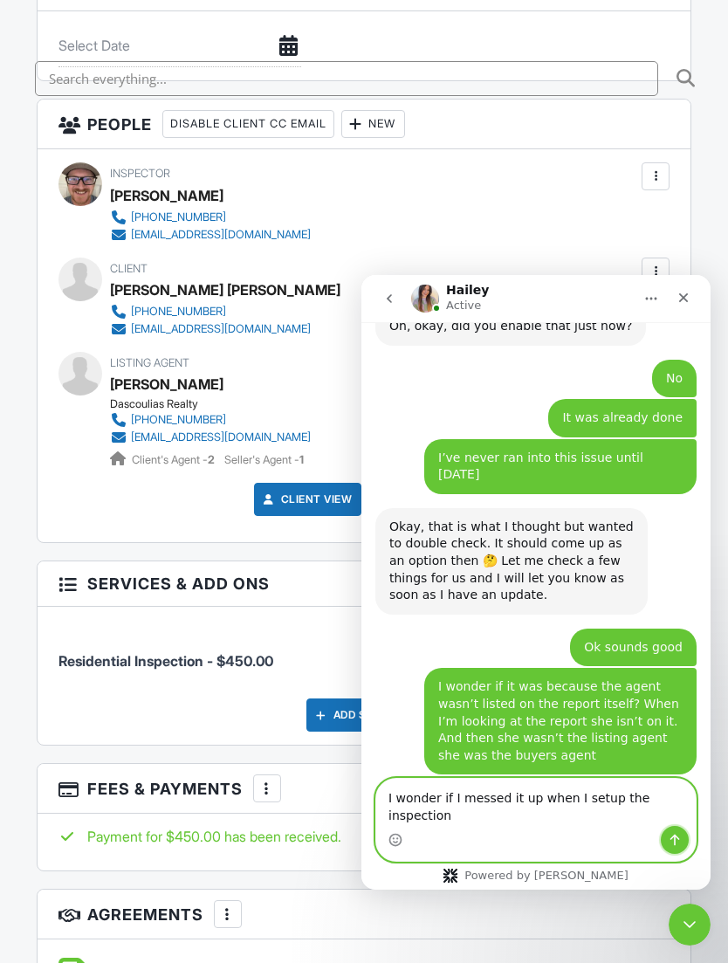
click at [687, 836] on button "Send a message…" at bounding box center [675, 840] width 28 height 28
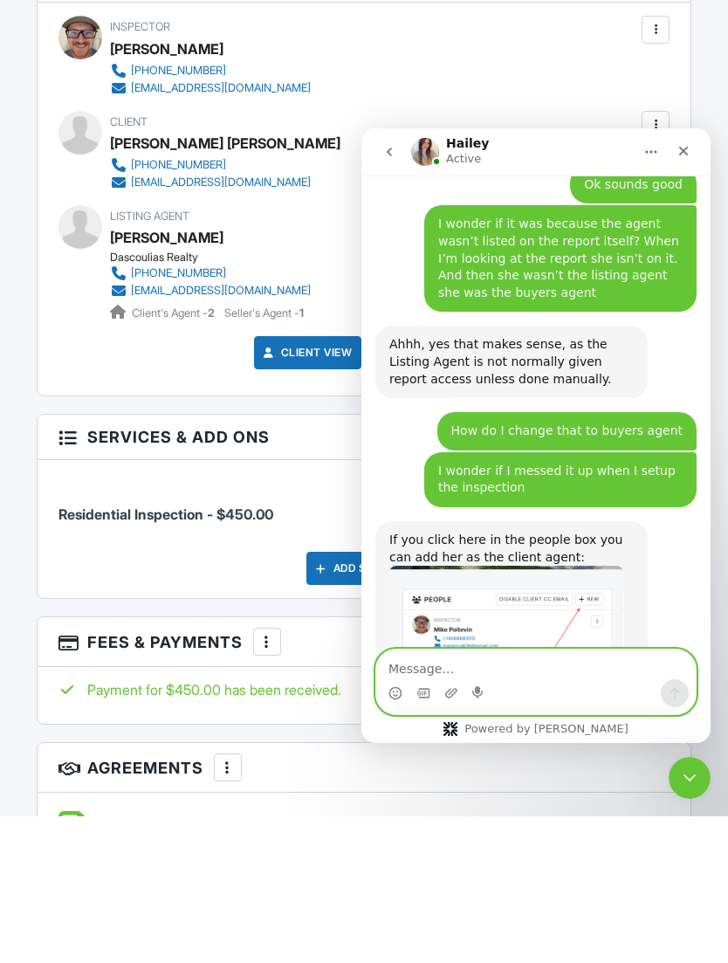
scroll to position [3305, 0]
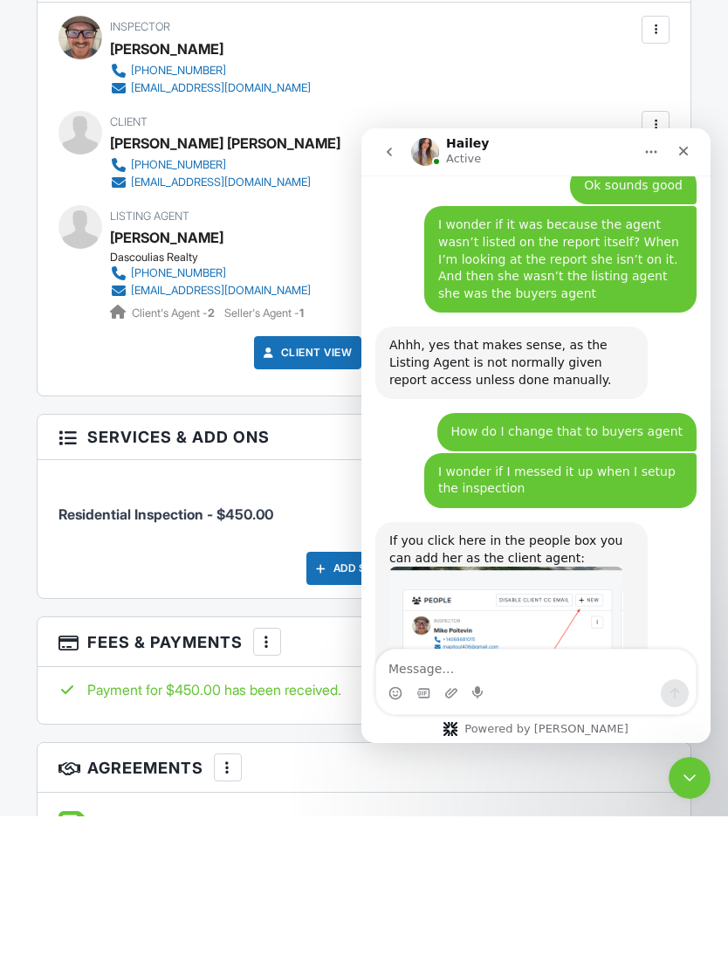
click at [397, 151] on button "go back" at bounding box center [389, 151] width 33 height 33
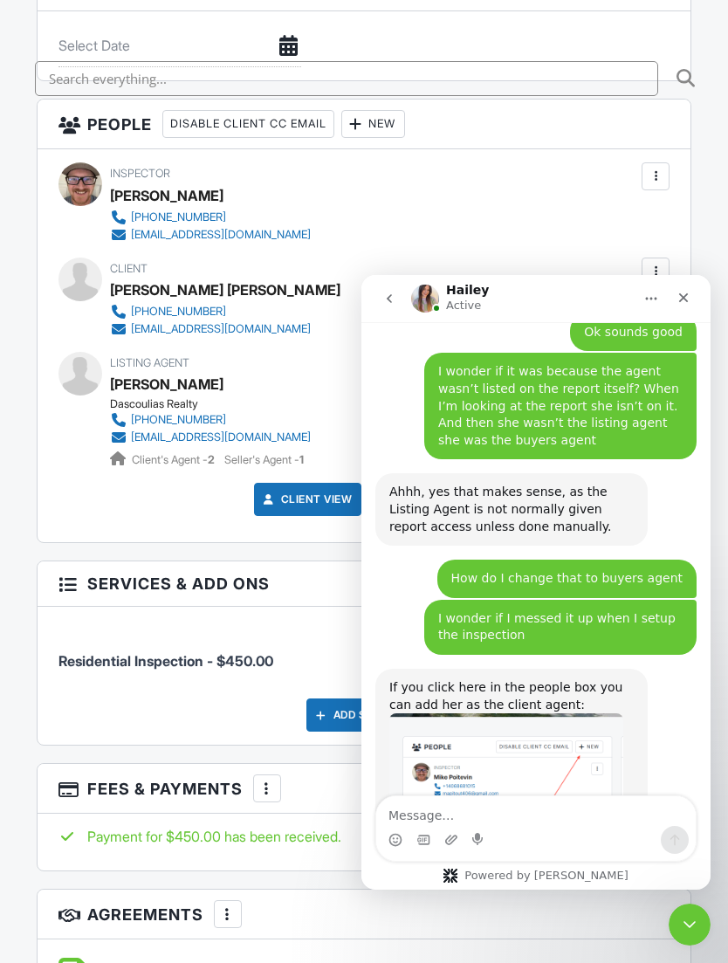
scroll to position [0, 0]
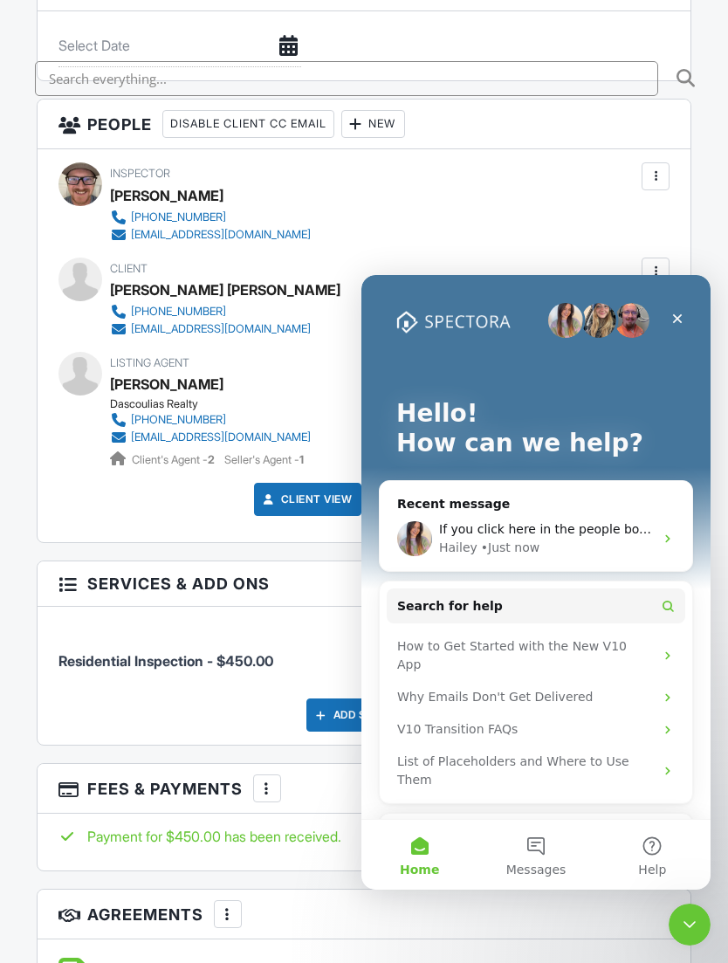
click at [678, 327] on div "Close" at bounding box center [677, 318] width 31 height 31
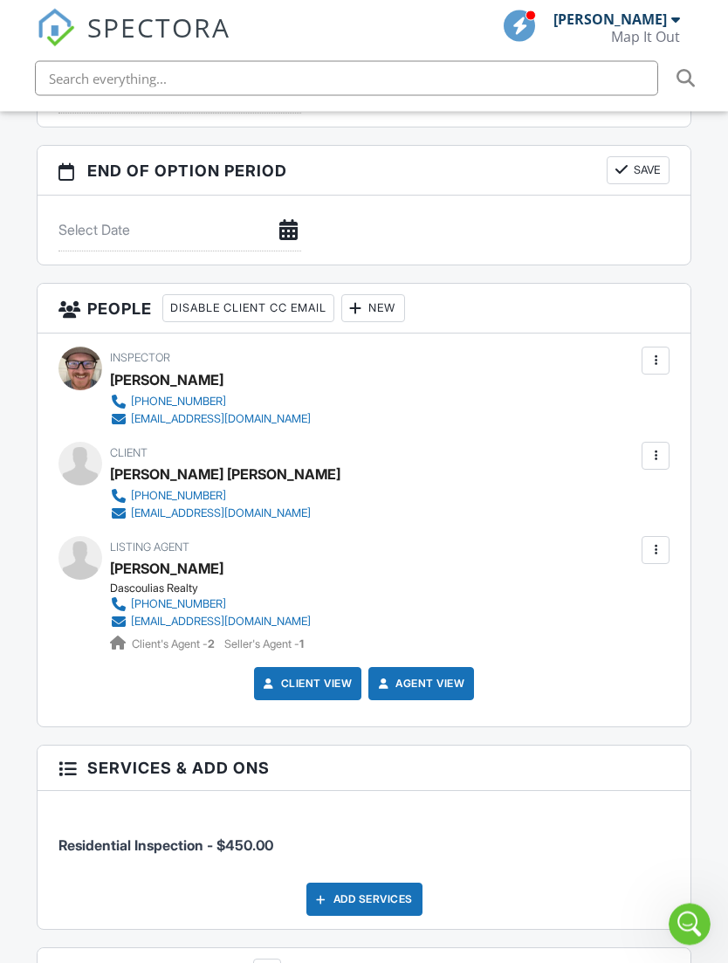
click at [383, 295] on div "New" at bounding box center [373, 309] width 64 height 28
click at [428, 383] on li "Client's Agent" at bounding box center [448, 405] width 172 height 44
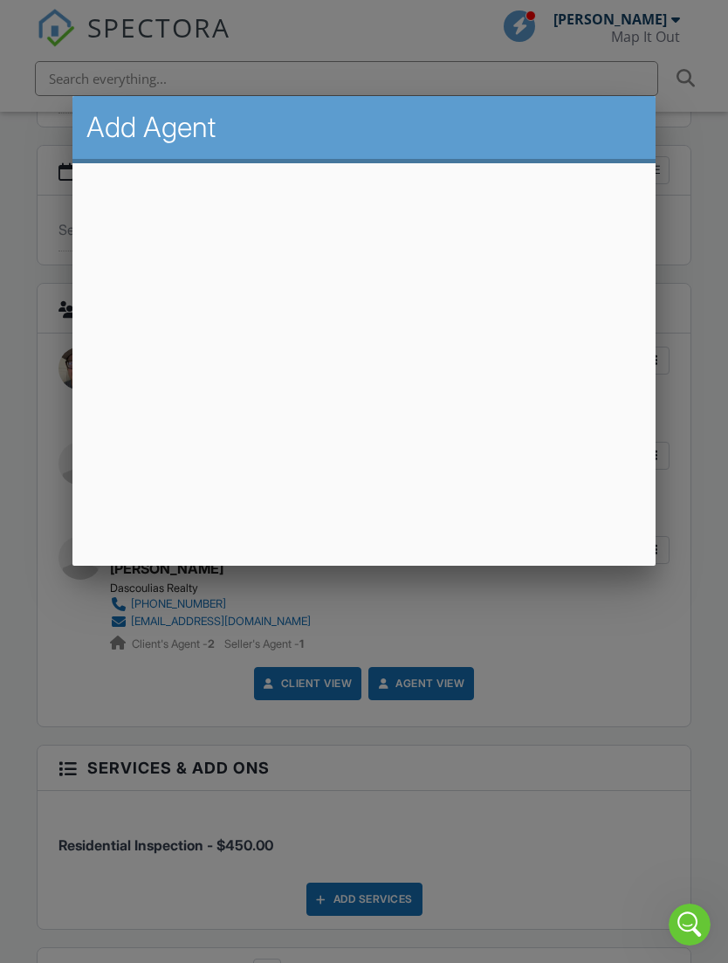
scroll to position [1805, 0]
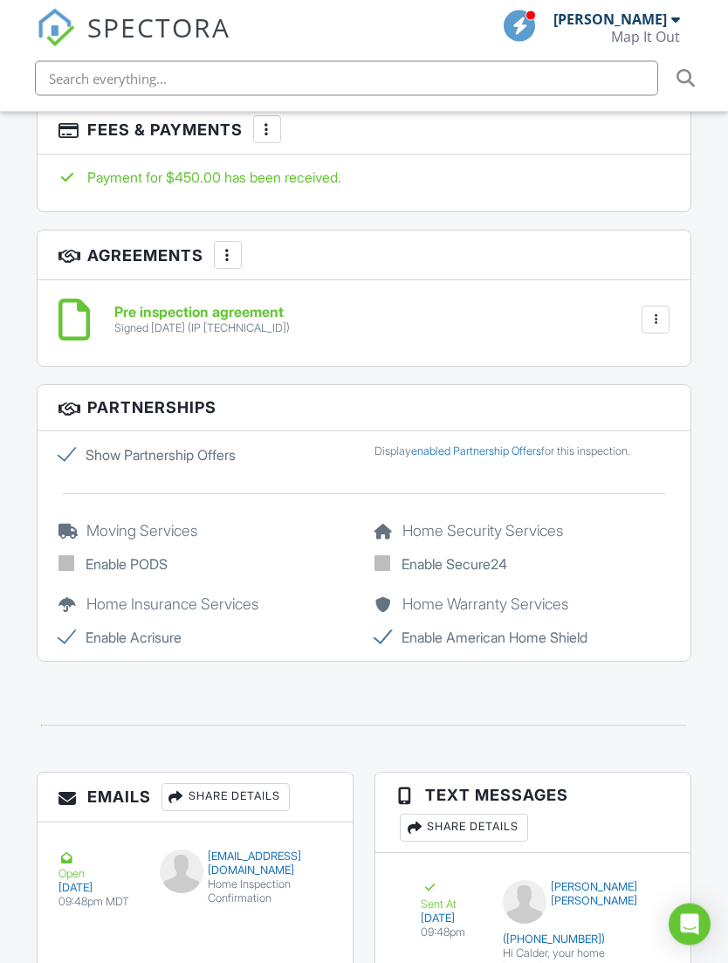
scroll to position [2649, 0]
click at [690, 935] on icon "Open Intercom Messenger" at bounding box center [690, 924] width 18 height 21
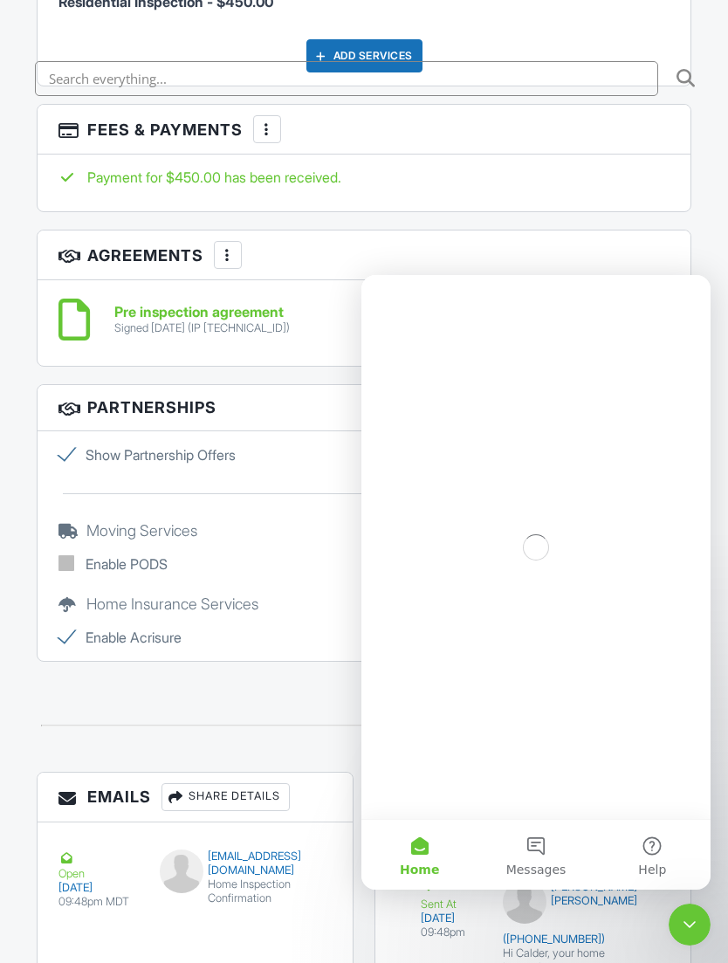
scroll to position [0, 0]
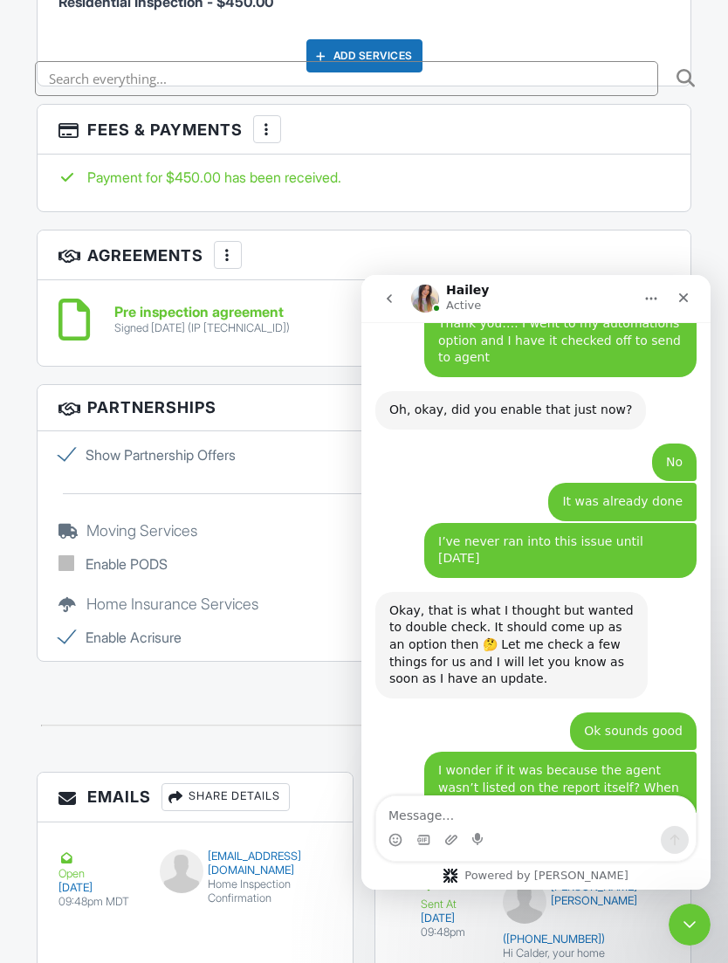
scroll to position [3372, 0]
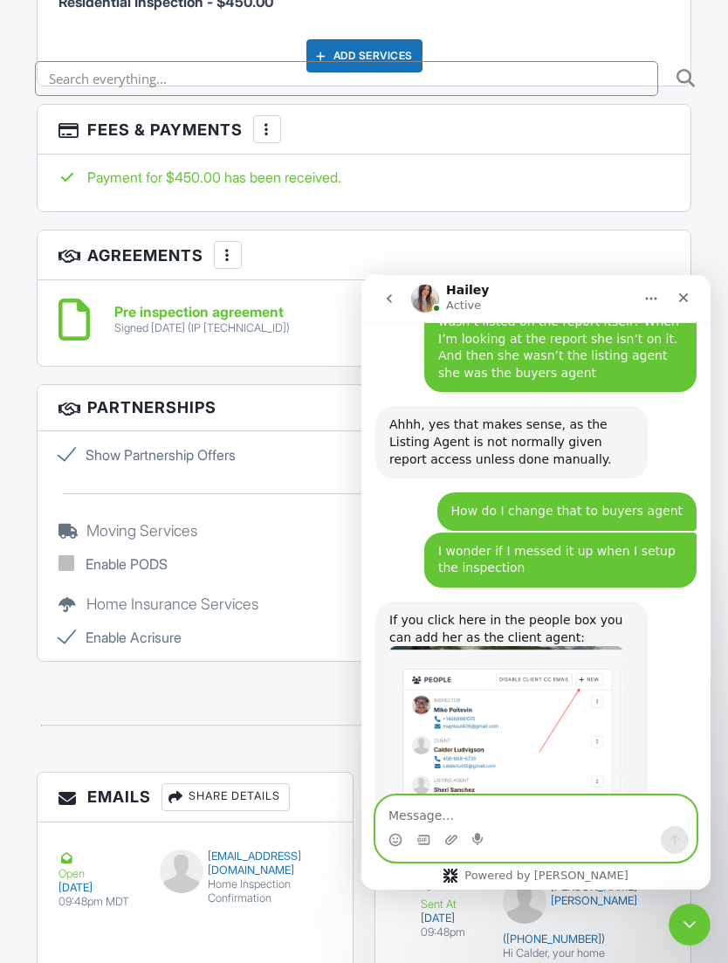
click at [483, 834] on icon "Start recording" at bounding box center [479, 840] width 14 height 14
click at [490, 816] on textarea "Message…" at bounding box center [536, 811] width 320 height 30
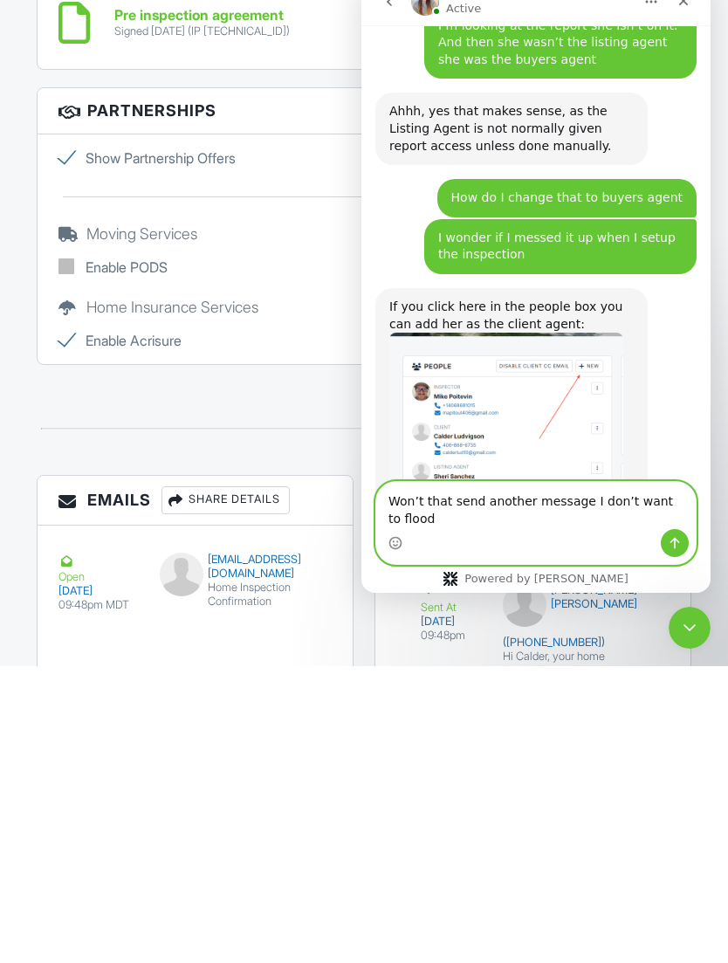
scroll to position [3389, 0]
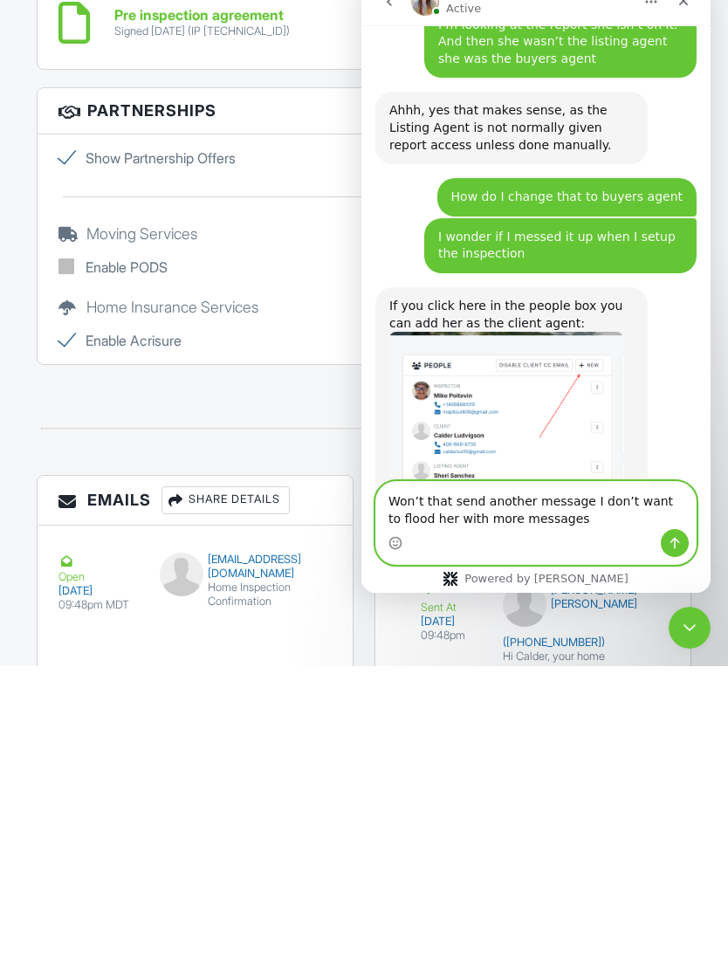
type textarea "Won’t that send another message I don’t want to flood her with more messages"
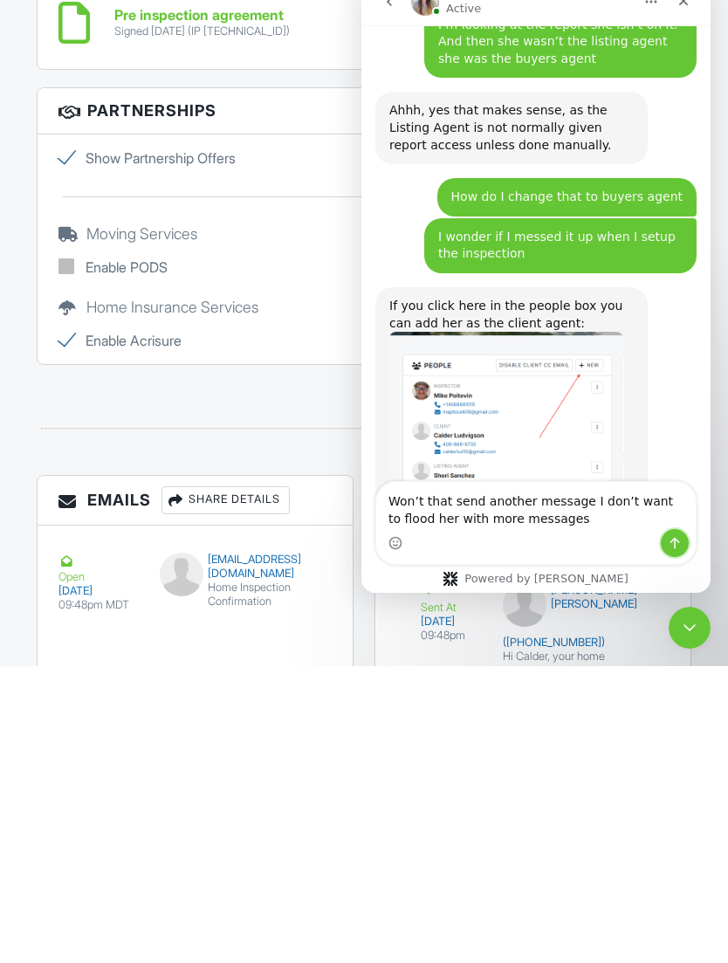
click at [681, 552] on button "Send a message…" at bounding box center [675, 543] width 28 height 28
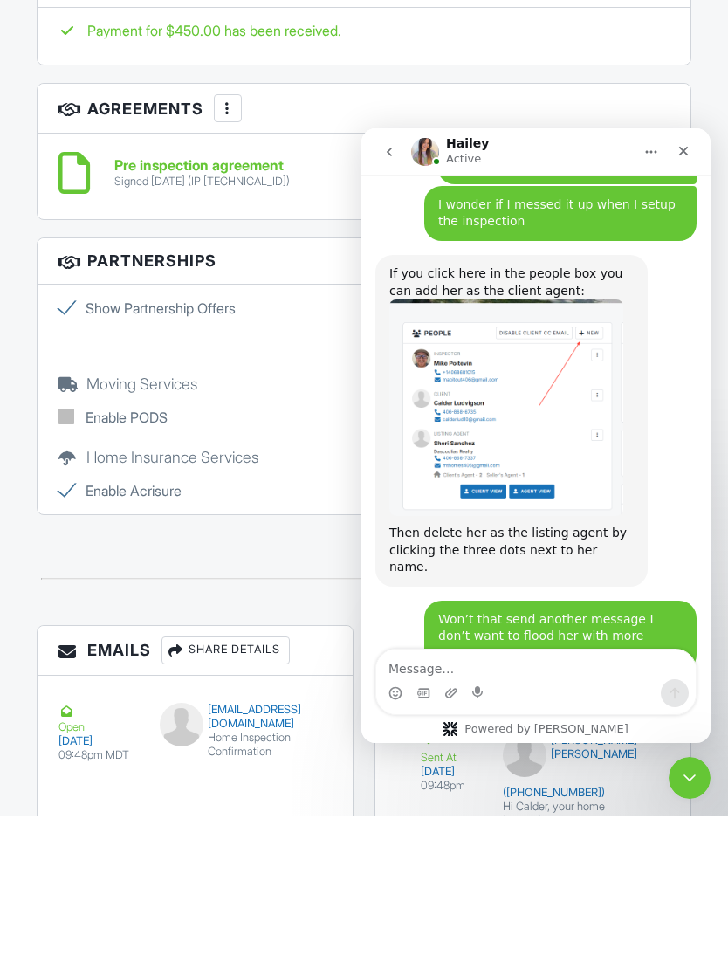
scroll to position [3569, 0]
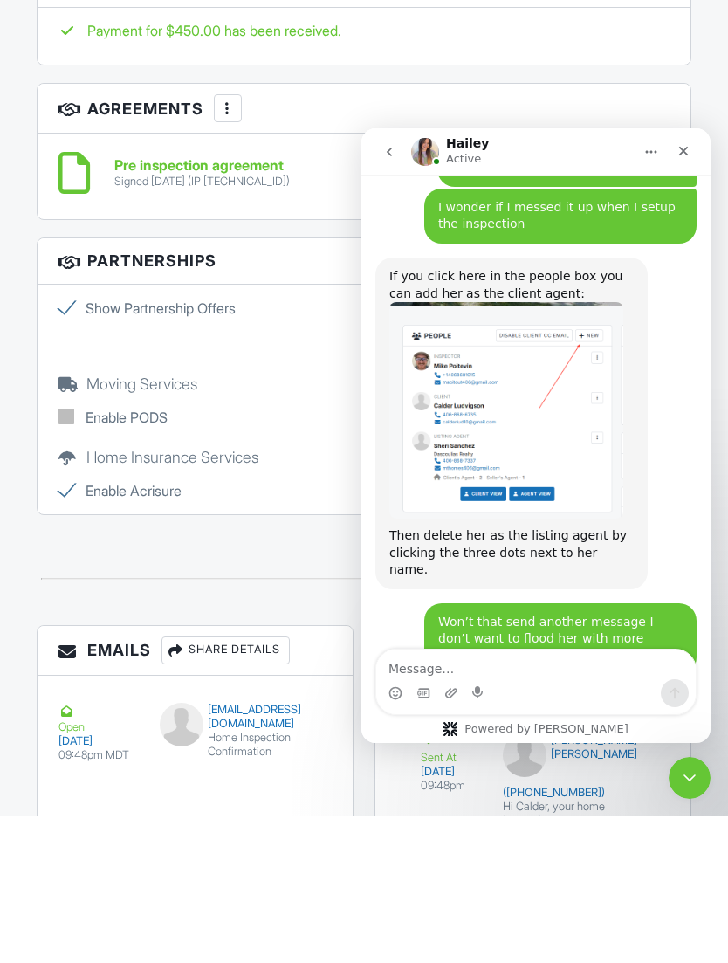
click at [581, 699] on div "Maybe it could have just been entering her info into the incorrect area? They a…" at bounding box center [511, 733] width 244 height 68
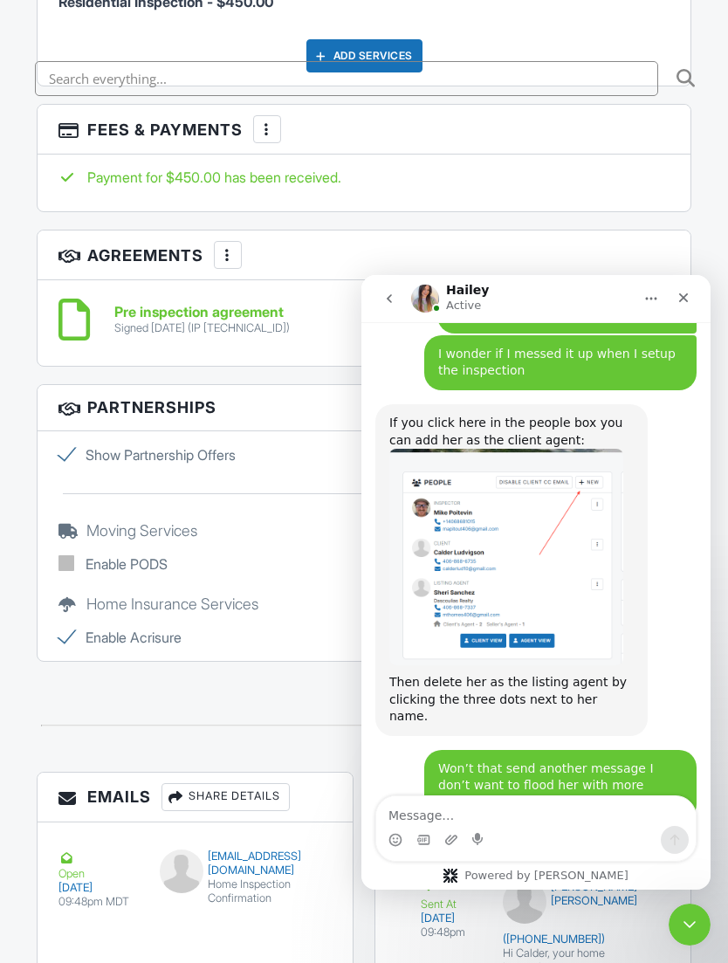
click at [512, 915] on img "Zight 2025-8-27 at 10.19.39 AM" at bounding box center [506, 962] width 234 height 95
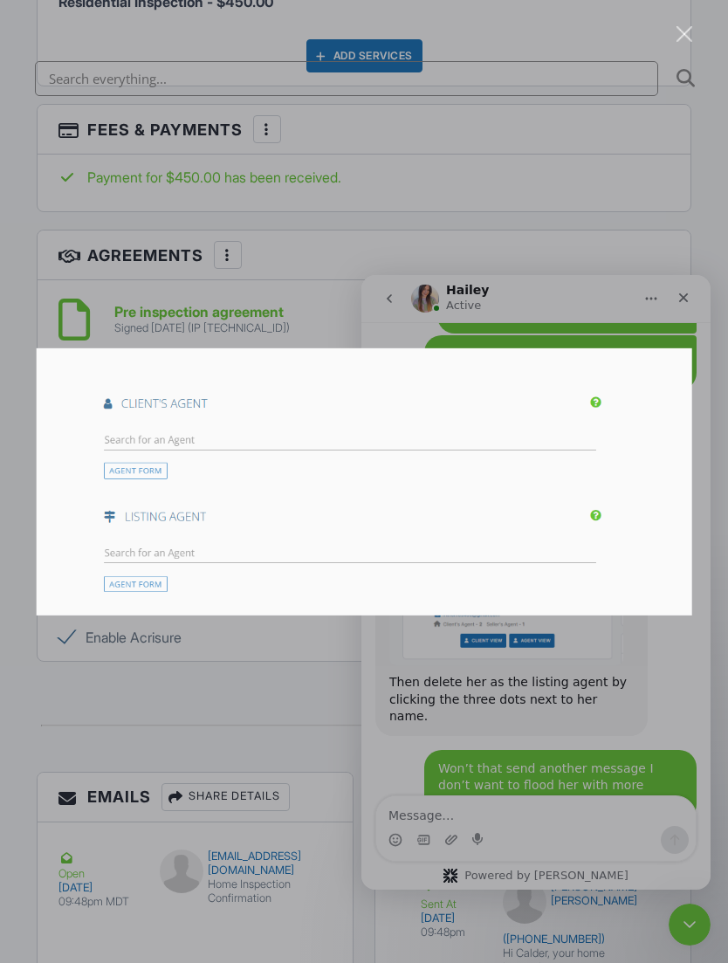
click at [718, 674] on div "Intercom messenger" at bounding box center [364, 481] width 728 height 963
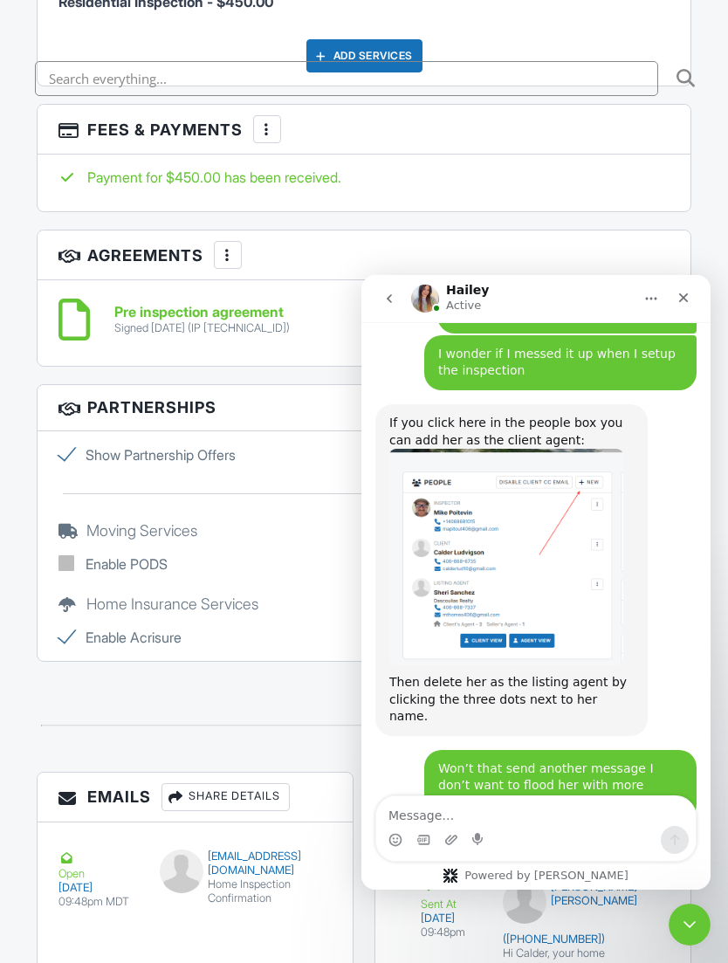
click at [518, 836] on div "Maybe it could have just been entering her info into the incorrect area? They a…" at bounding box center [535, 948] width 321 height 224
click at [498, 800] on textarea "Message…" at bounding box center [536, 811] width 320 height 30
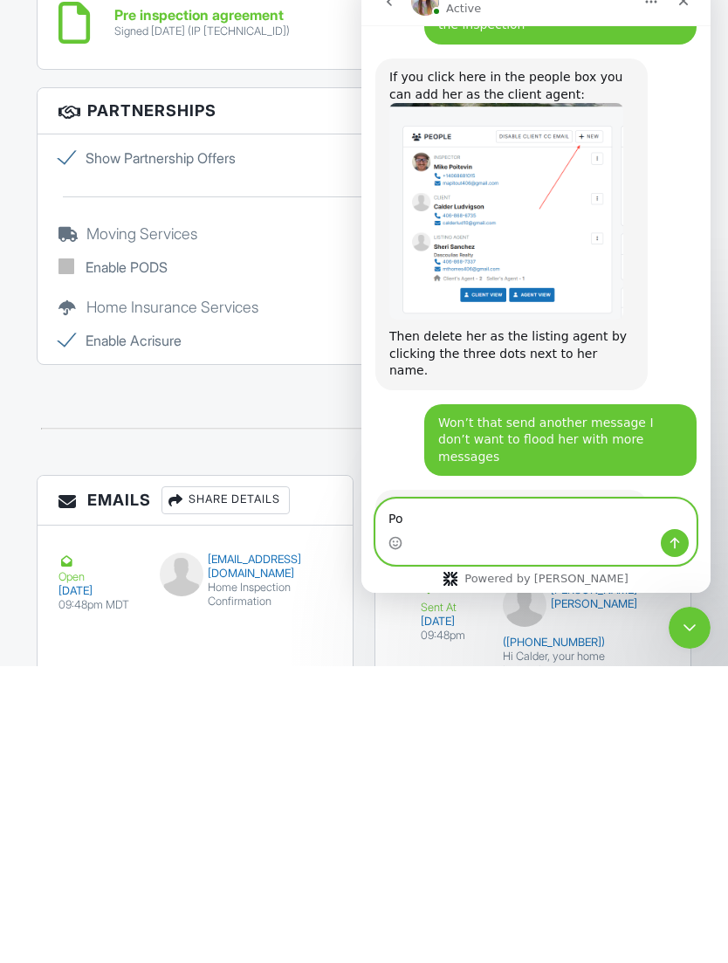
scroll to position [3636, 0]
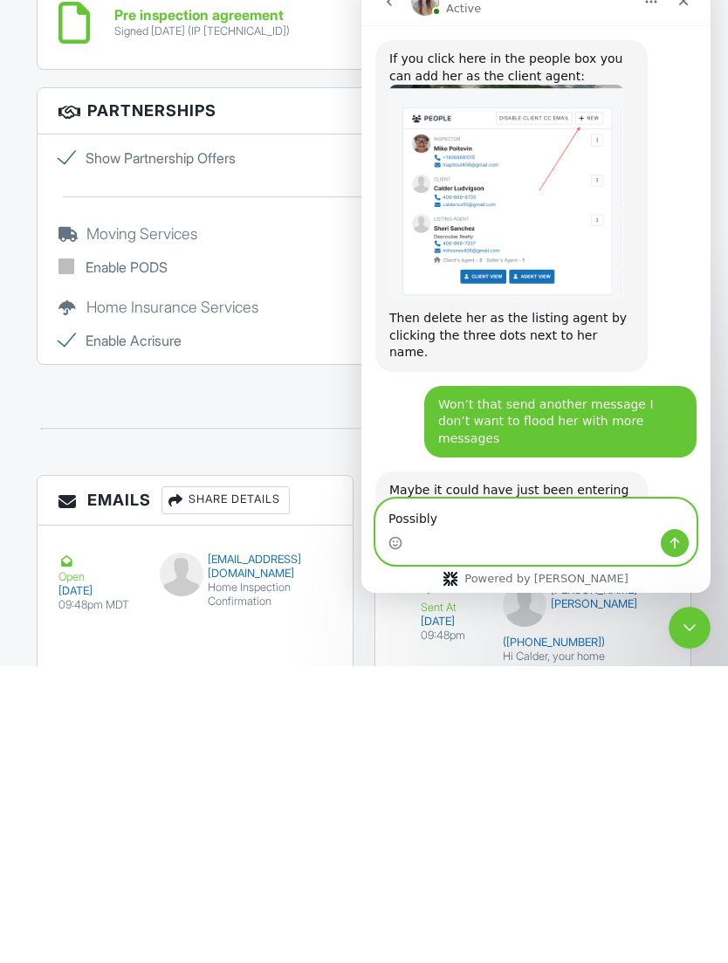
type textarea "Possibly"
click at [674, 546] on icon "Send a message…" at bounding box center [675, 543] width 14 height 14
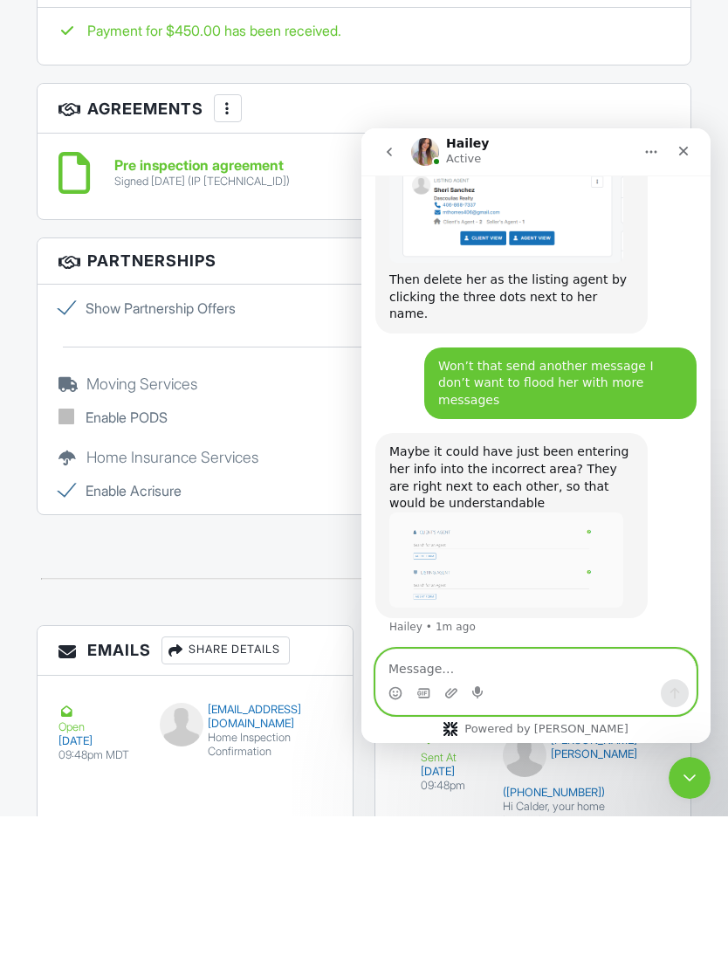
scroll to position [3838, 0]
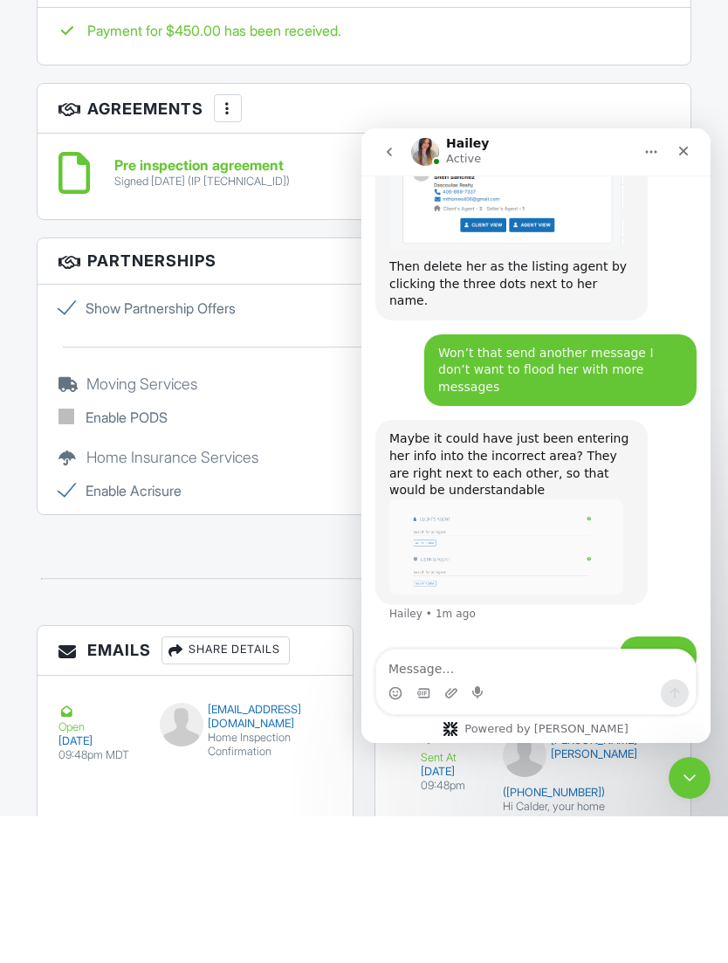
click at [522, 776] on img "Zight 2025-8-27 at 10.21.32 AM" at bounding box center [506, 821] width 234 height 90
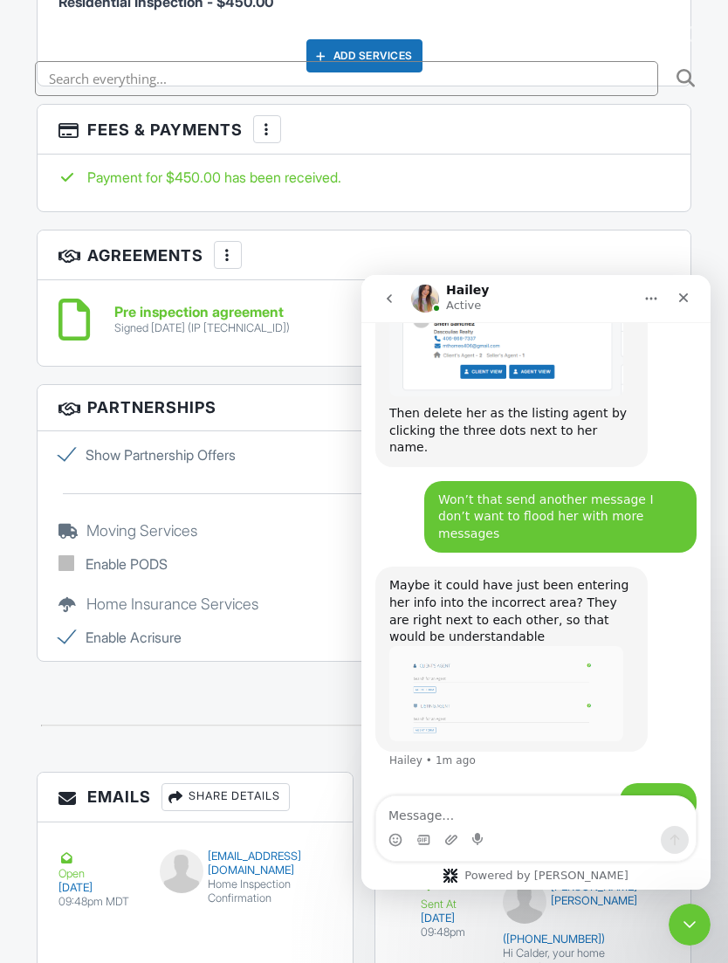
scroll to position [0, 0]
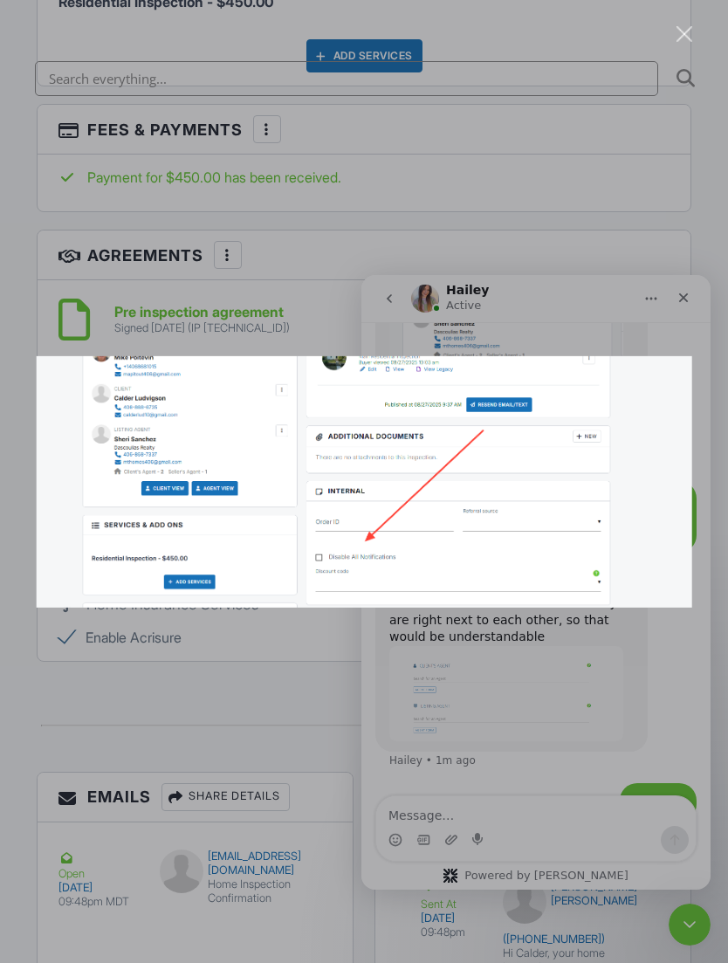
click at [683, 681] on div "Intercom messenger" at bounding box center [364, 481] width 728 height 963
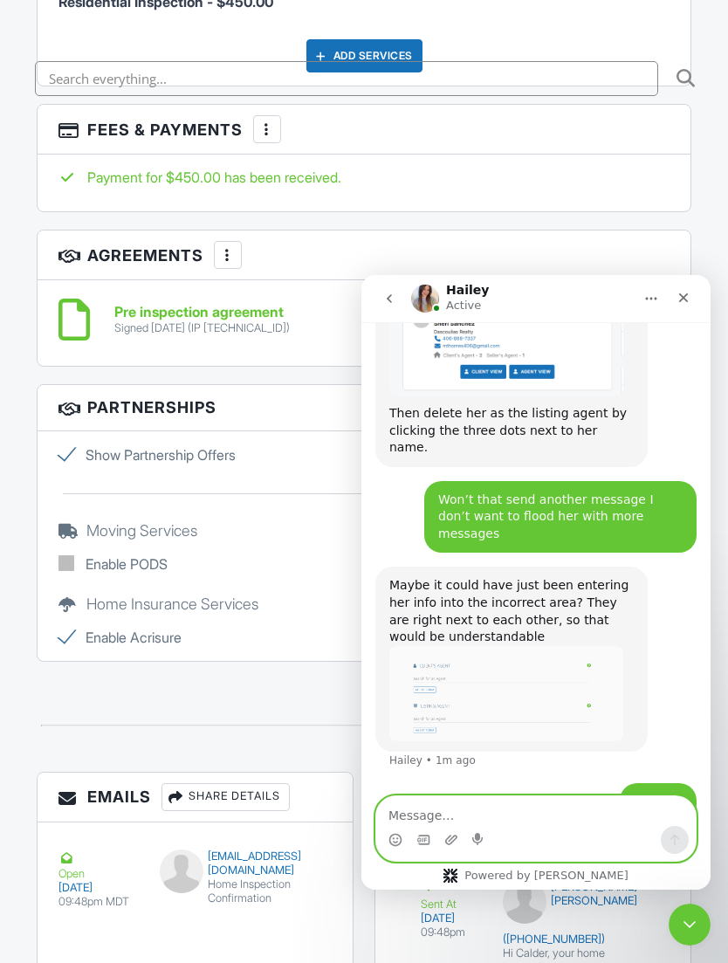
click at [462, 819] on textarea "Message…" at bounding box center [536, 811] width 320 height 30
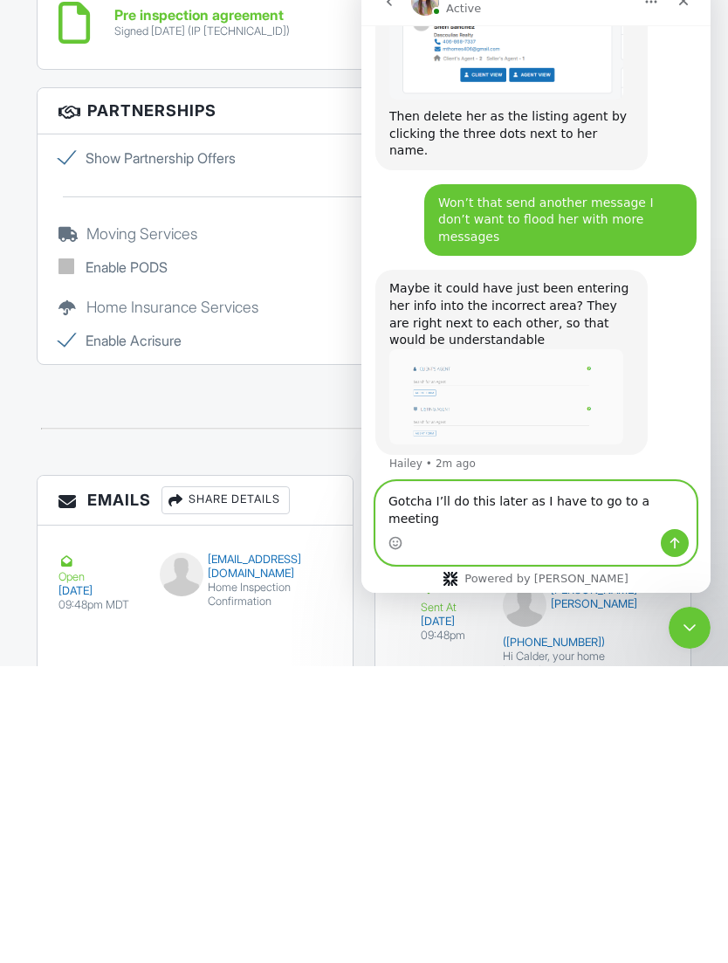
type textarea "Gotcha I’ll do this later as I have to go to a meeting"
click at [681, 547] on icon "Send a message…" at bounding box center [675, 543] width 14 height 14
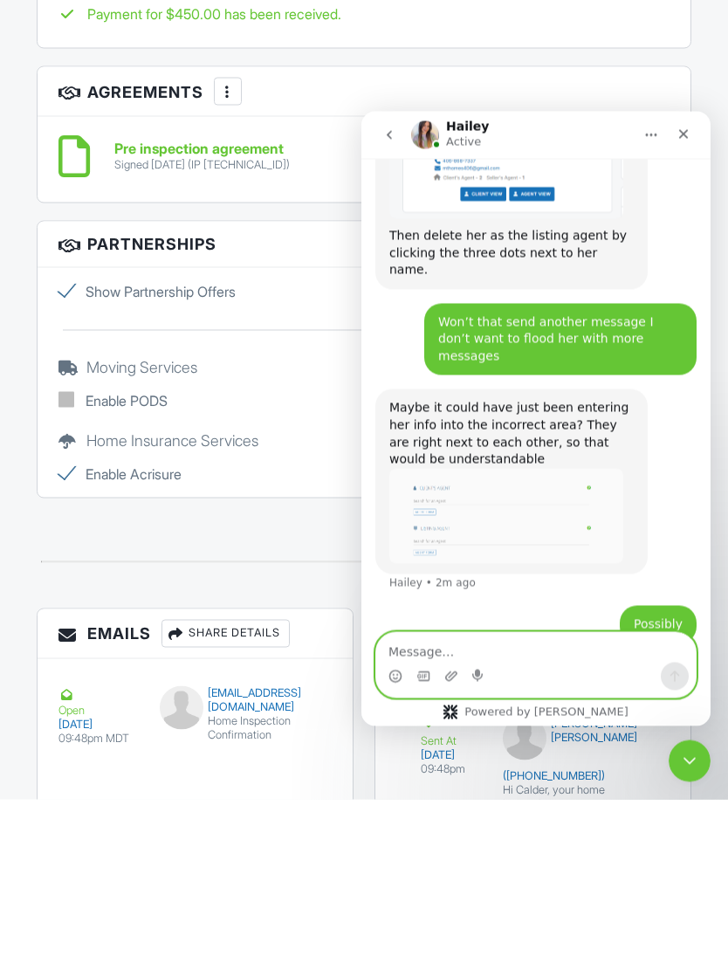
scroll to position [3906, 0]
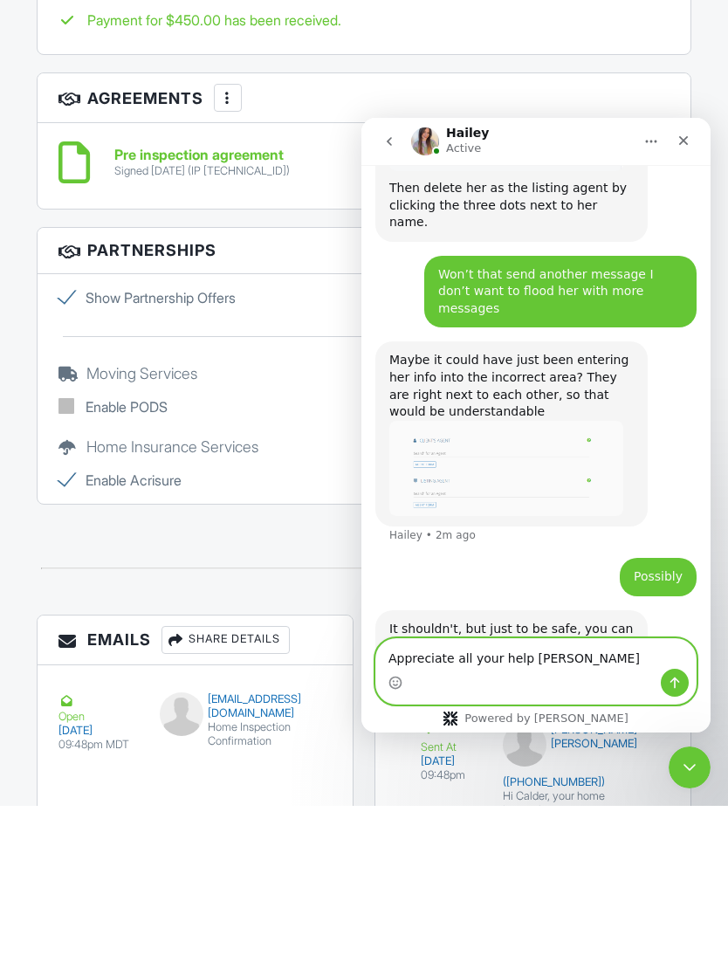
type textarea "Appreciate all your help [PERSON_NAME]"
click at [695, 829] on div "Gotcha I’ll do this later as I have to go to a meeting [PERSON_NAME] • Just now" at bounding box center [560, 856] width 272 height 55
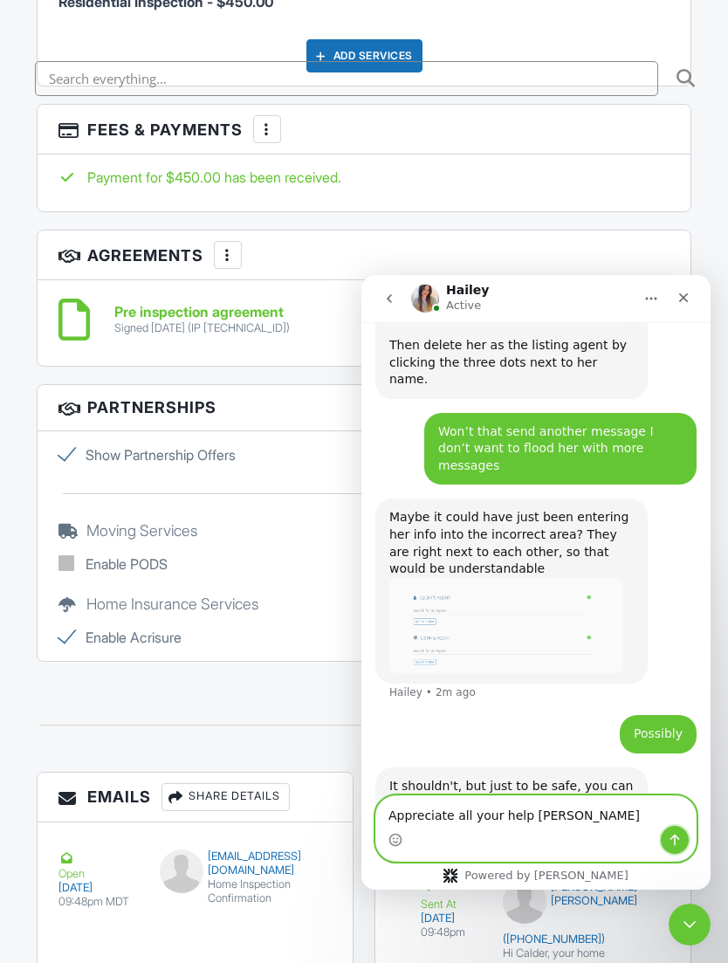
click at [674, 845] on icon "Send a message…" at bounding box center [675, 840] width 14 height 14
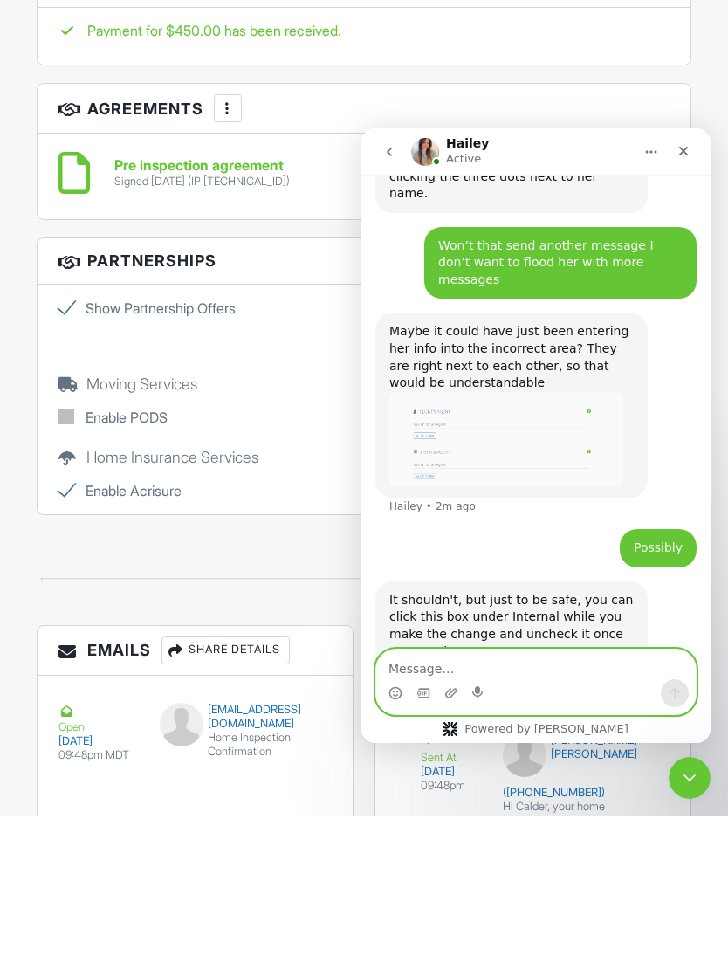
scroll to position [3946, 0]
click at [394, 153] on icon "go back" at bounding box center [389, 152] width 14 height 14
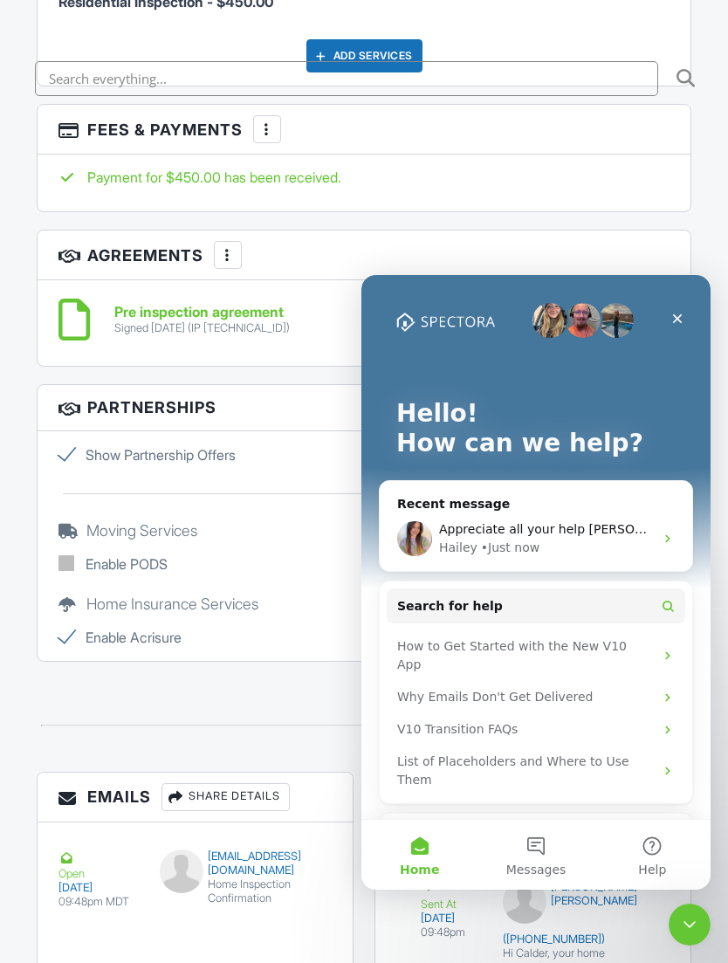
scroll to position [0, 0]
